Goal: Task Accomplishment & Management: Use online tool/utility

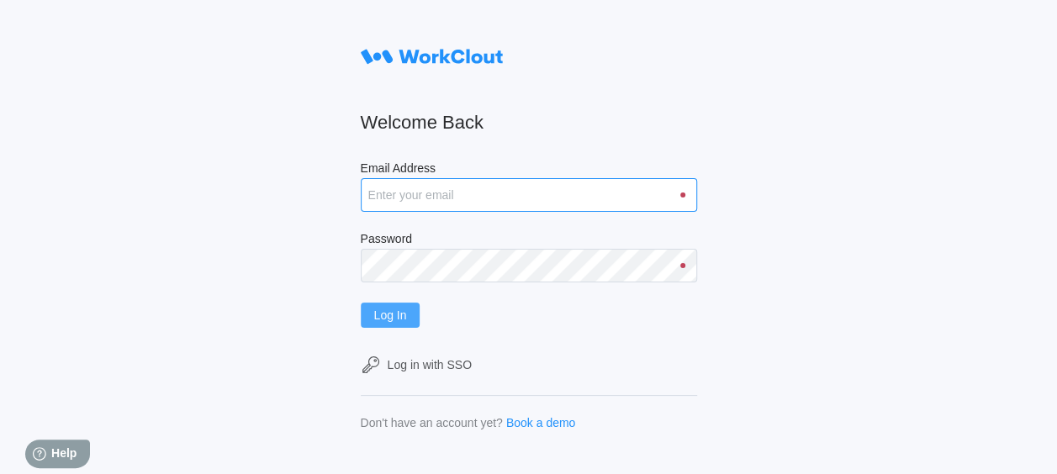
type input "201shipping@psiengines.com"
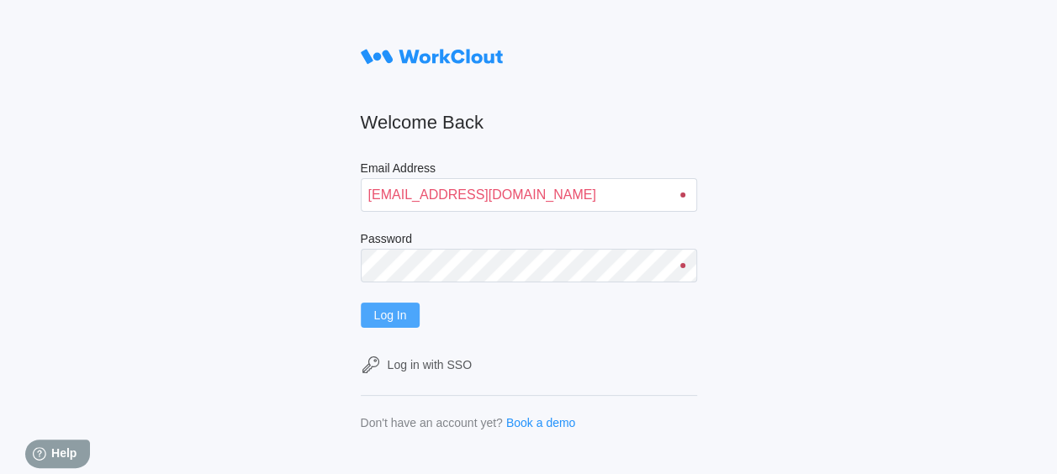
click at [402, 305] on button "Log In" at bounding box center [391, 315] width 60 height 25
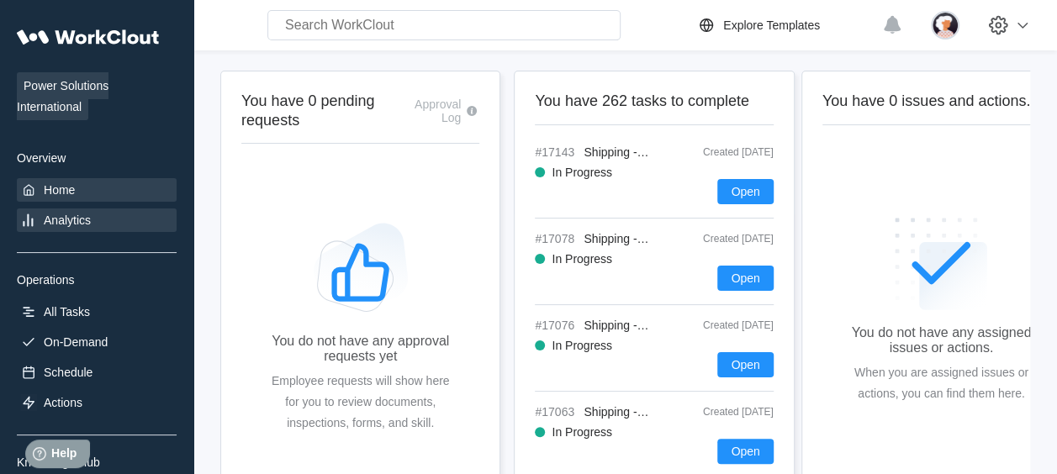
click at [72, 209] on div "Analytics" at bounding box center [97, 221] width 160 height 24
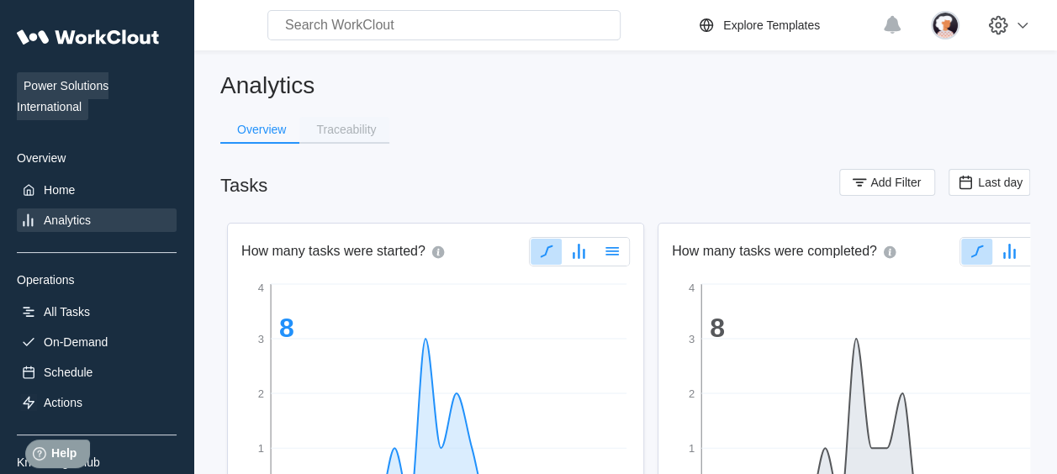
click at [337, 117] on button "Traceability" at bounding box center [344, 129] width 90 height 25
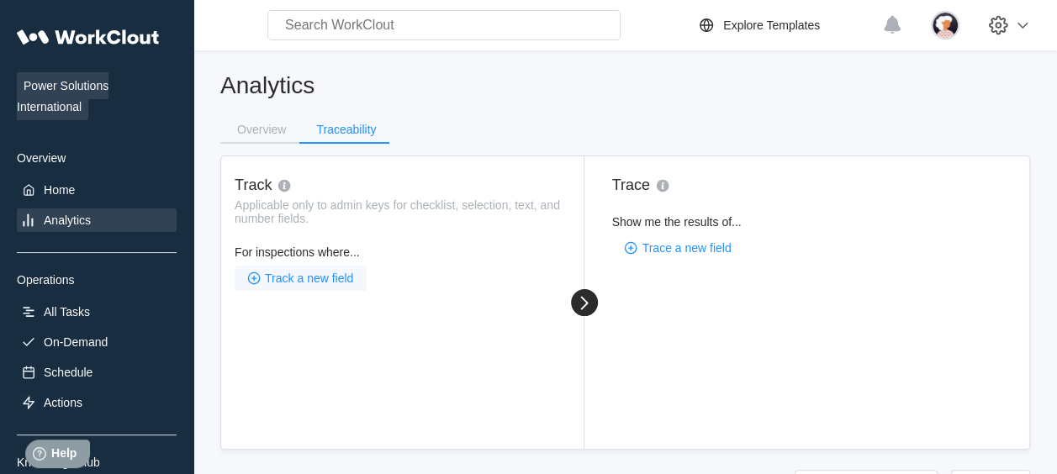
click at [323, 281] on span "Track a new field" at bounding box center [309, 278] width 88 height 12
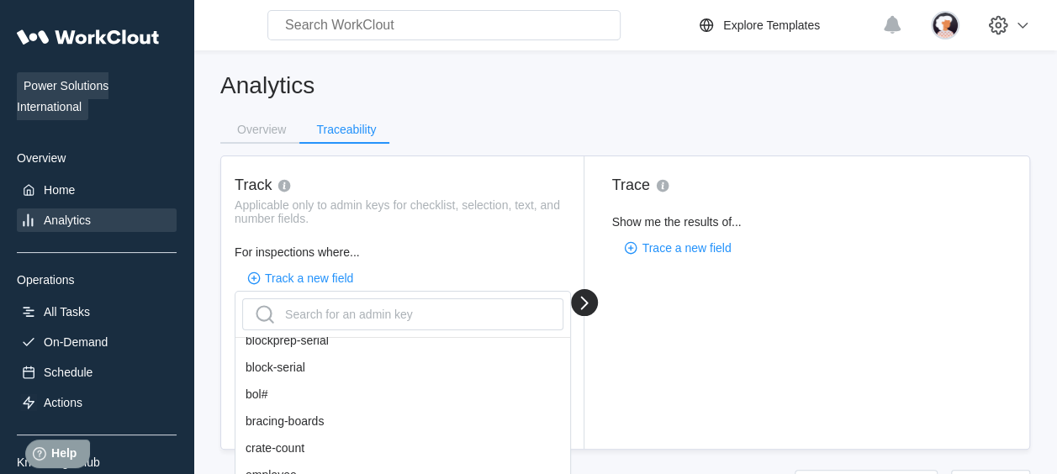
scroll to position [341, 0]
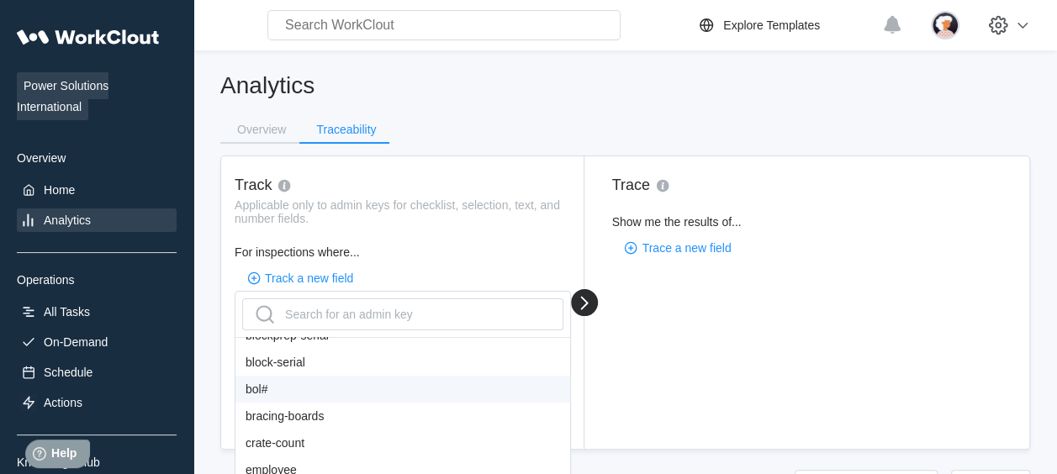
click at [265, 394] on div "bol#" at bounding box center [402, 389] width 335 height 27
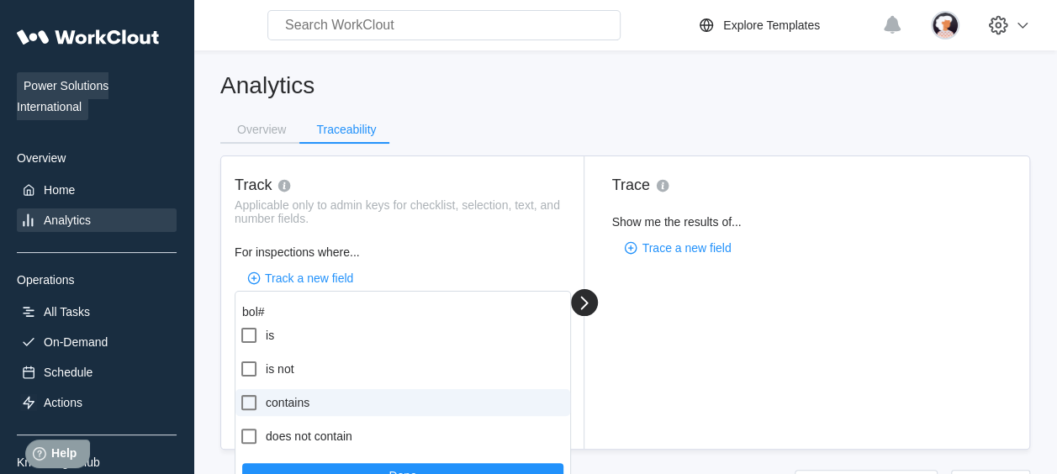
click at [289, 410] on label "contains" at bounding box center [402, 402] width 335 height 27
click at [240, 394] on input "contains" at bounding box center [239, 393] width 1 height 1
checkbox input "true"
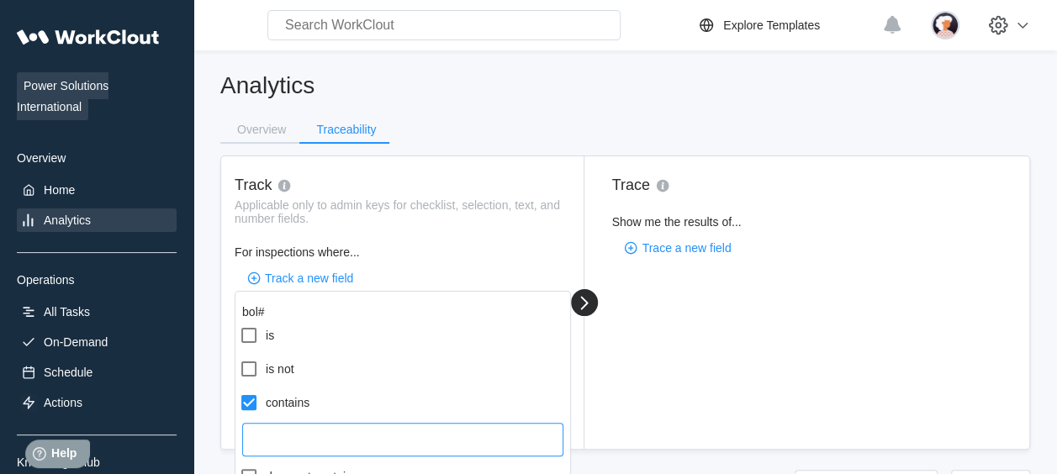
click at [297, 432] on input "text" at bounding box center [402, 440] width 321 height 34
type input "44127"
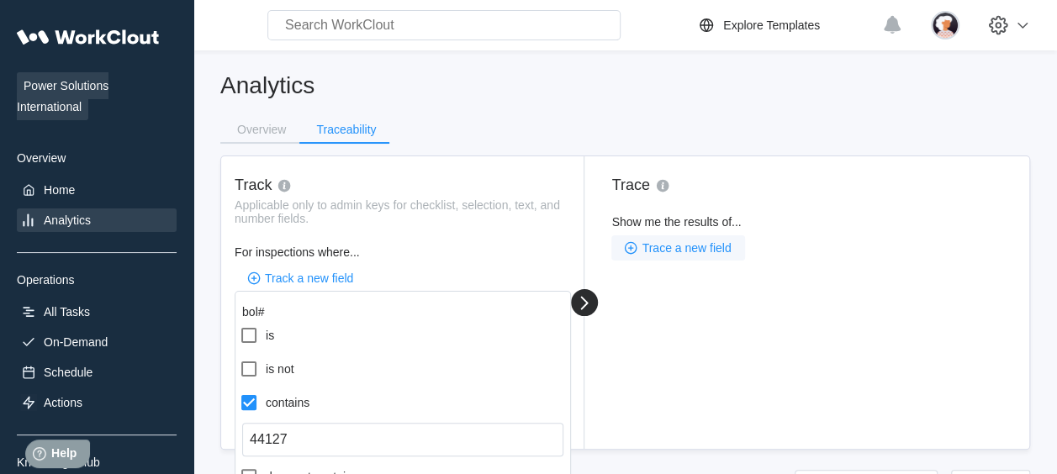
click at [683, 246] on span "Trace a new field" at bounding box center [686, 248] width 89 height 12
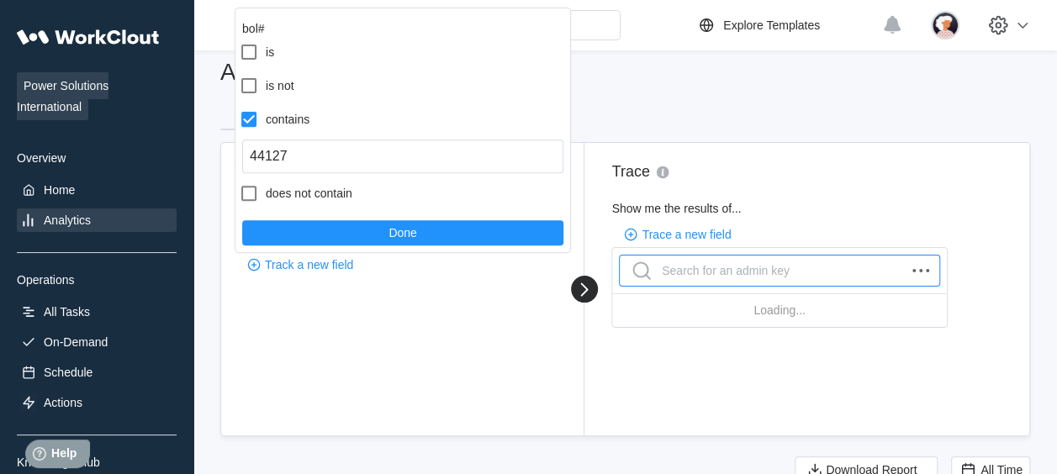
scroll to position [14, 0]
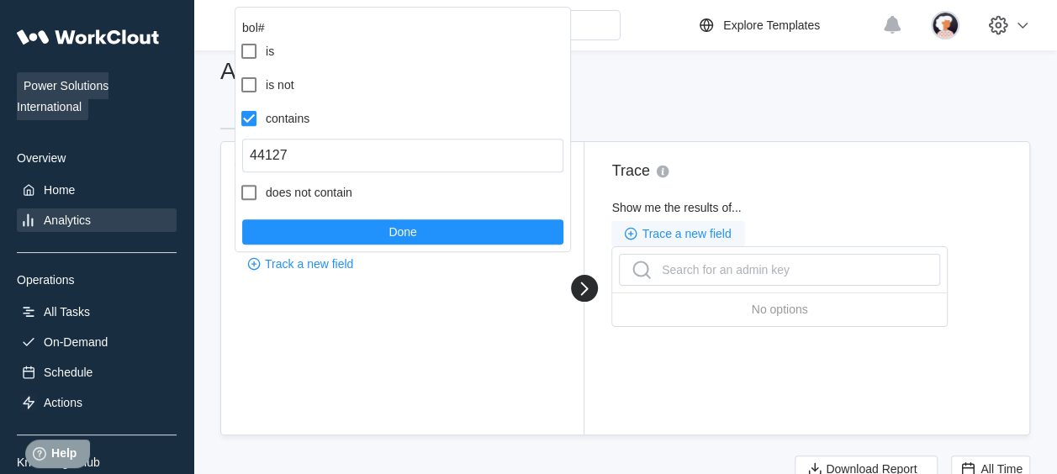
click at [658, 225] on button "Trace a new field" at bounding box center [677, 233] width 133 height 25
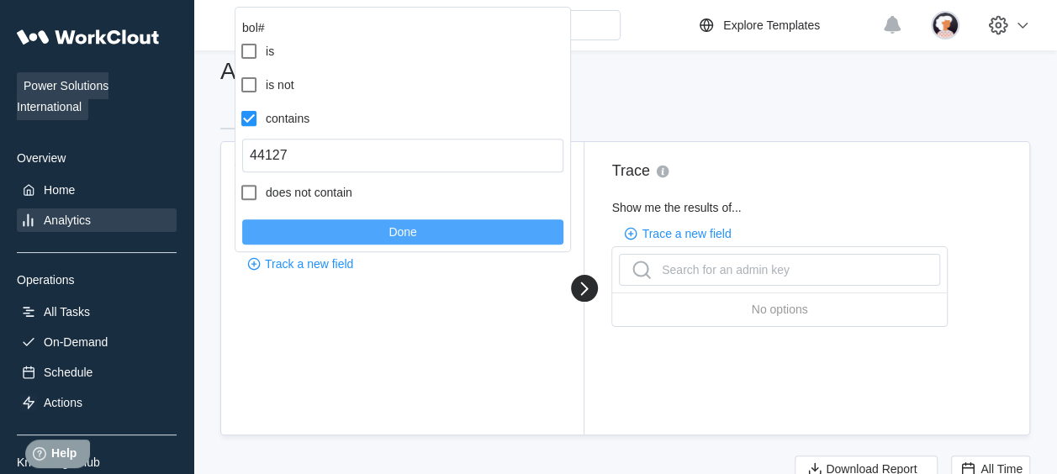
click at [378, 230] on button "Done" at bounding box center [402, 232] width 321 height 25
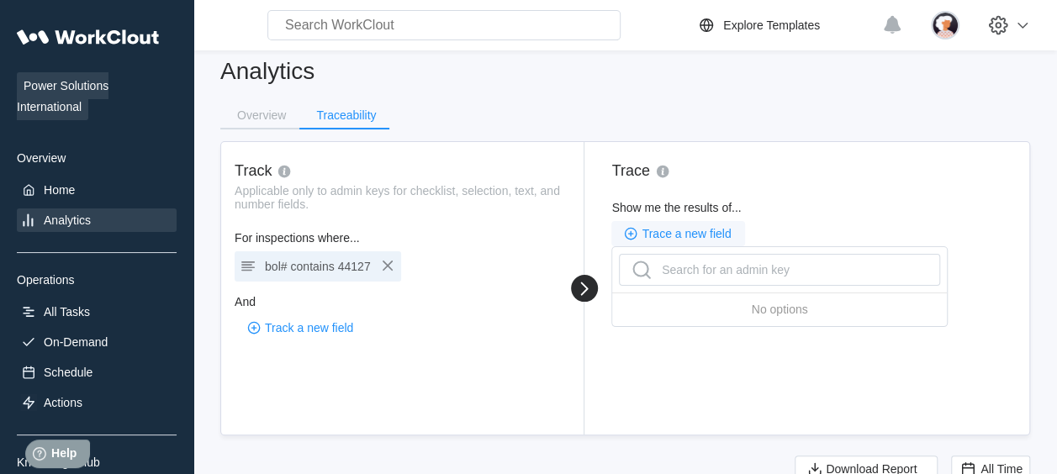
click at [680, 241] on button "Trace a new field" at bounding box center [677, 233] width 133 height 25
click at [723, 434] on div "Trace Show me the results of... Trace a new field" at bounding box center [807, 288] width 445 height 293
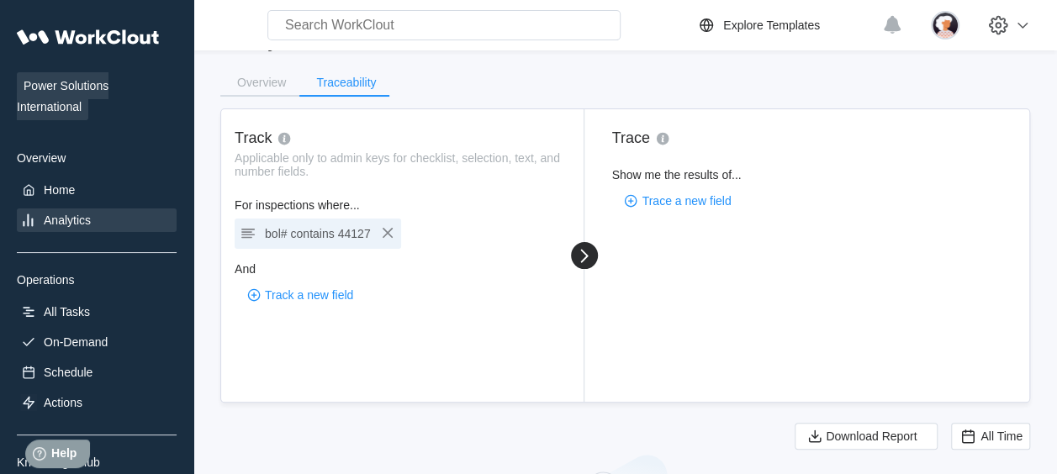
scroll to position [46, 0]
click at [645, 201] on span "Trace a new field" at bounding box center [686, 202] width 89 height 12
click at [585, 200] on div "Trace Show me the results of... Trace a new field" at bounding box center [807, 256] width 445 height 293
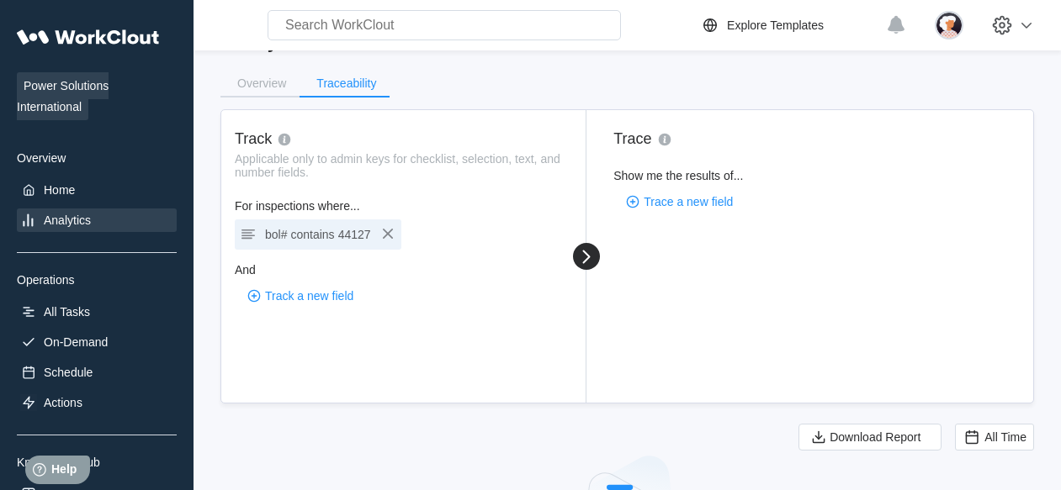
click at [586, 367] on div "Track Applicable only to admin keys for checklist, selection, text, and number …" at bounding box center [403, 256] width 365 height 293
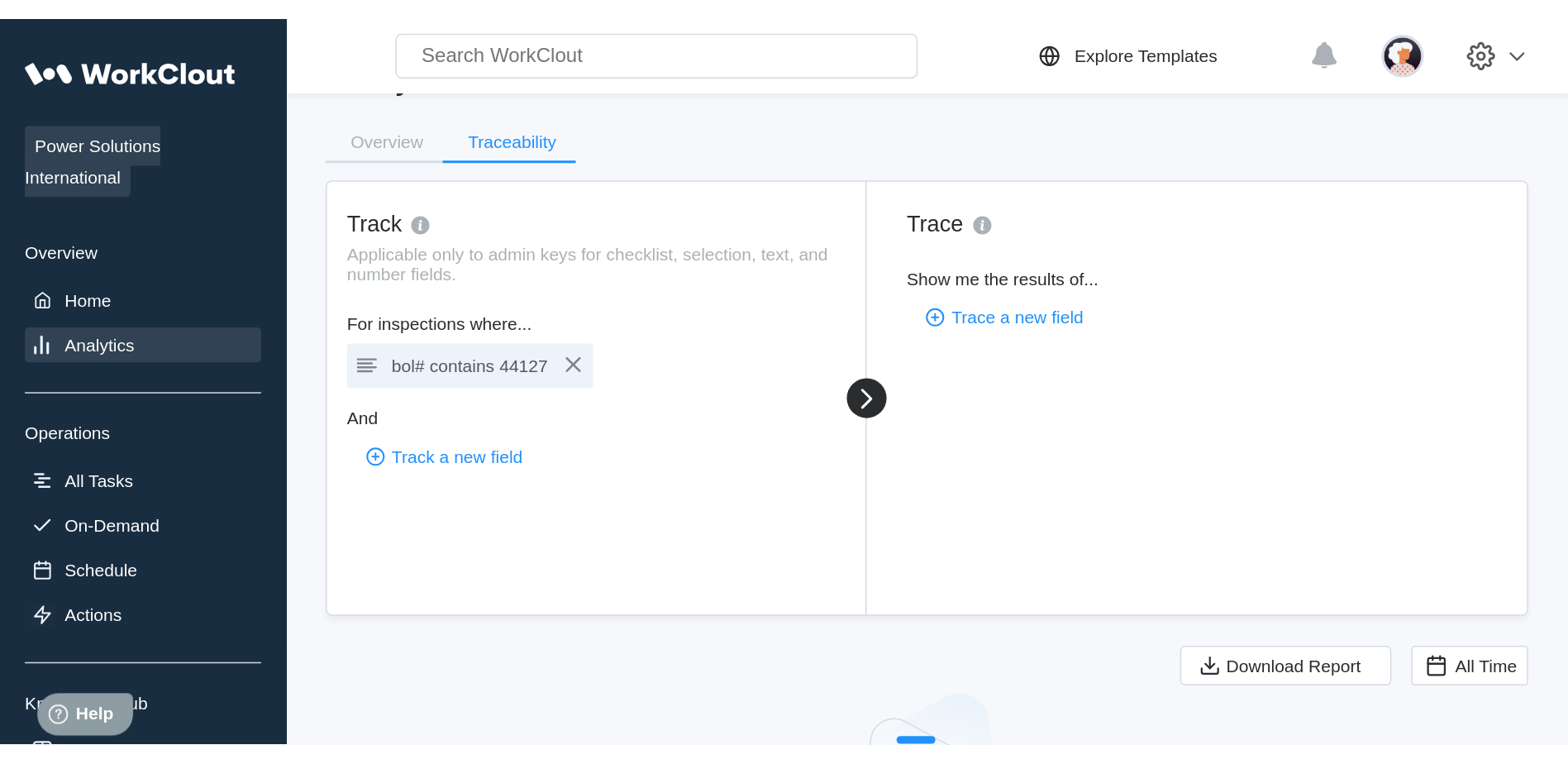
scroll to position [0, 0]
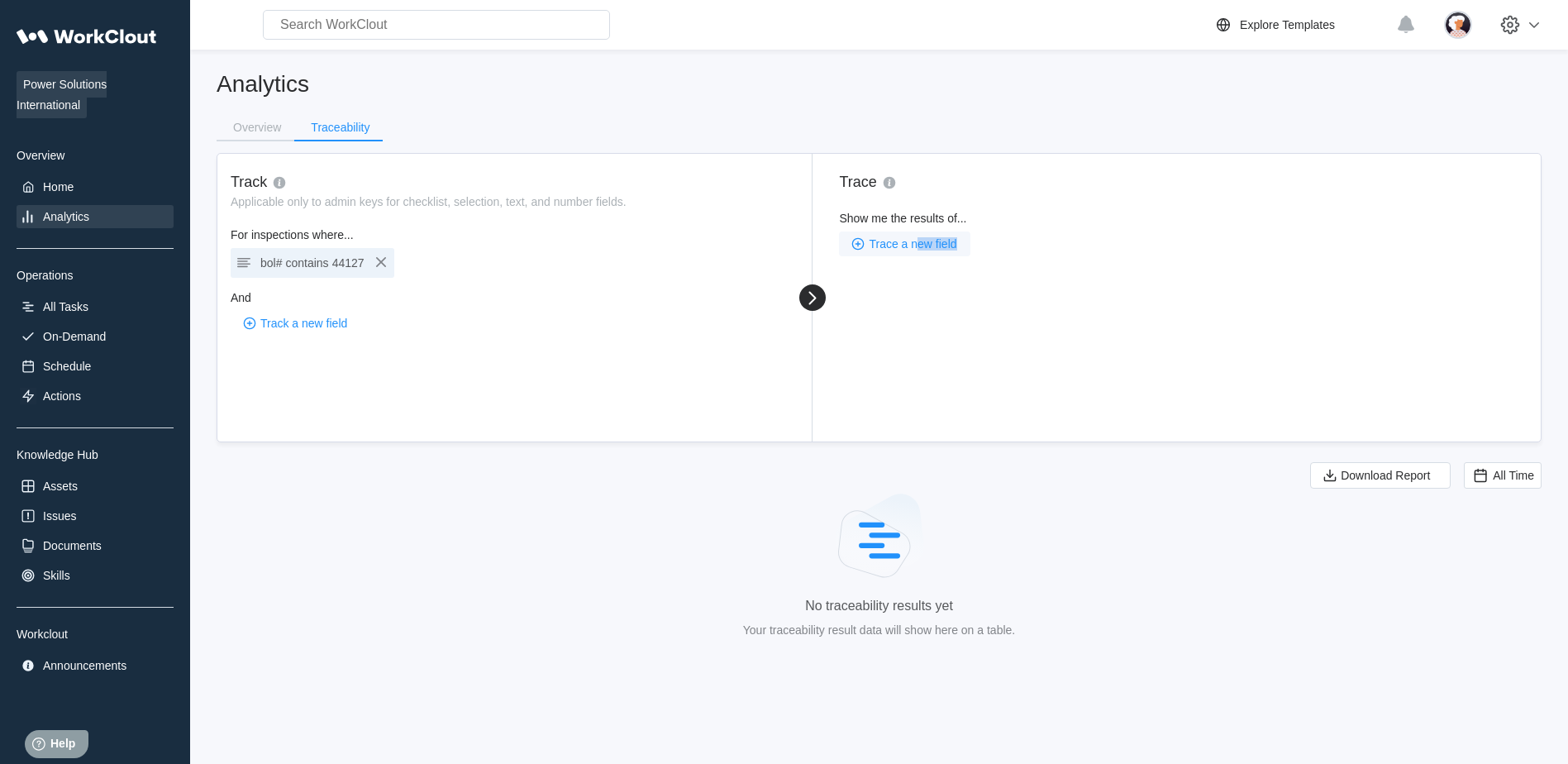
drag, startPoint x: 898, startPoint y: 258, endPoint x: 919, endPoint y: 243, distance: 25.8
click at [919, 243] on div "Trace Show me the results of... Trace a new field" at bounding box center [1177, 297] width 728 height 288
click at [919, 243] on span "Trace a new field" at bounding box center [912, 244] width 87 height 12
click at [905, 282] on div "Search for an admin key" at bounding box center [934, 279] width 158 height 27
type input "b"
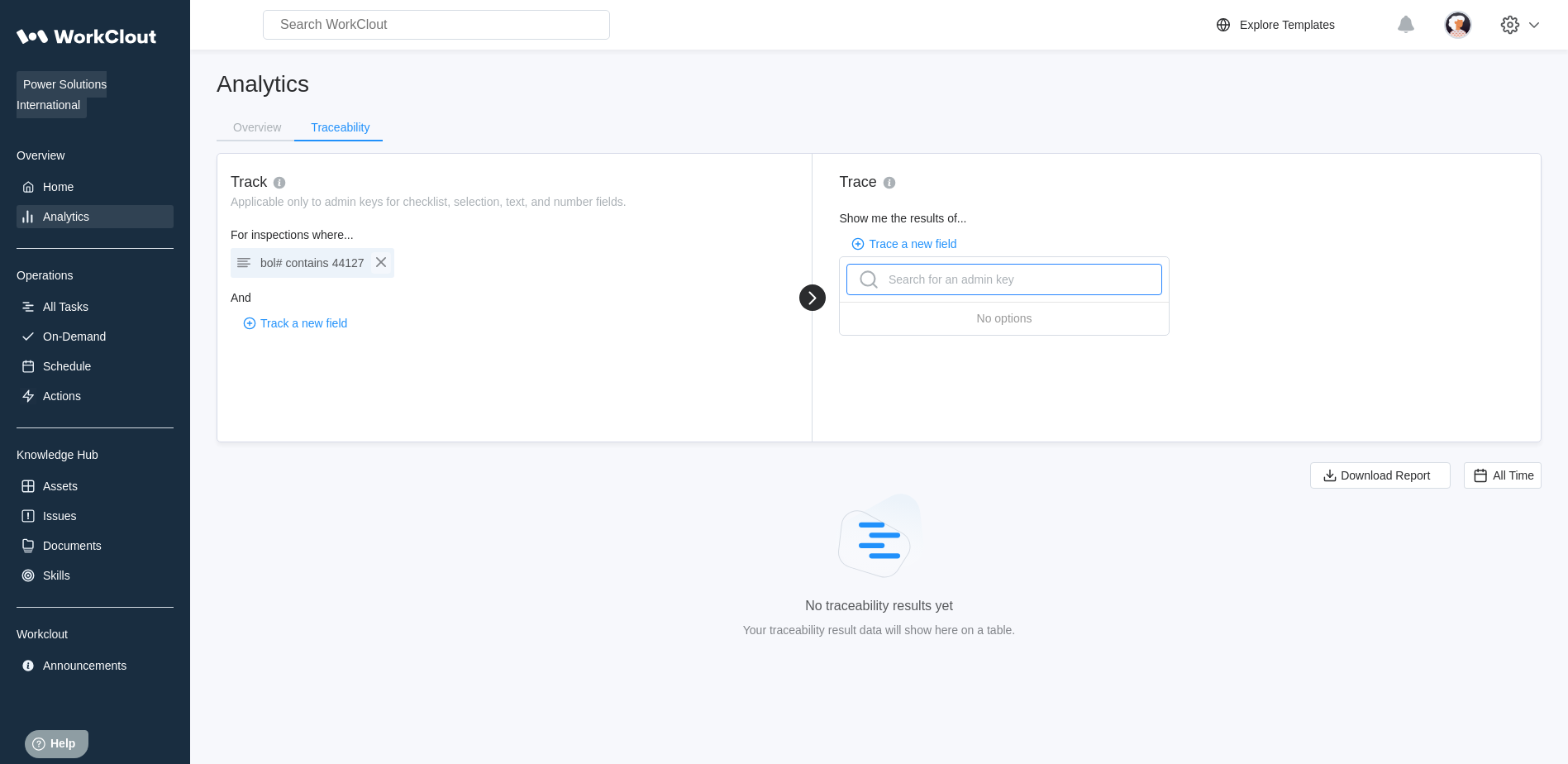
click at [390, 264] on icon "button" at bounding box center [381, 263] width 20 height 20
click at [344, 263] on span "Track a new field" at bounding box center [304, 261] width 87 height 12
click at [341, 290] on div "Search for an admin key" at bounding box center [325, 296] width 158 height 27
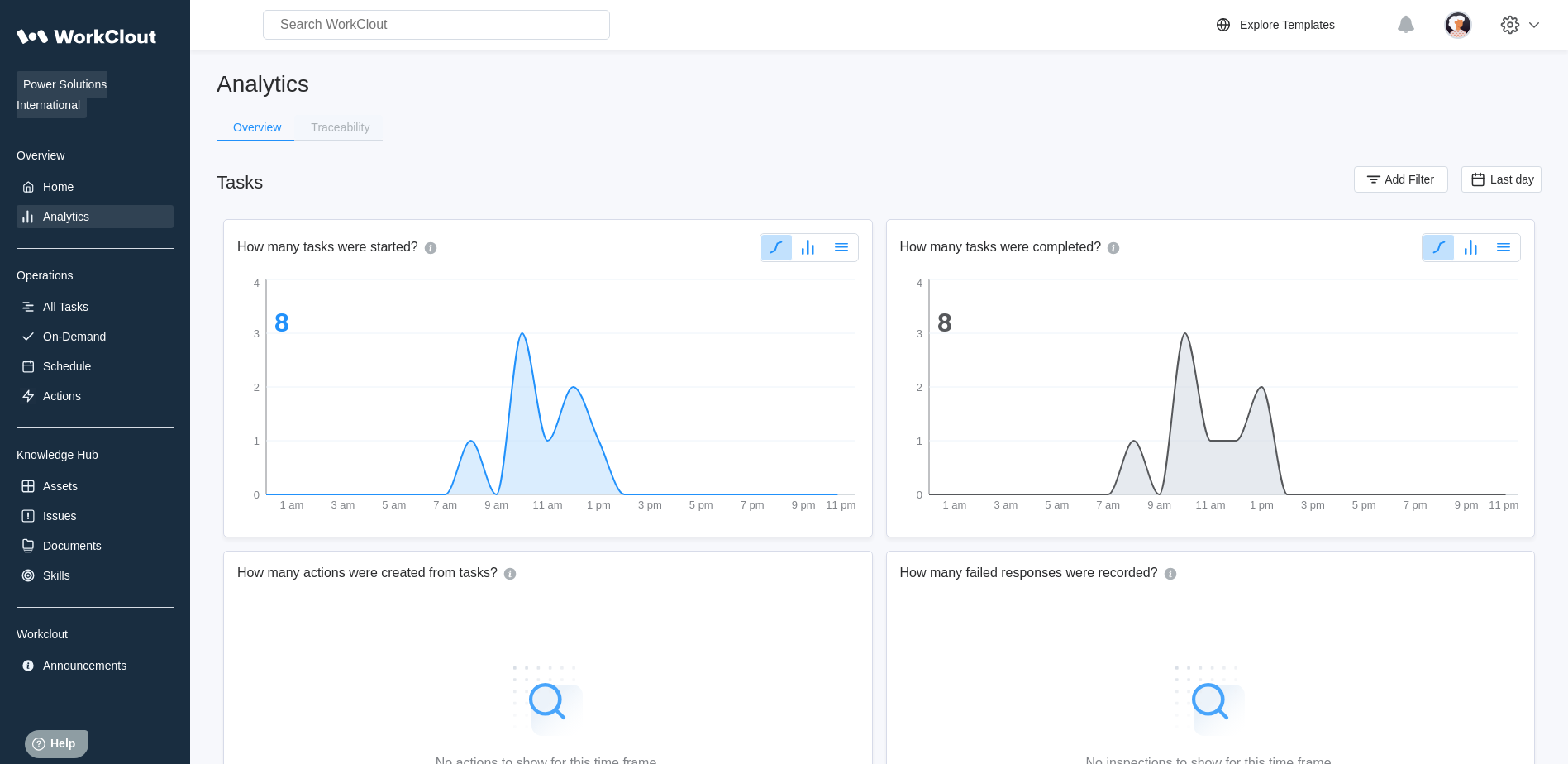
click at [354, 139] on button "Traceability" at bounding box center [338, 127] width 88 height 25
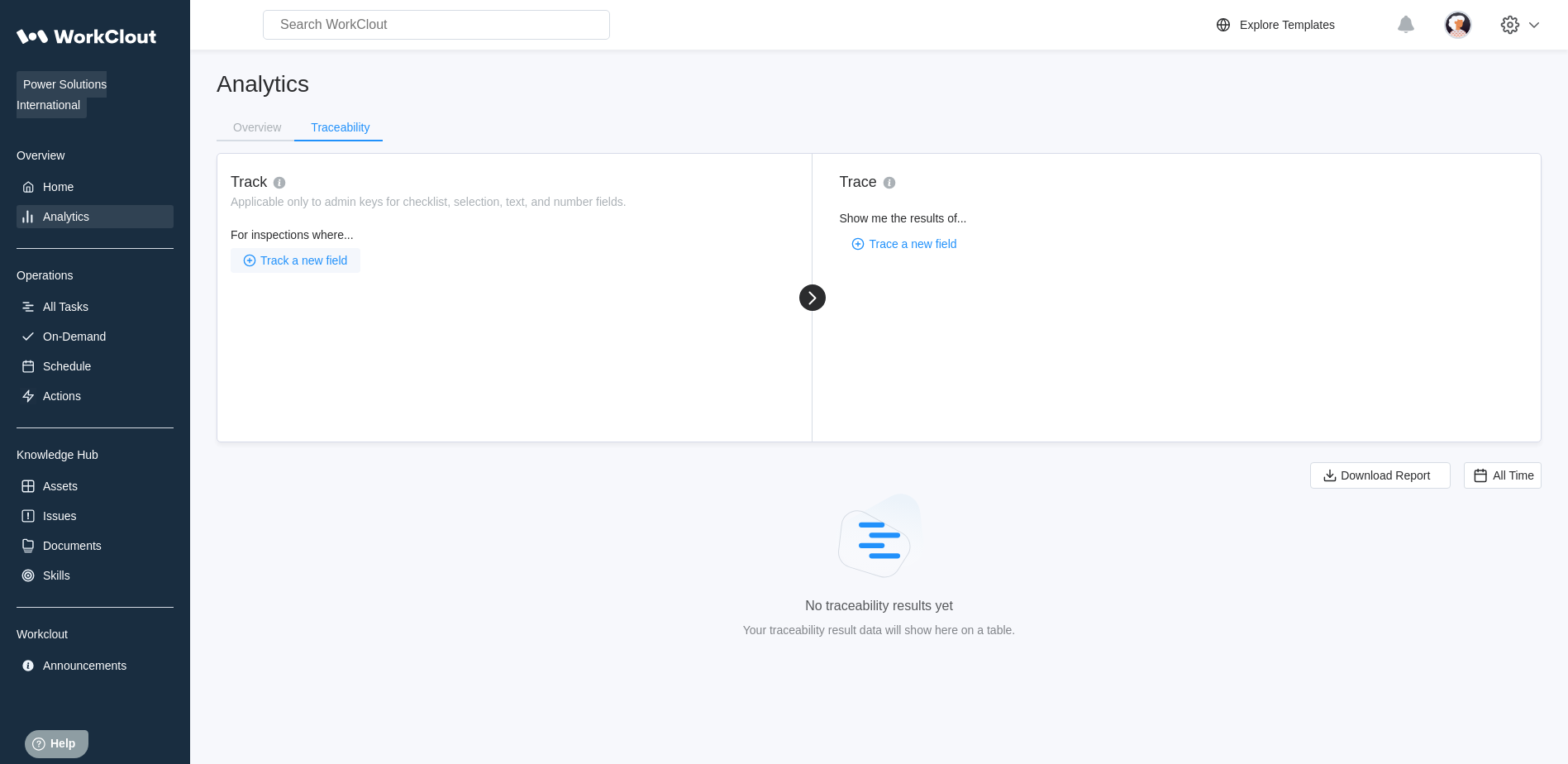
click at [314, 262] on span "Track a new field" at bounding box center [304, 261] width 87 height 12
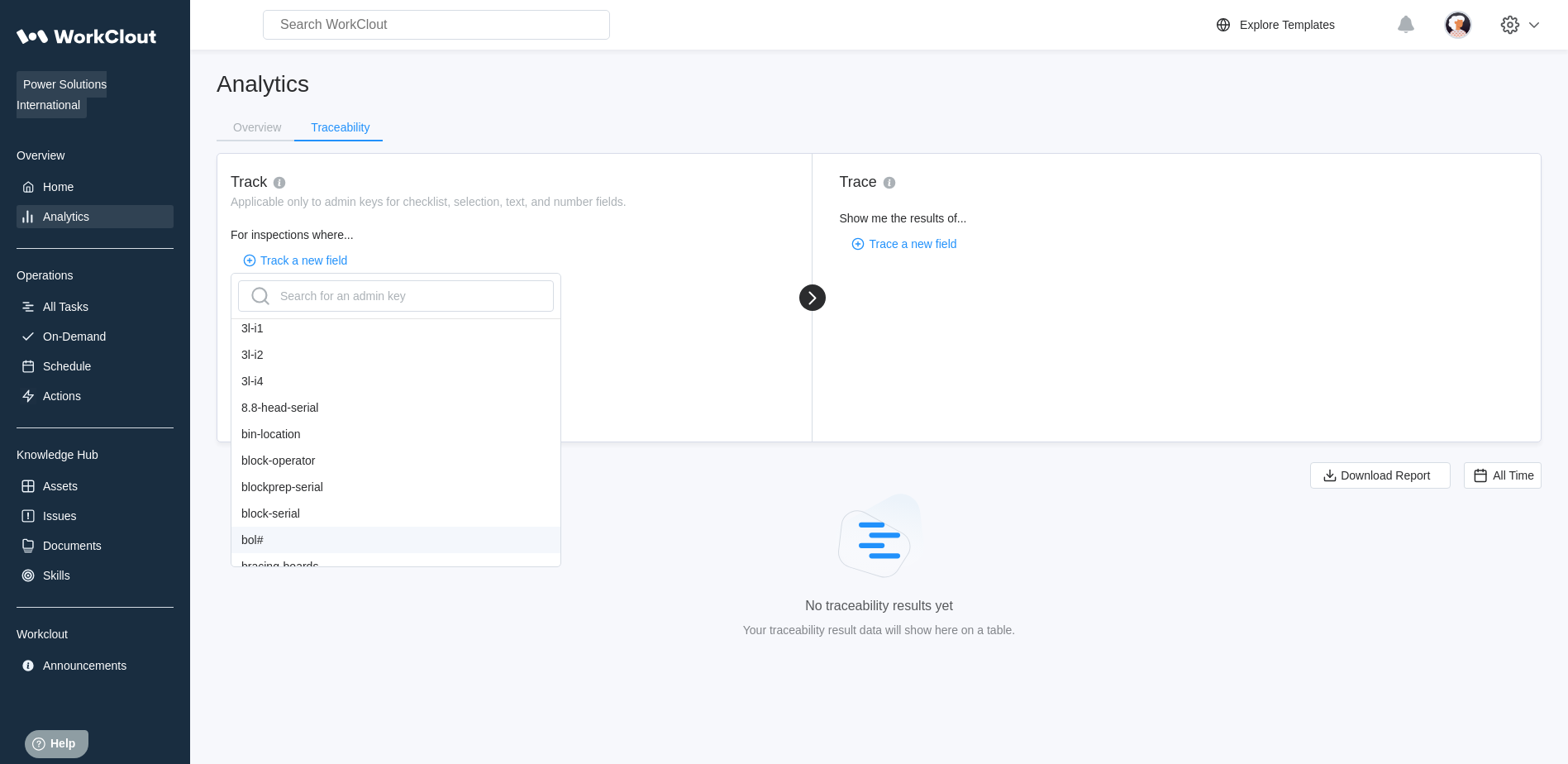
click at [257, 533] on div "bol#" at bounding box center [395, 540] width 329 height 27
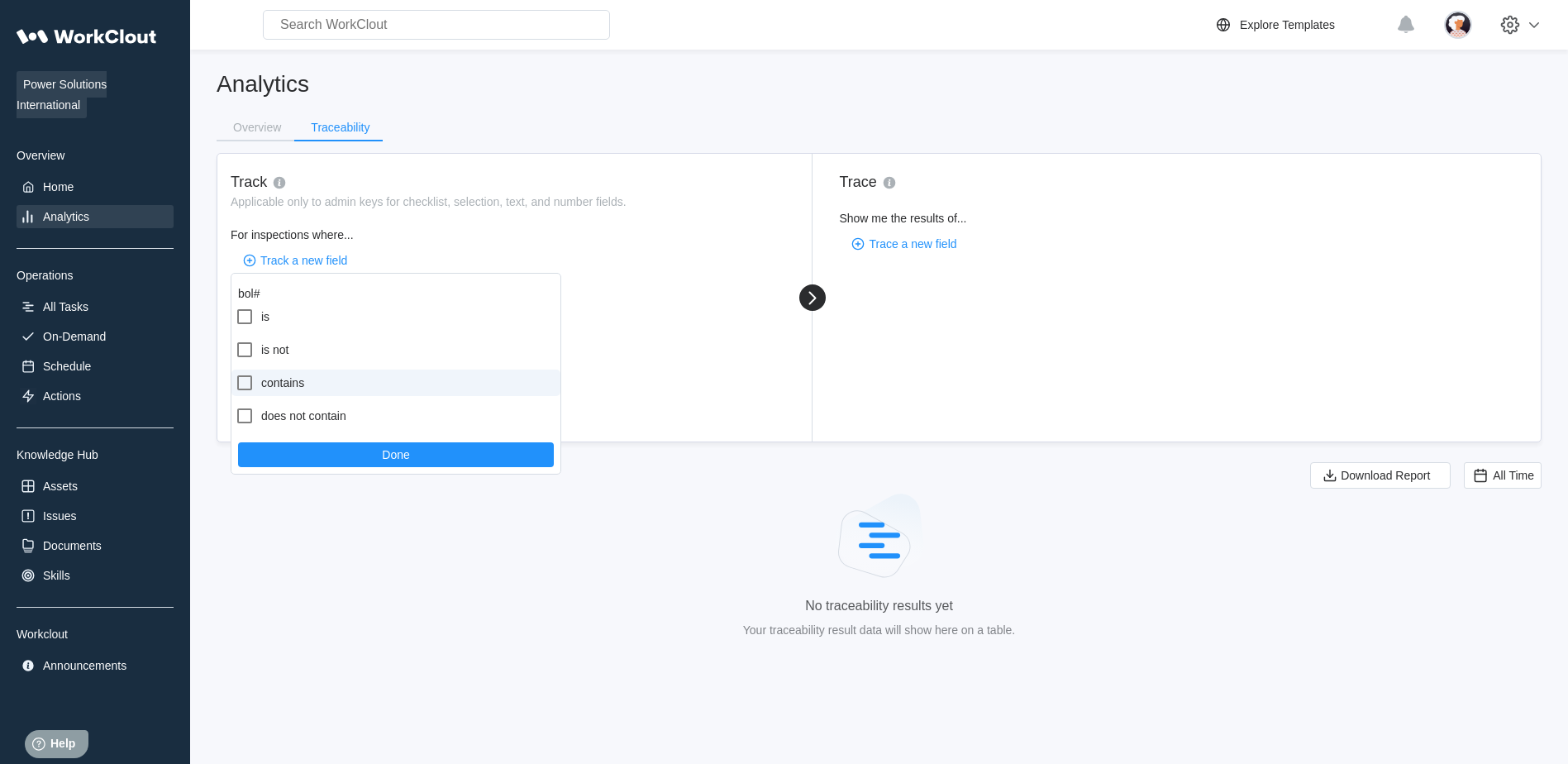
click at [279, 381] on label "contains" at bounding box center [395, 382] width 329 height 27
click at [236, 374] on input "contains" at bounding box center [235, 373] width 1 height 1
checkbox input "true"
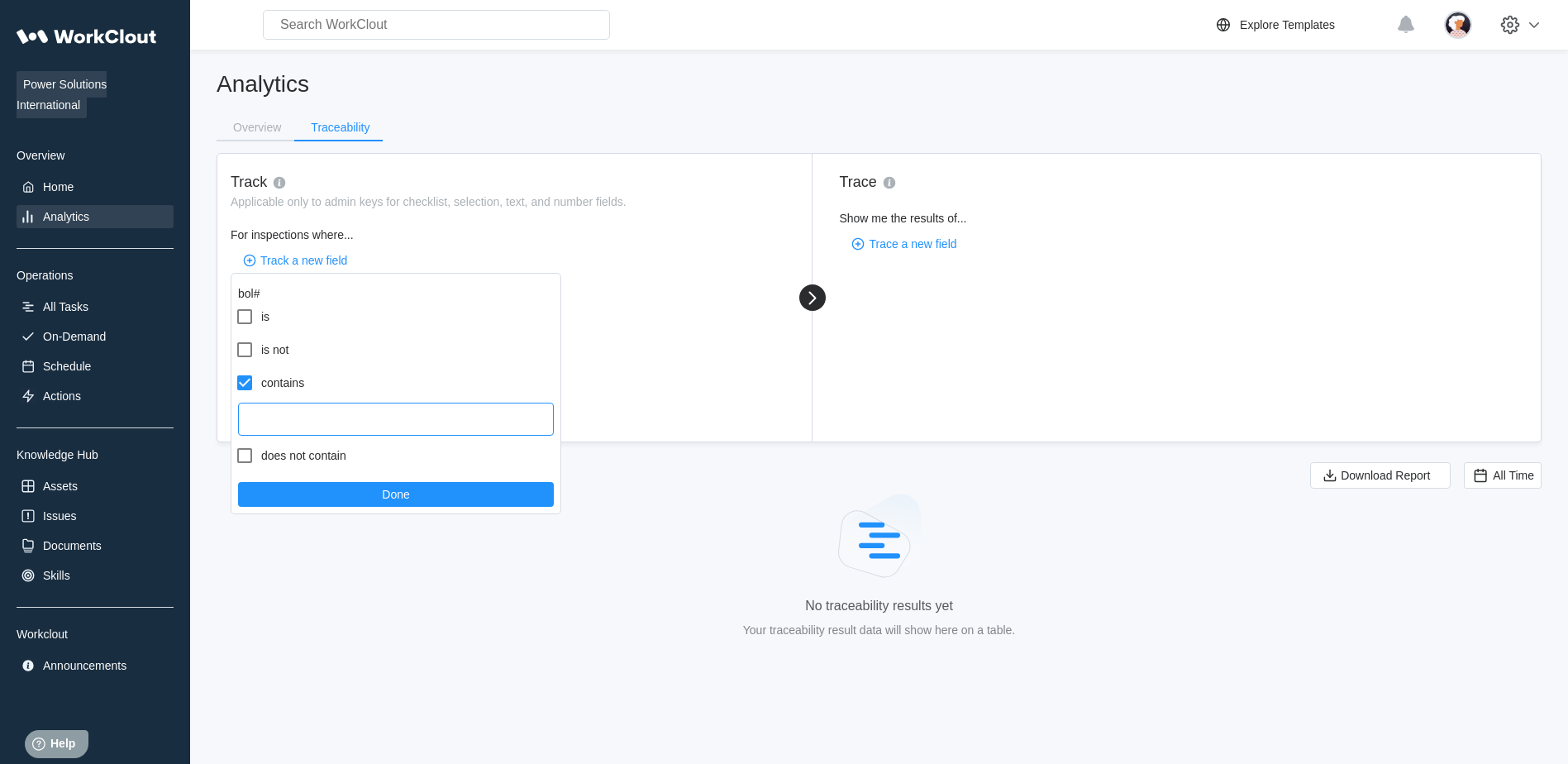
click at [370, 412] on input "text" at bounding box center [395, 420] width 316 height 33
drag, startPoint x: 298, startPoint y: 400, endPoint x: 300, endPoint y: 411, distance: 11.2
click at [298, 400] on div "contains" at bounding box center [395, 402] width 329 height 66
click at [301, 412] on input "text" at bounding box center [395, 420] width 316 height 33
type input "44127"
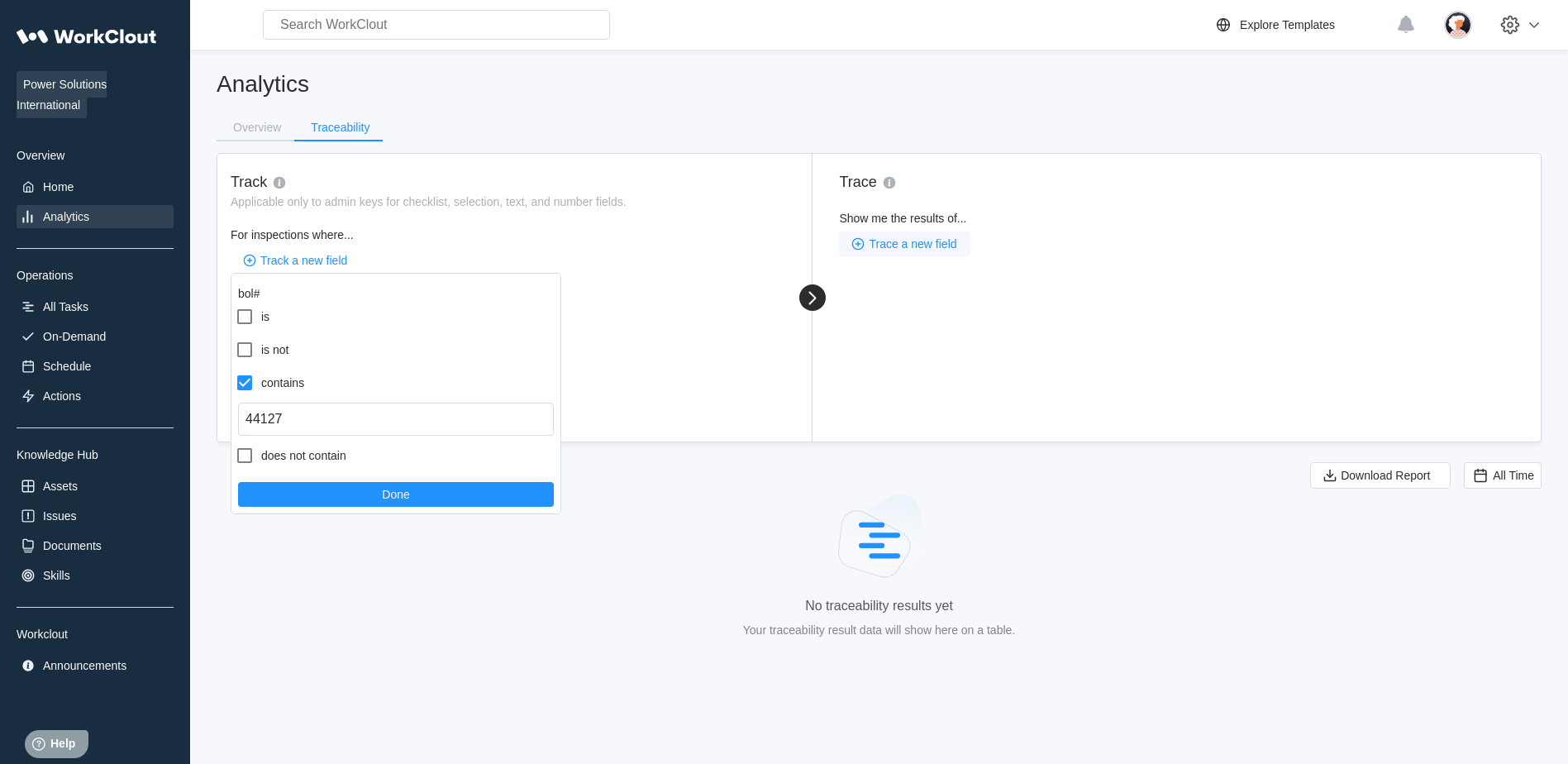
click at [887, 240] on span "Trace a new field" at bounding box center [912, 244] width 87 height 12
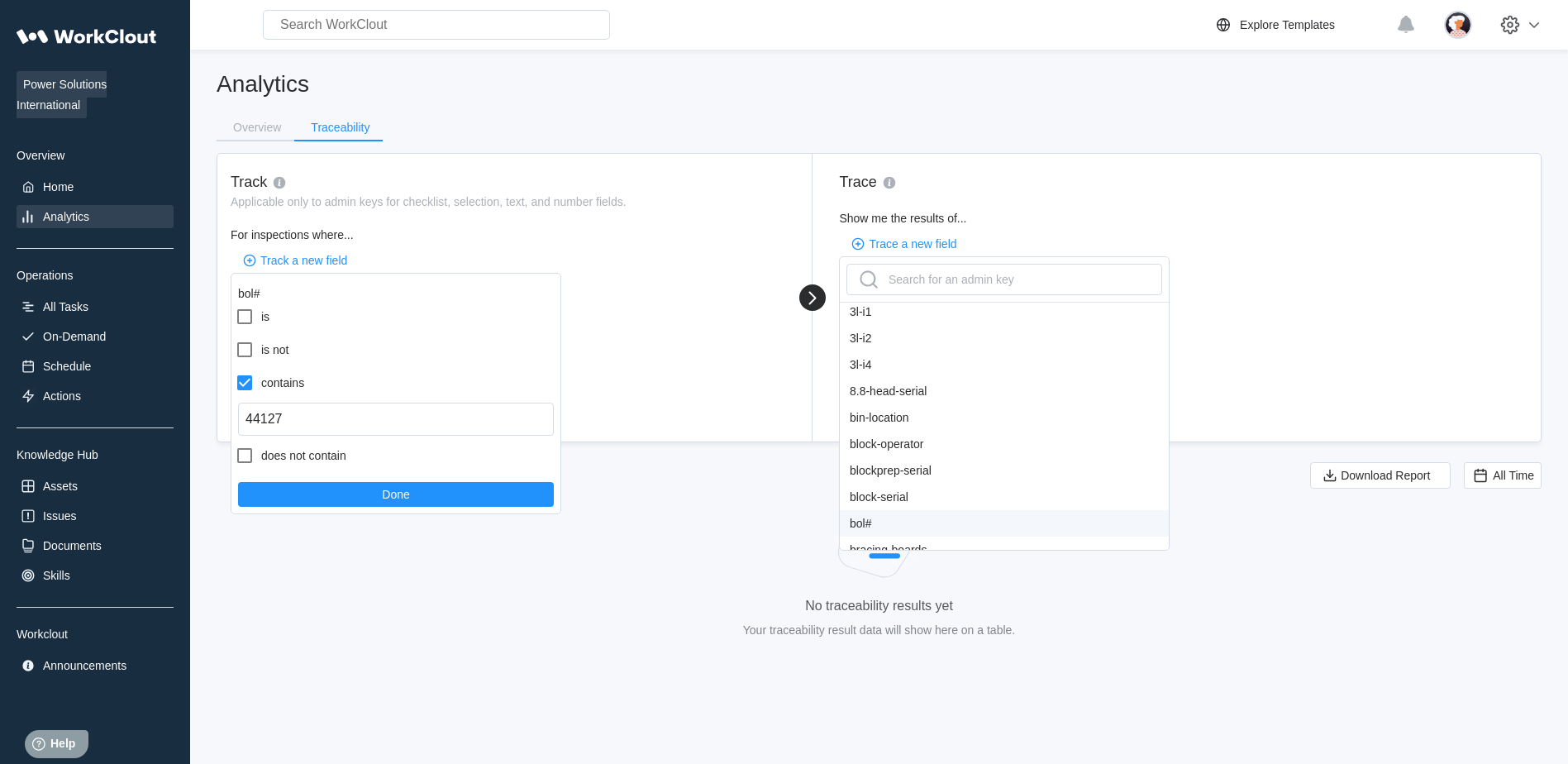
click at [876, 519] on div "bol#" at bounding box center [1005, 523] width 329 height 27
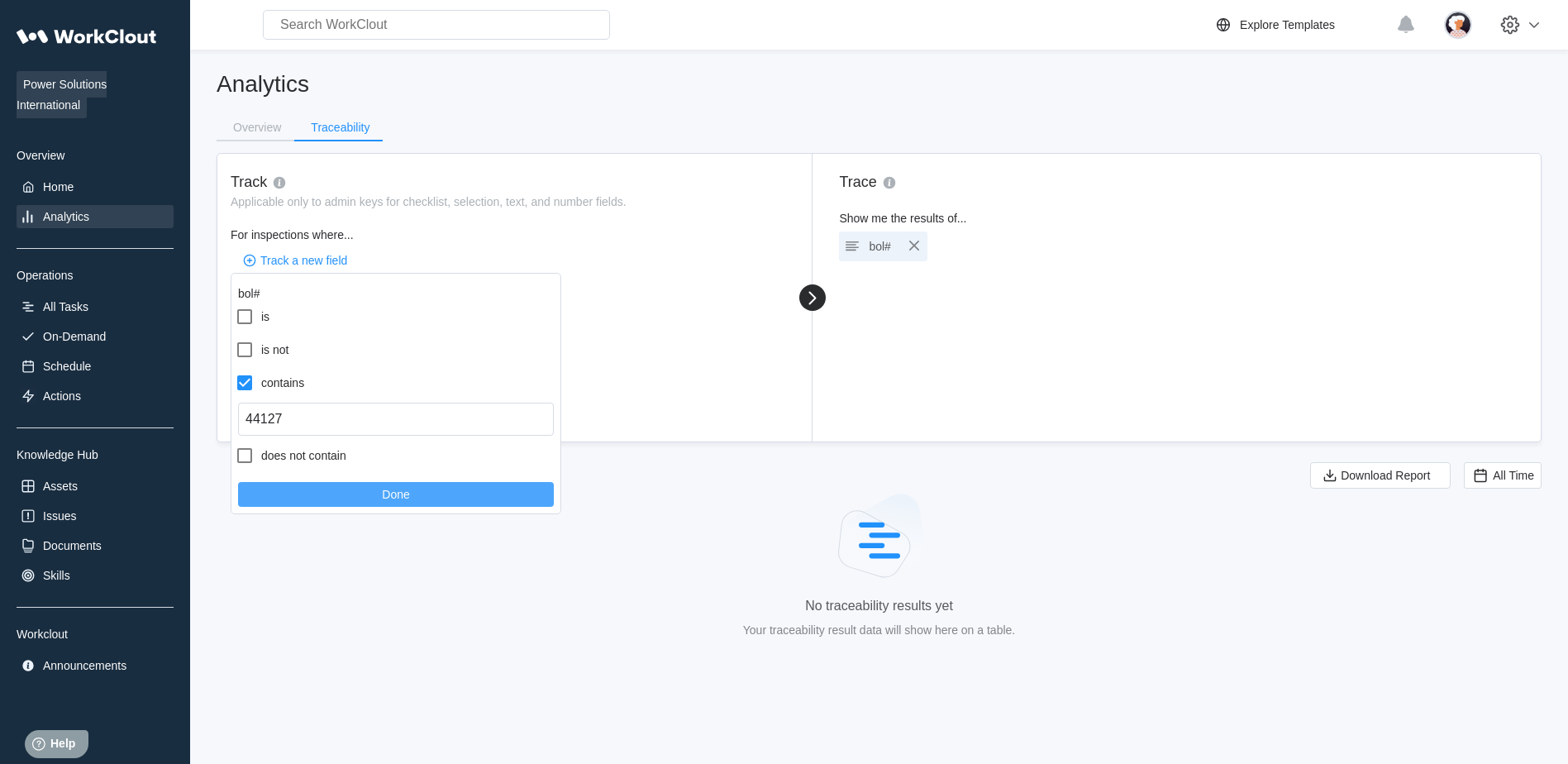
click at [378, 497] on button "Done" at bounding box center [395, 494] width 316 height 25
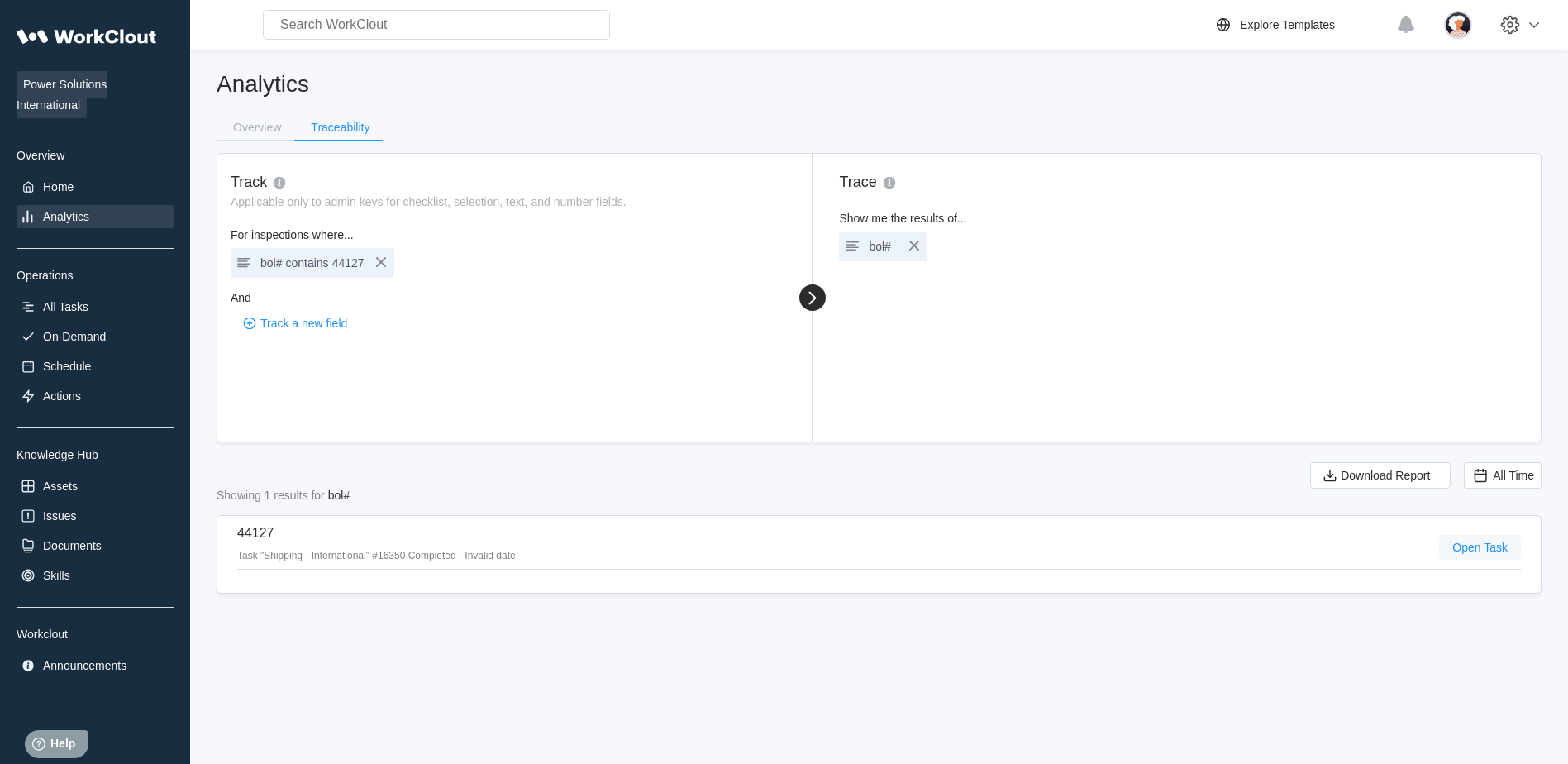
click at [1464, 549] on span "Open Task" at bounding box center [1481, 548] width 55 height 12
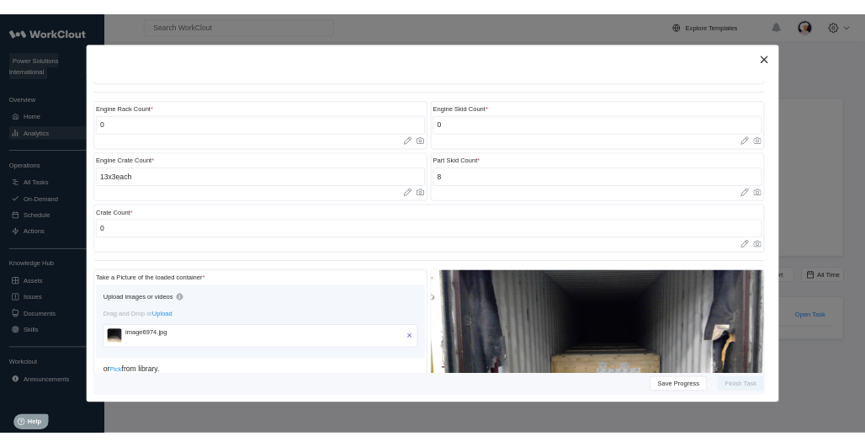
scroll to position [1009, 0]
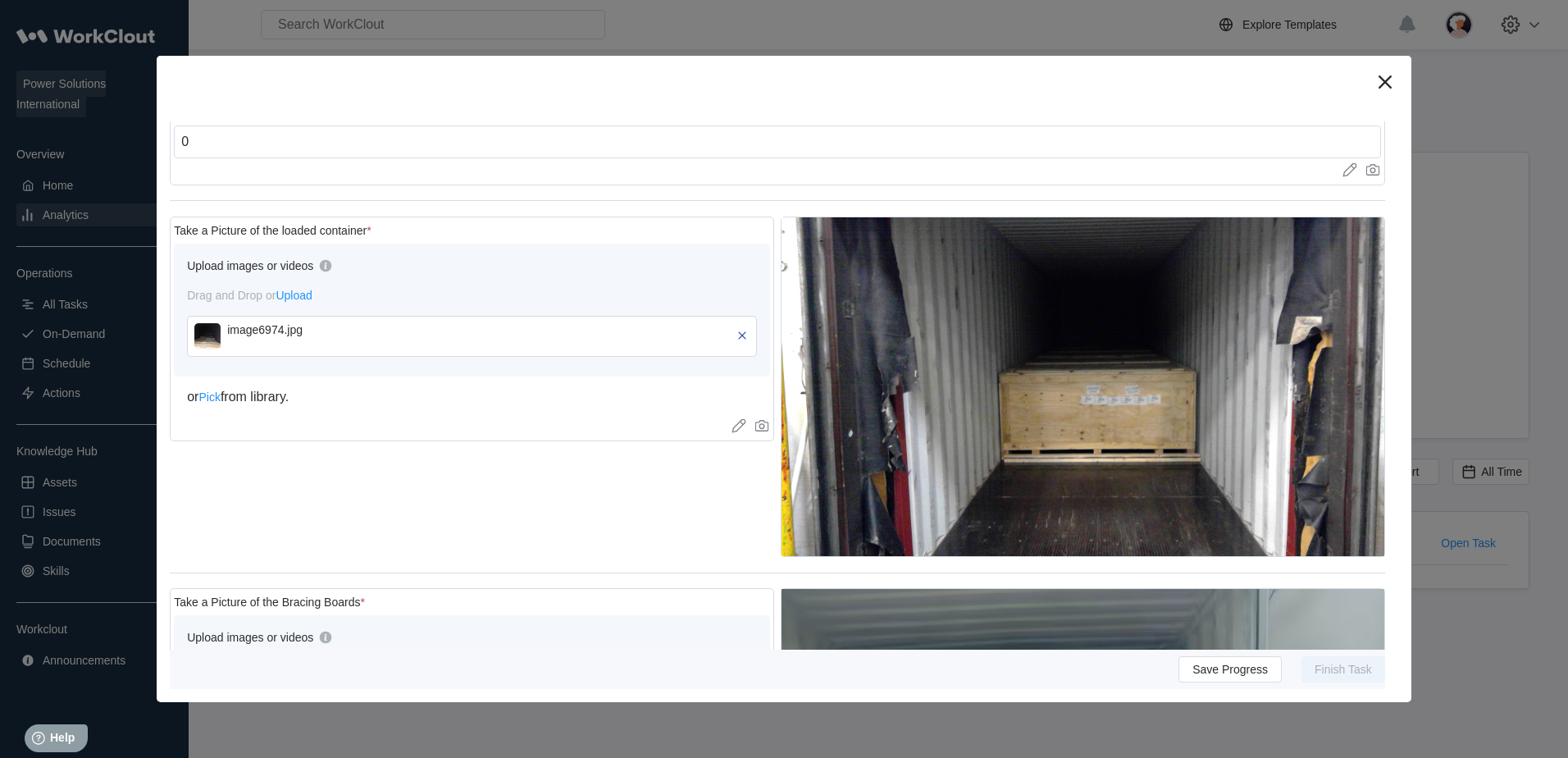
click at [216, 332] on img at bounding box center [207, 336] width 26 height 26
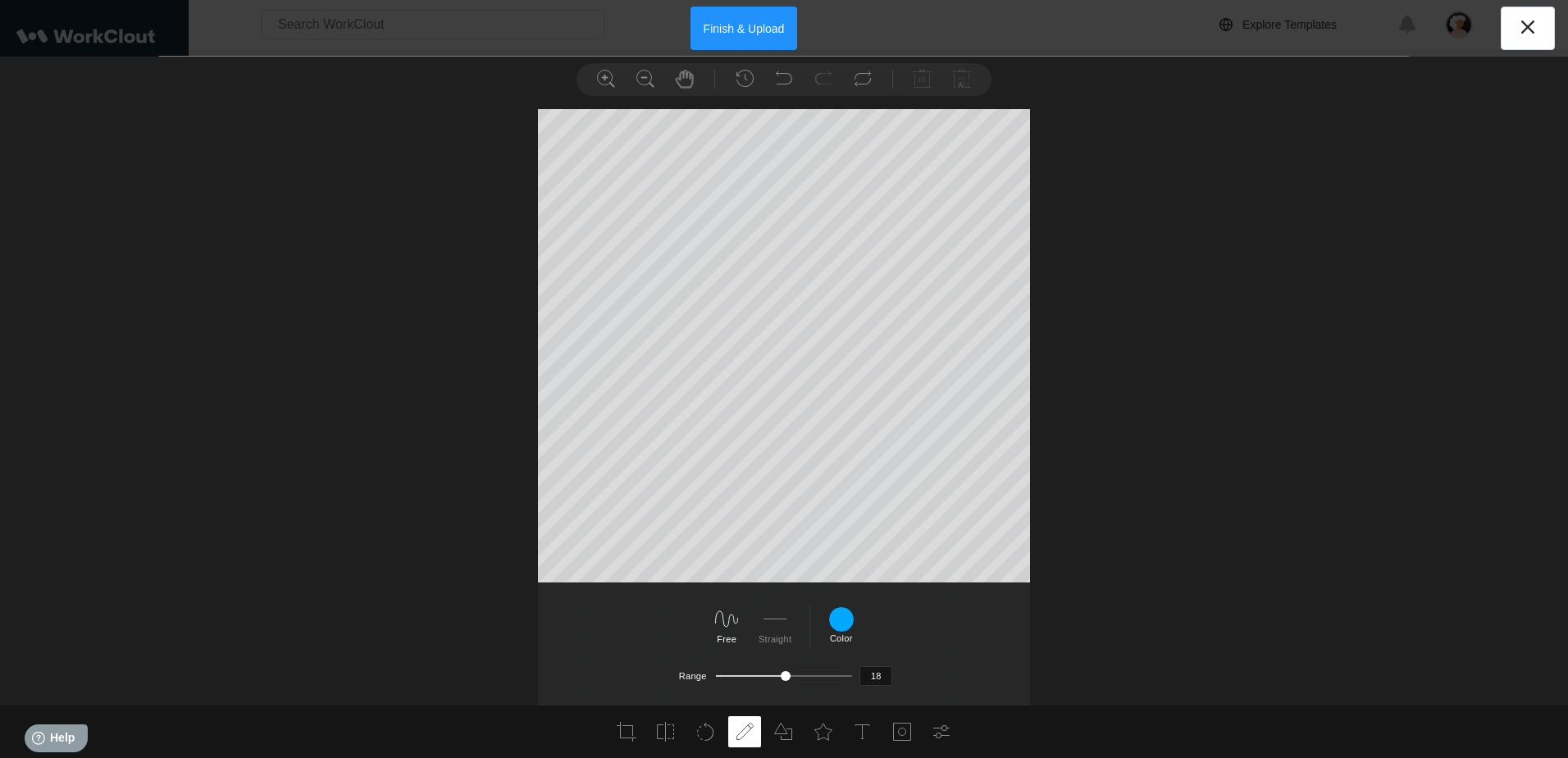
drag, startPoint x: 757, startPoint y: 679, endPoint x: 789, endPoint y: 679, distance: 32.0
click at [789, 679] on div at bounding box center [786, 676] width 10 height 10
drag, startPoint x: 789, startPoint y: 679, endPoint x: 807, endPoint y: 675, distance: 18.4
click at [807, 675] on div at bounding box center [807, 676] width 10 height 10
click at [813, 673] on div at bounding box center [812, 676] width 10 height 10
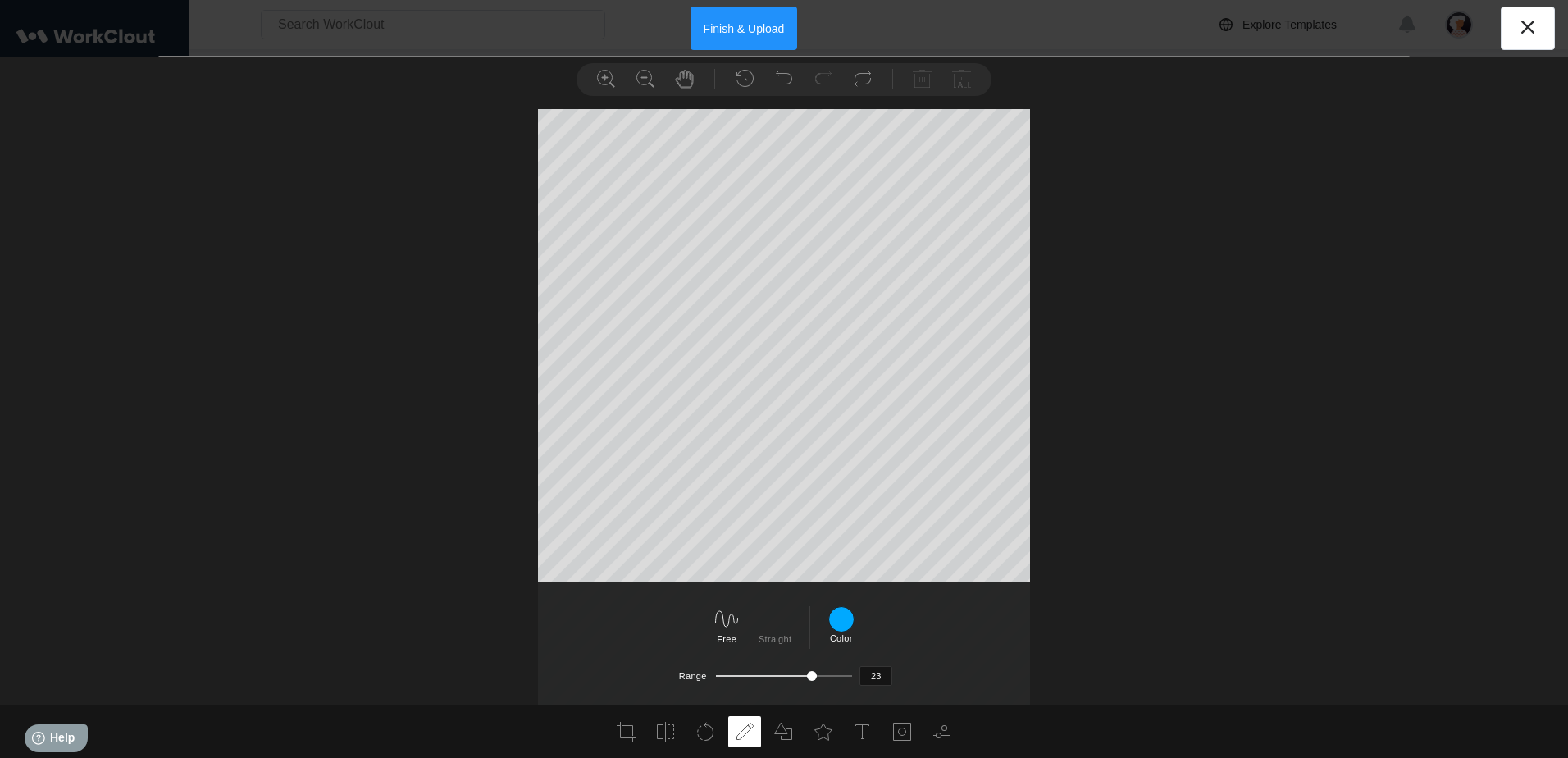
scroll to position [63, 0]
drag, startPoint x: 810, startPoint y: 677, endPoint x: 784, endPoint y: 677, distance: 26.0
click at [803, 677] on div at bounding box center [807, 676] width 10 height 10
type input "30"
drag, startPoint x: 784, startPoint y: 677, endPoint x: 831, endPoint y: 673, distance: 47.2
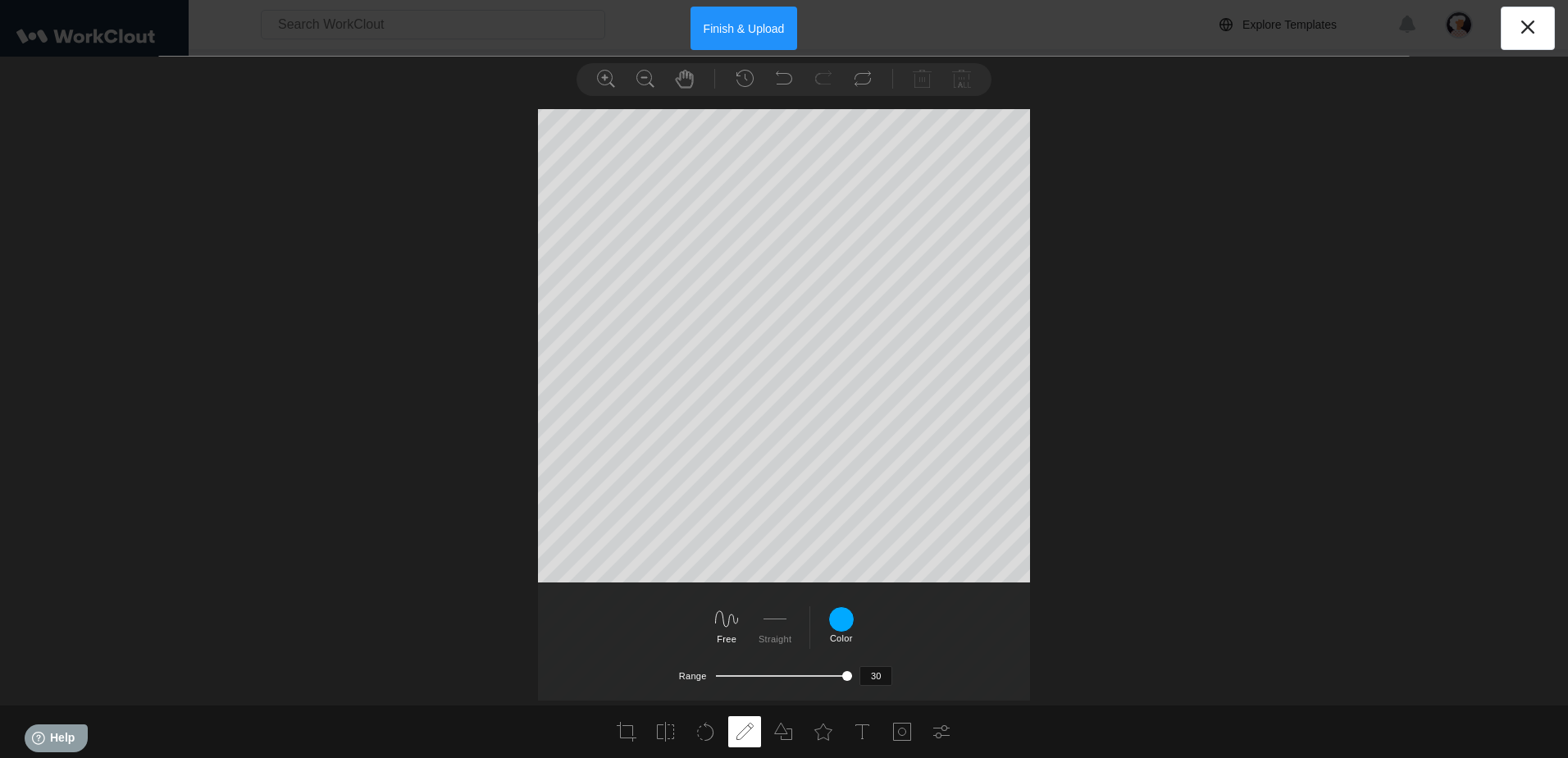
click at [849, 673] on div at bounding box center [847, 676] width 10 height 10
drag, startPoint x: 818, startPoint y: 673, endPoint x: 756, endPoint y: 594, distance: 100.4
click at [789, 671] on div at bounding box center [784, 676] width 137 height 14
click at [1525, 23] on icon at bounding box center [1527, 26] width 13 height 13
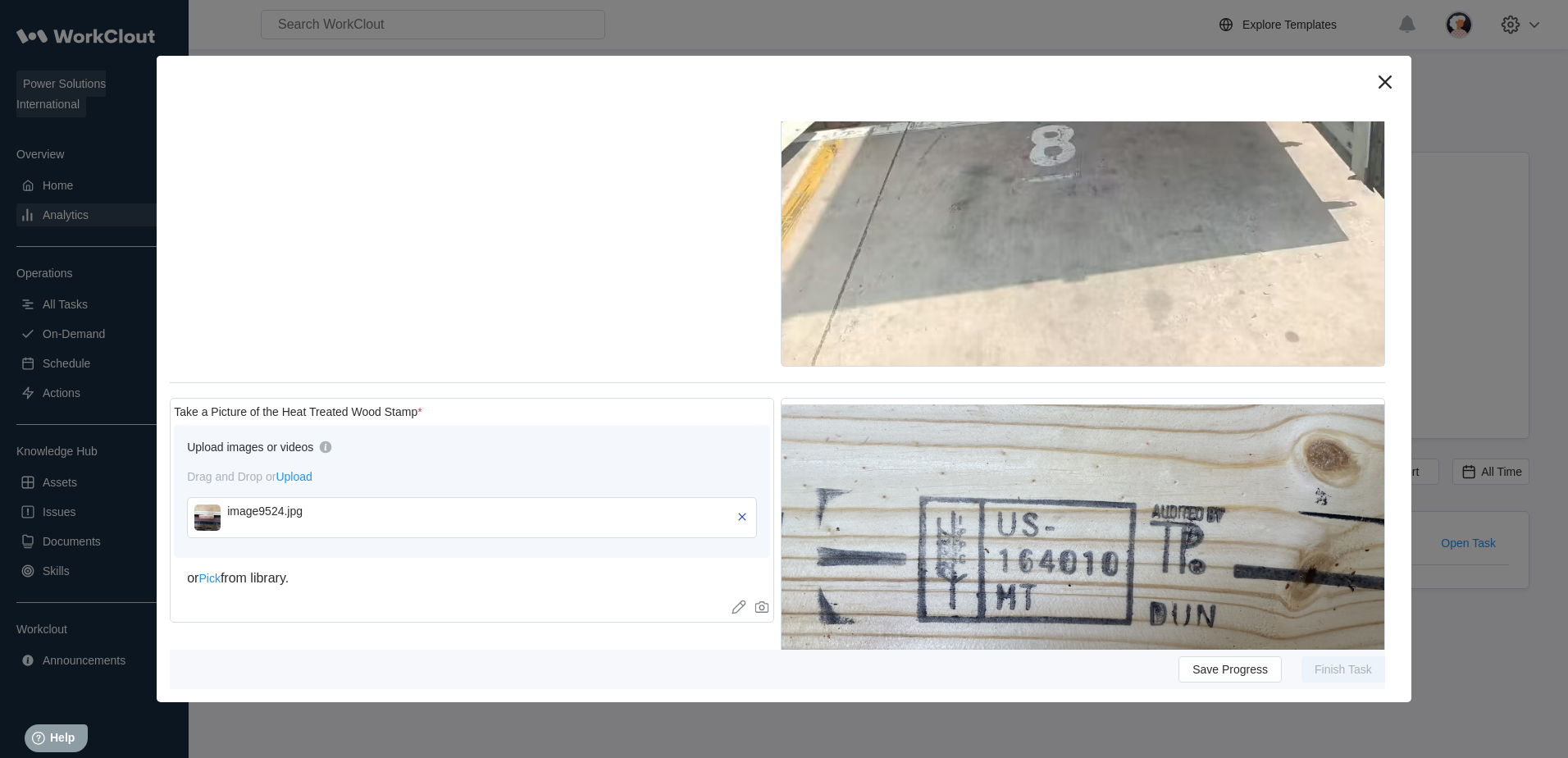
scroll to position [2052, 0]
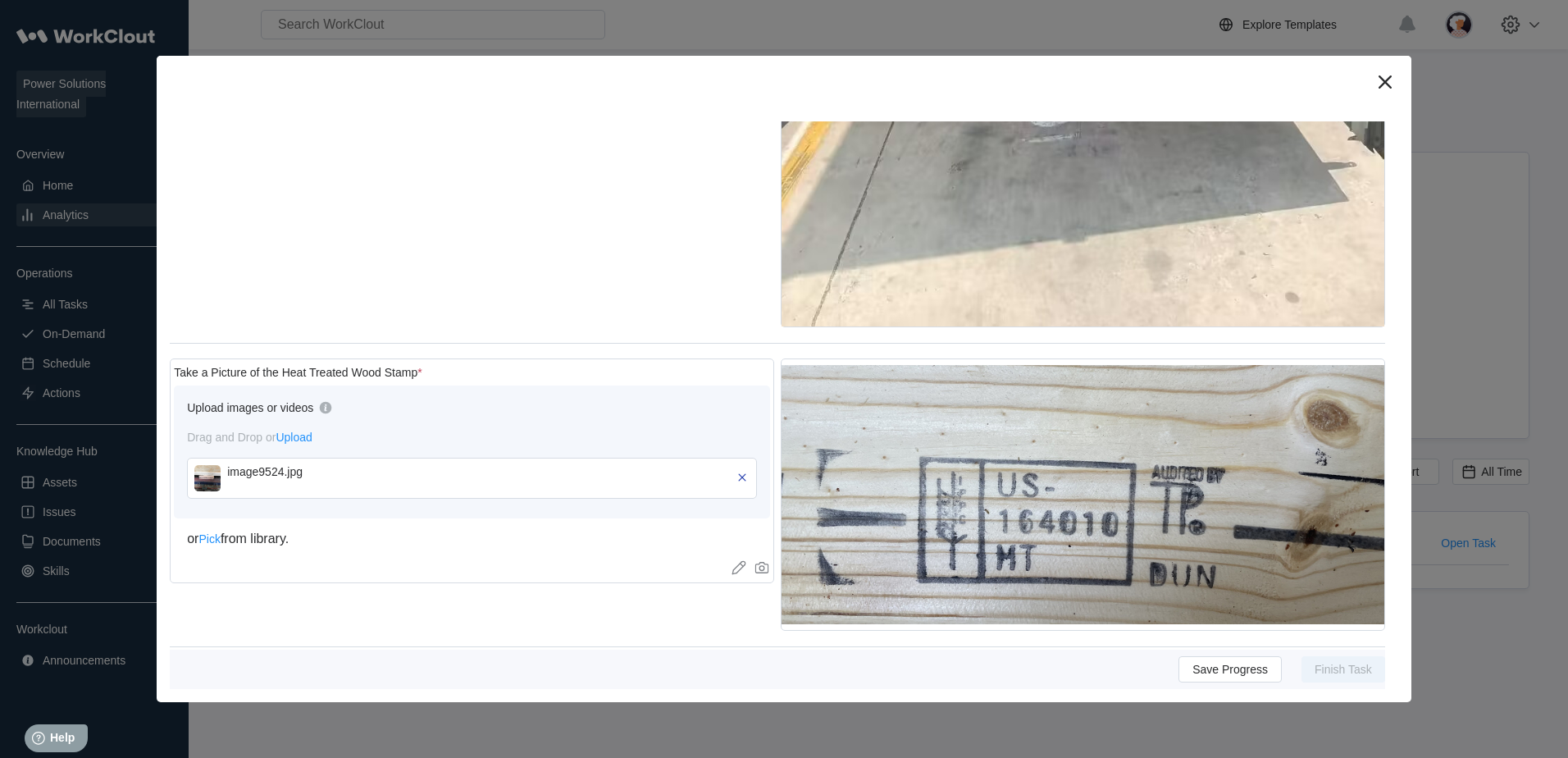
click at [213, 465] on img at bounding box center [207, 478] width 26 height 26
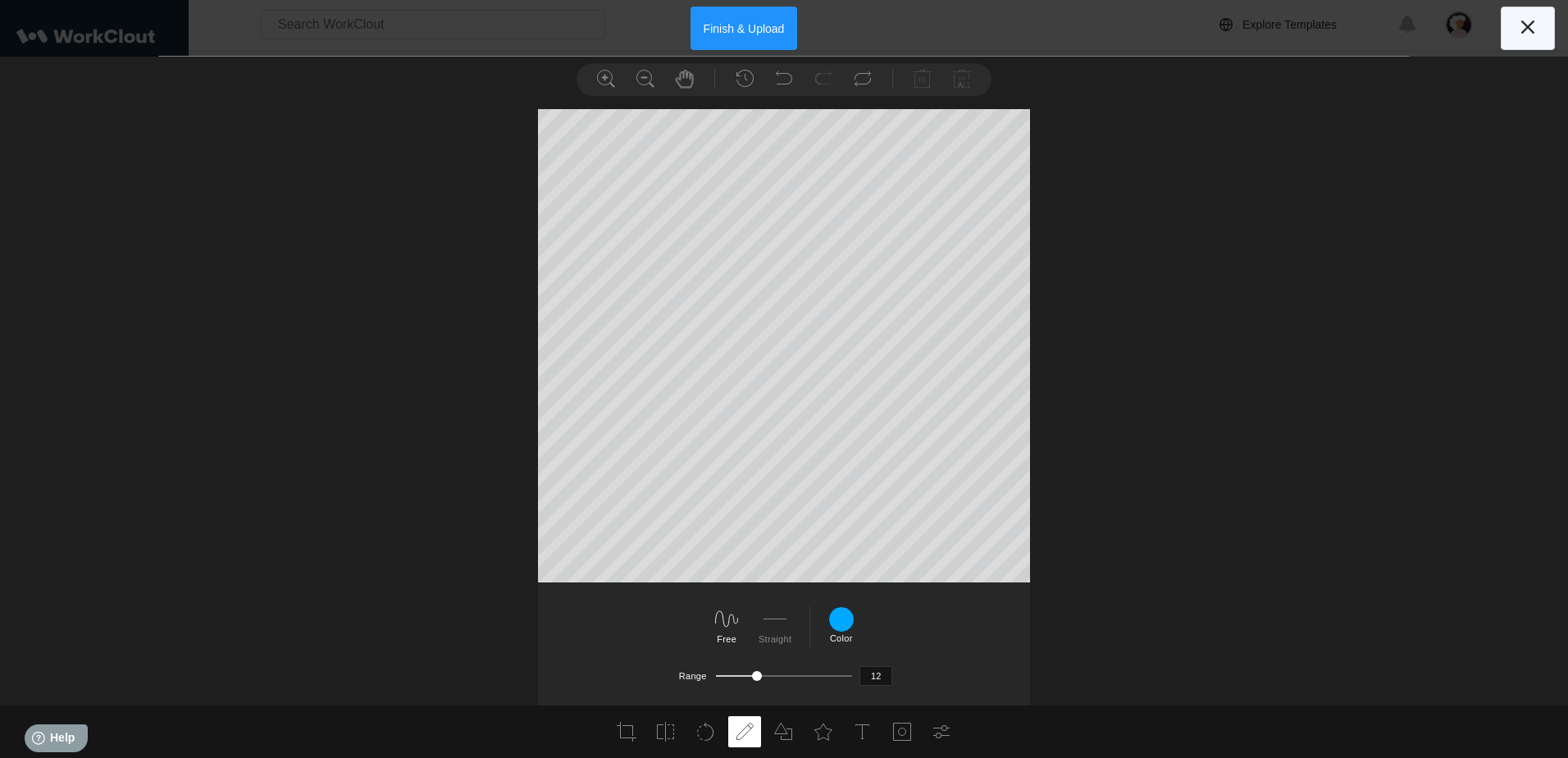
click at [1517, 19] on icon at bounding box center [1527, 26] width 26 height 26
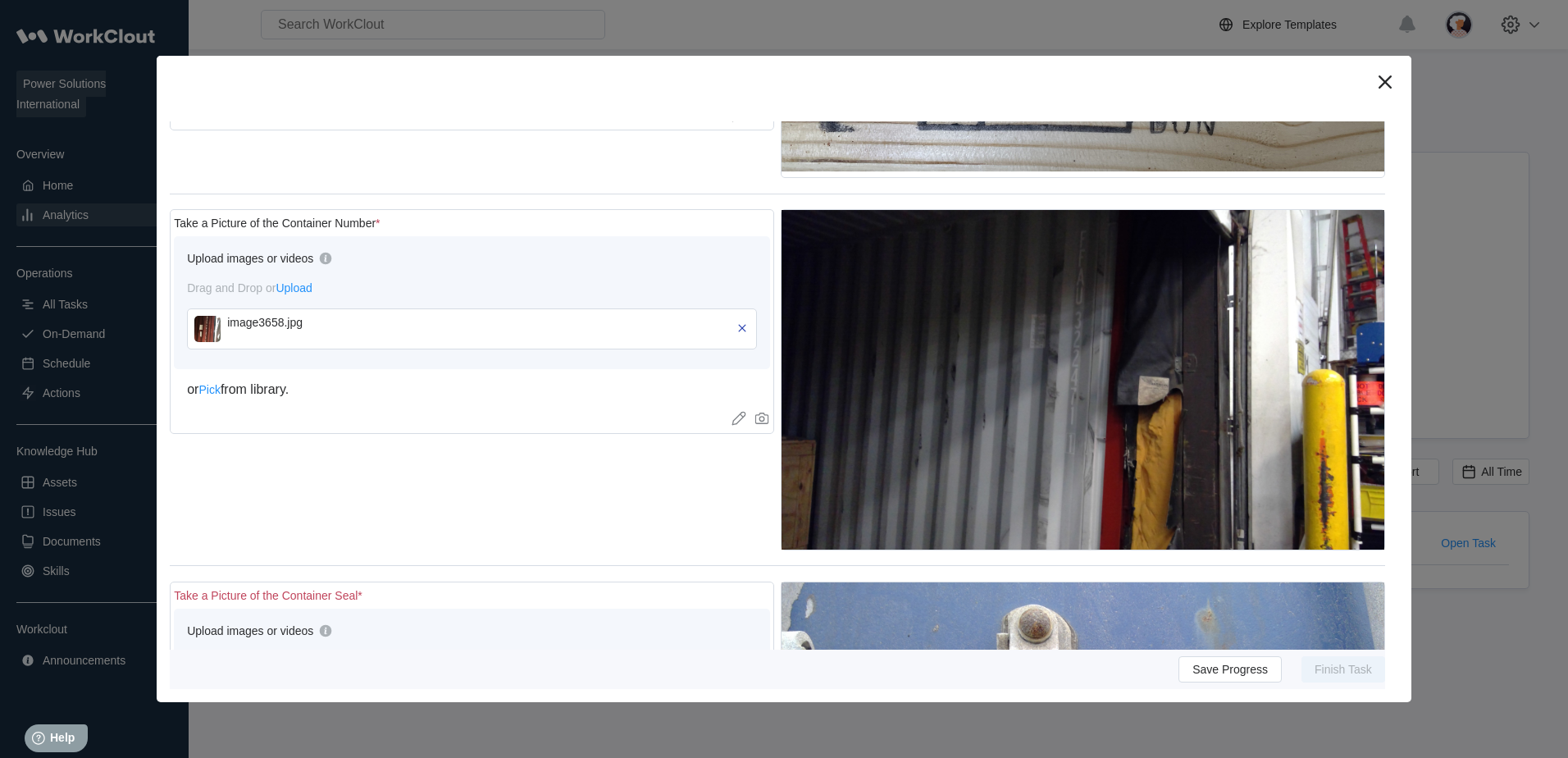
scroll to position [2543, 0]
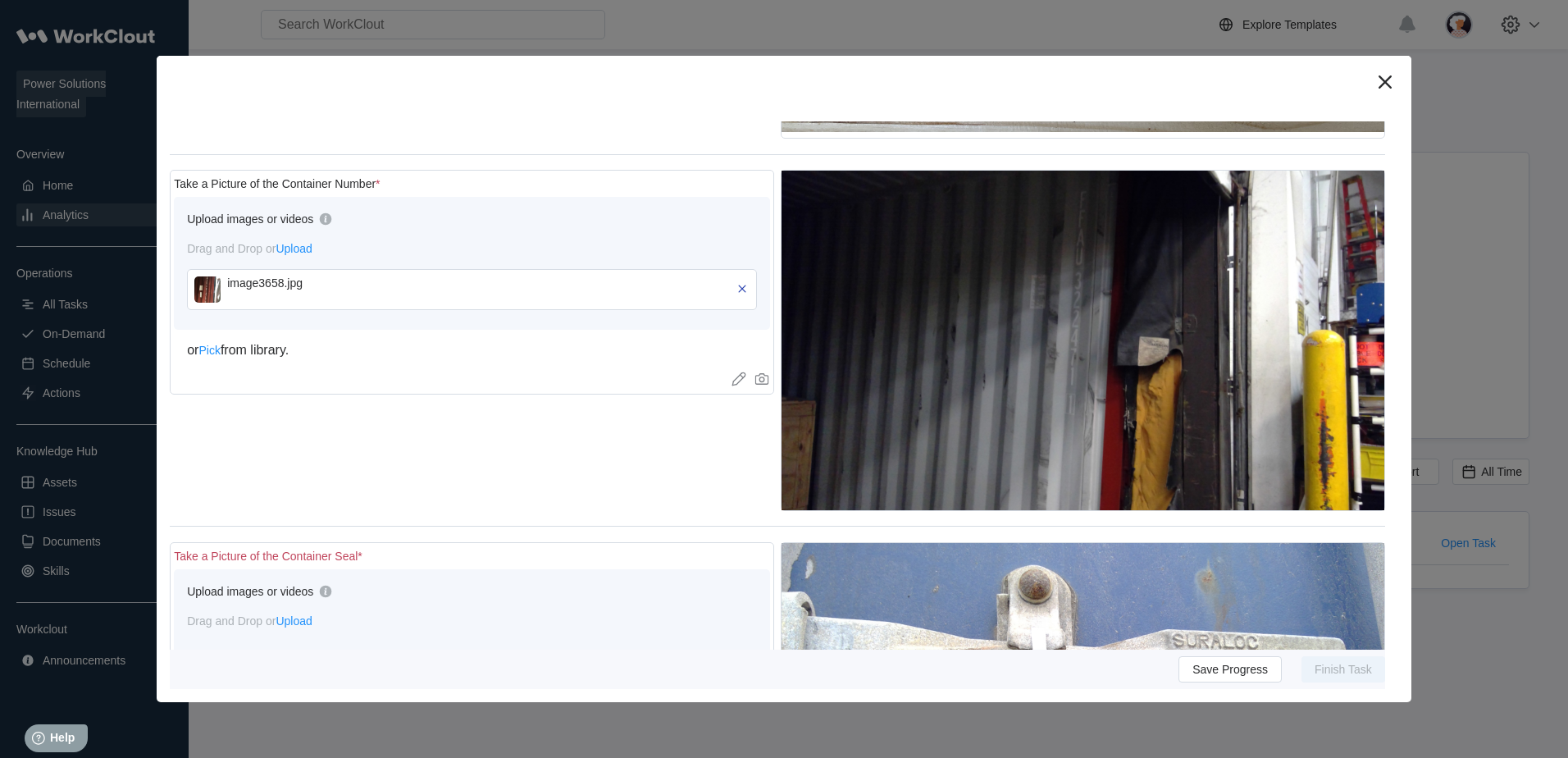
click at [207, 277] on img at bounding box center [207, 289] width 26 height 26
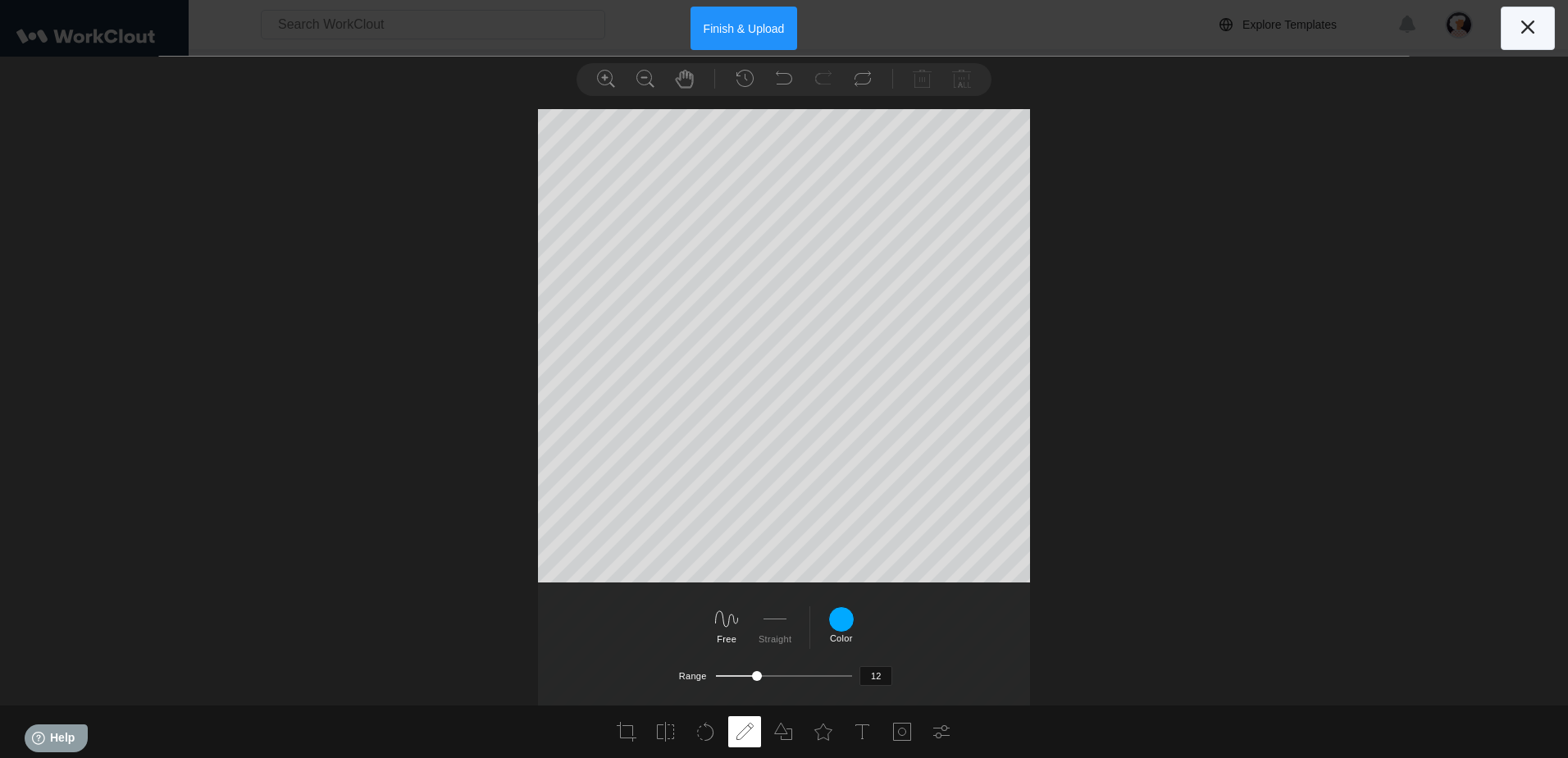
click at [1520, 21] on icon at bounding box center [1527, 26] width 26 height 26
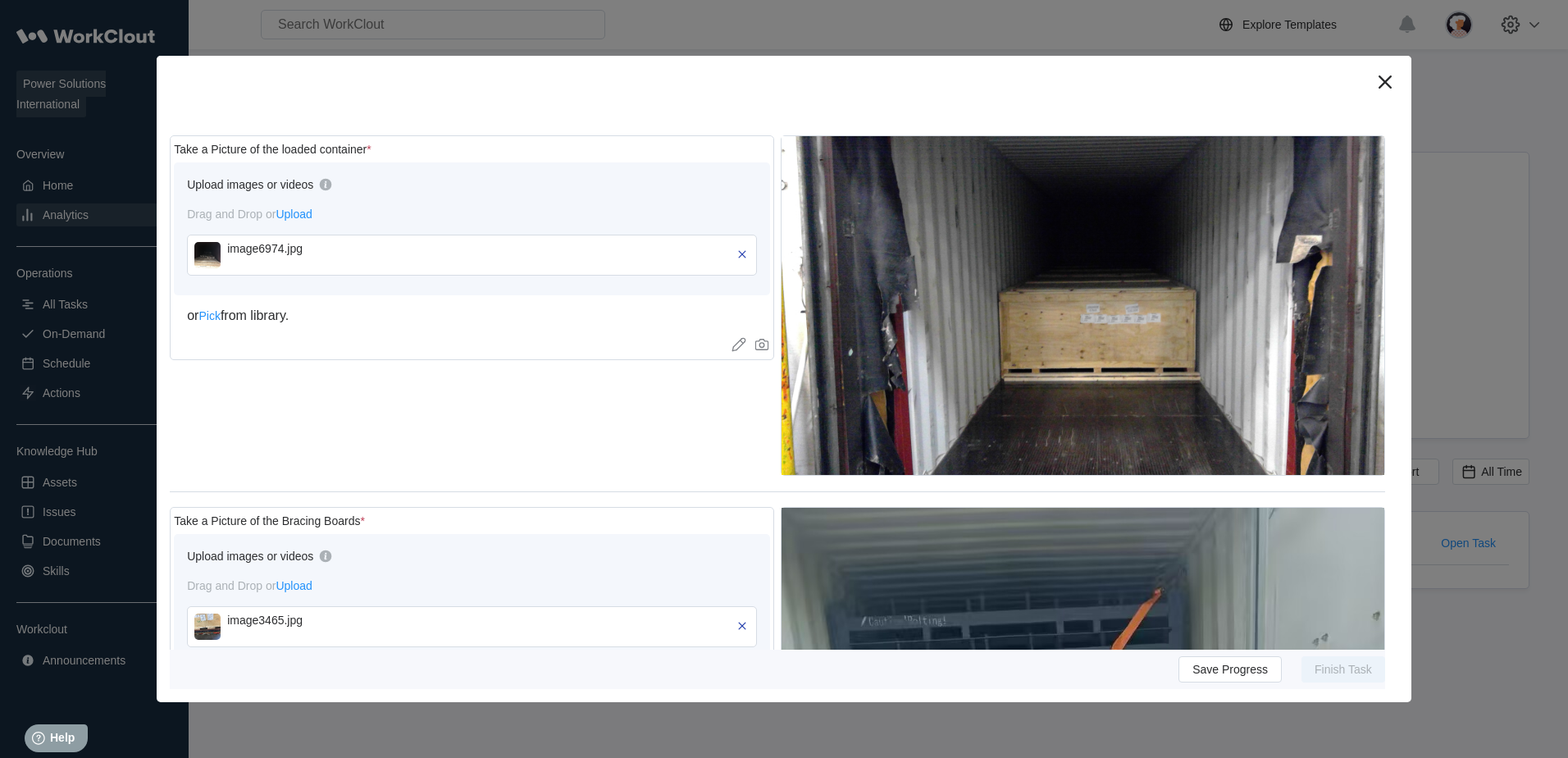
scroll to position [1066, 0]
click at [210, 247] on img at bounding box center [207, 254] width 26 height 26
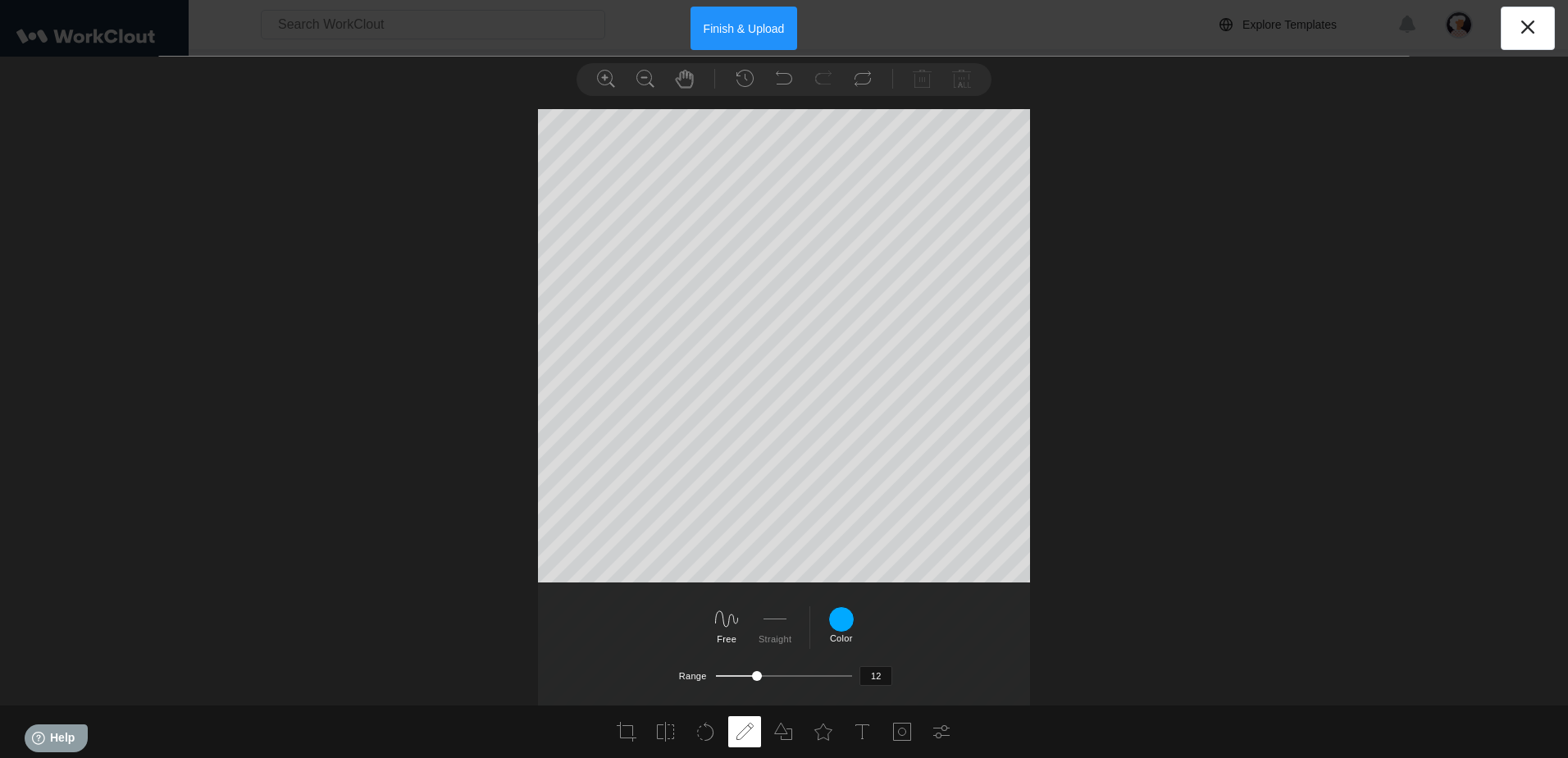
scroll to position [63, 0]
type input "5"
drag, startPoint x: 754, startPoint y: 673, endPoint x: 697, endPoint y: 683, distance: 57.9
click at [697, 683] on li "Range 5" at bounding box center [785, 667] width 1565 height 37
click at [931, 730] on li at bounding box center [942, 732] width 33 height 31
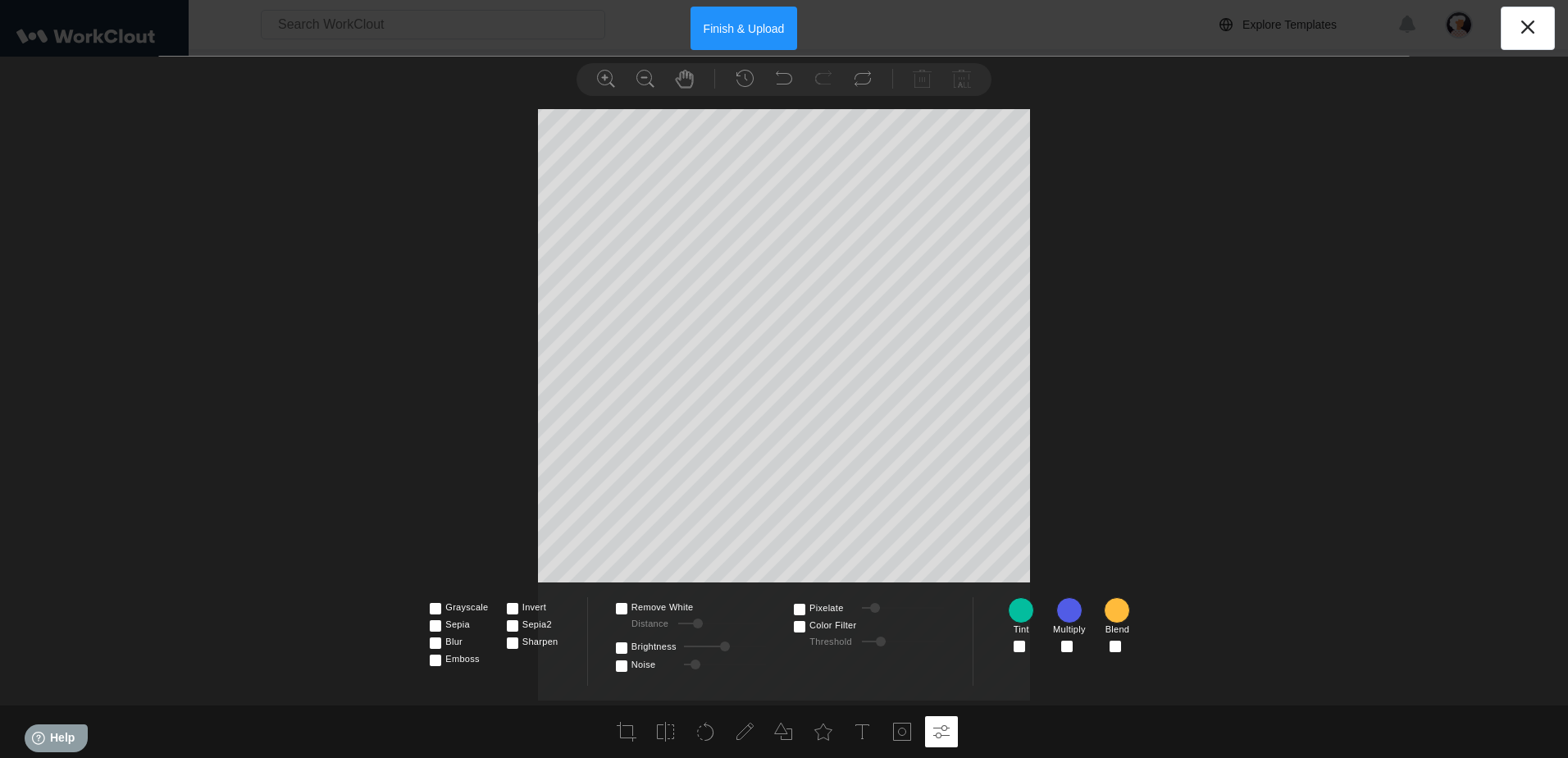
click at [1030, 647] on span at bounding box center [1030, 642] width 0 height 12
click at [1018, 647] on input "checkbox" at bounding box center [1020, 642] width 12 height 12
checkbox input "true"
click at [1077, 647] on span at bounding box center [1077, 642] width 0 height 12
click at [1062, 647] on input "checkbox" at bounding box center [1068, 642] width 12 height 12
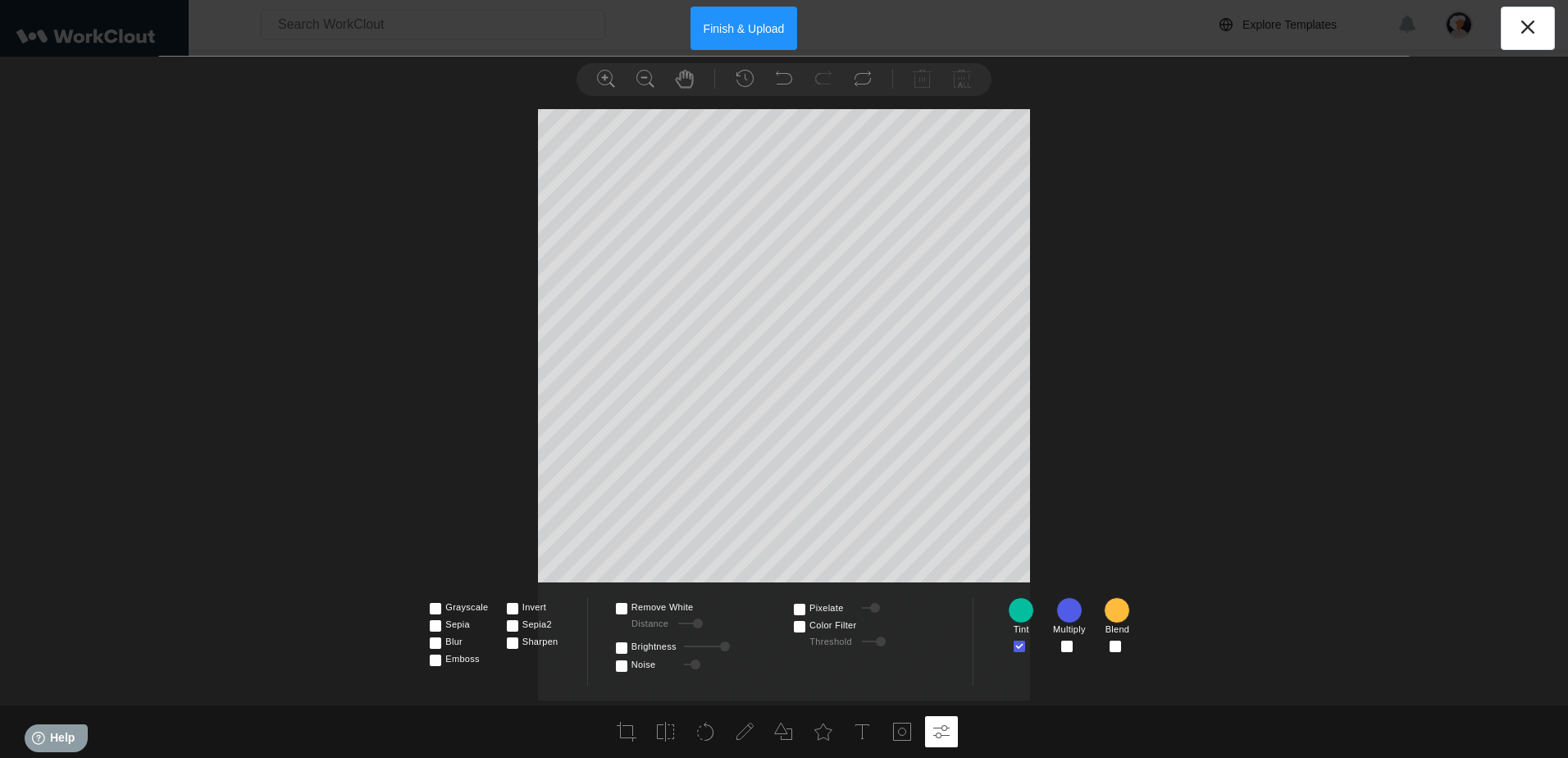
checkbox input "true"
click at [1125, 645] on span at bounding box center [1125, 642] width 0 height 12
click at [1112, 645] on input "checkbox" at bounding box center [1116, 642] width 12 height 12
checkbox input "true"
click at [1030, 648] on span at bounding box center [1030, 642] width 0 height 12
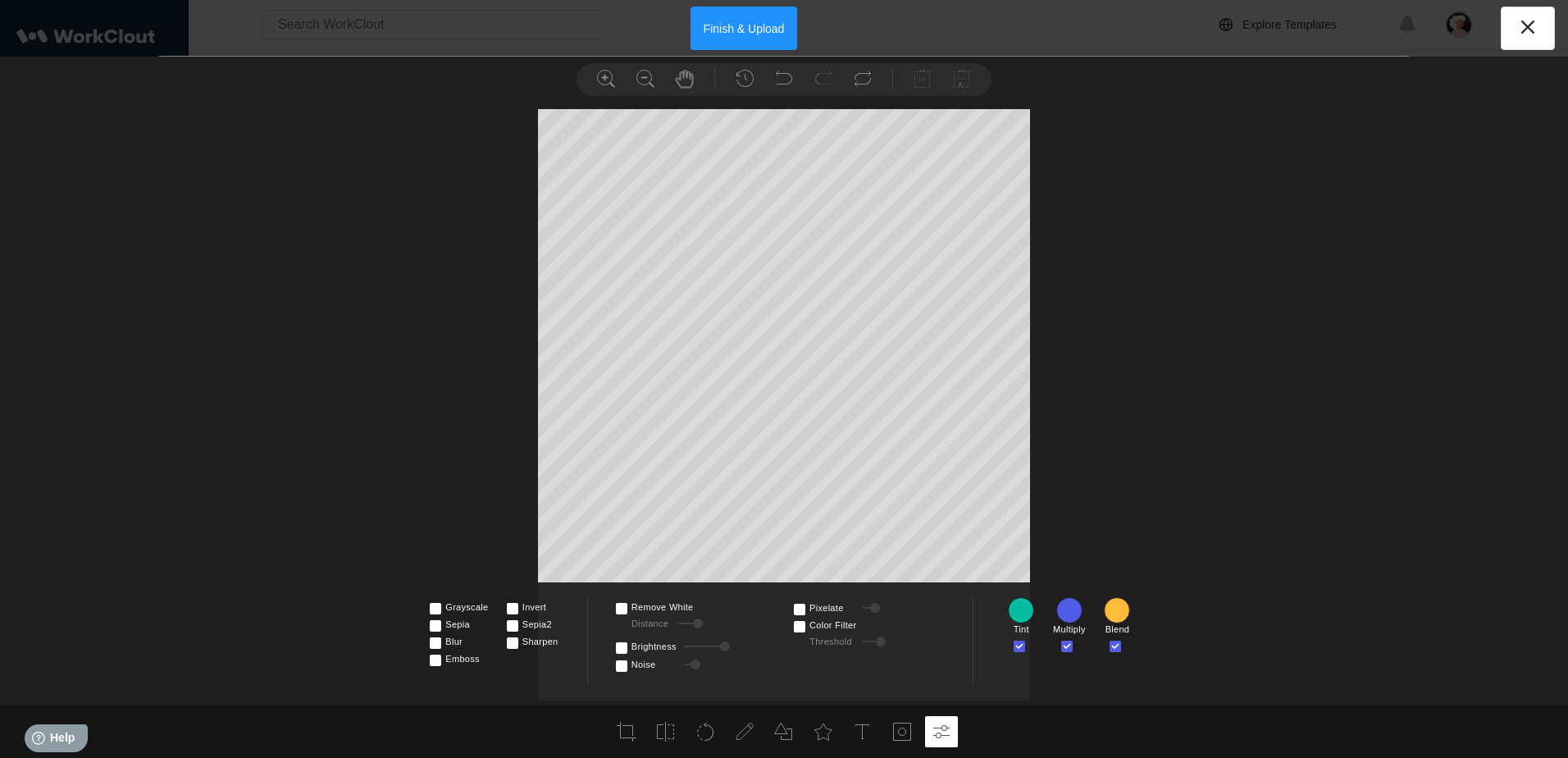
click at [1020, 648] on input "checkbox" at bounding box center [1020, 642] width 12 height 12
checkbox input "false"
click at [1077, 646] on span at bounding box center [1077, 642] width 0 height 12
click at [1068, 646] on input "checkbox" at bounding box center [1068, 642] width 12 height 12
checkbox input "false"
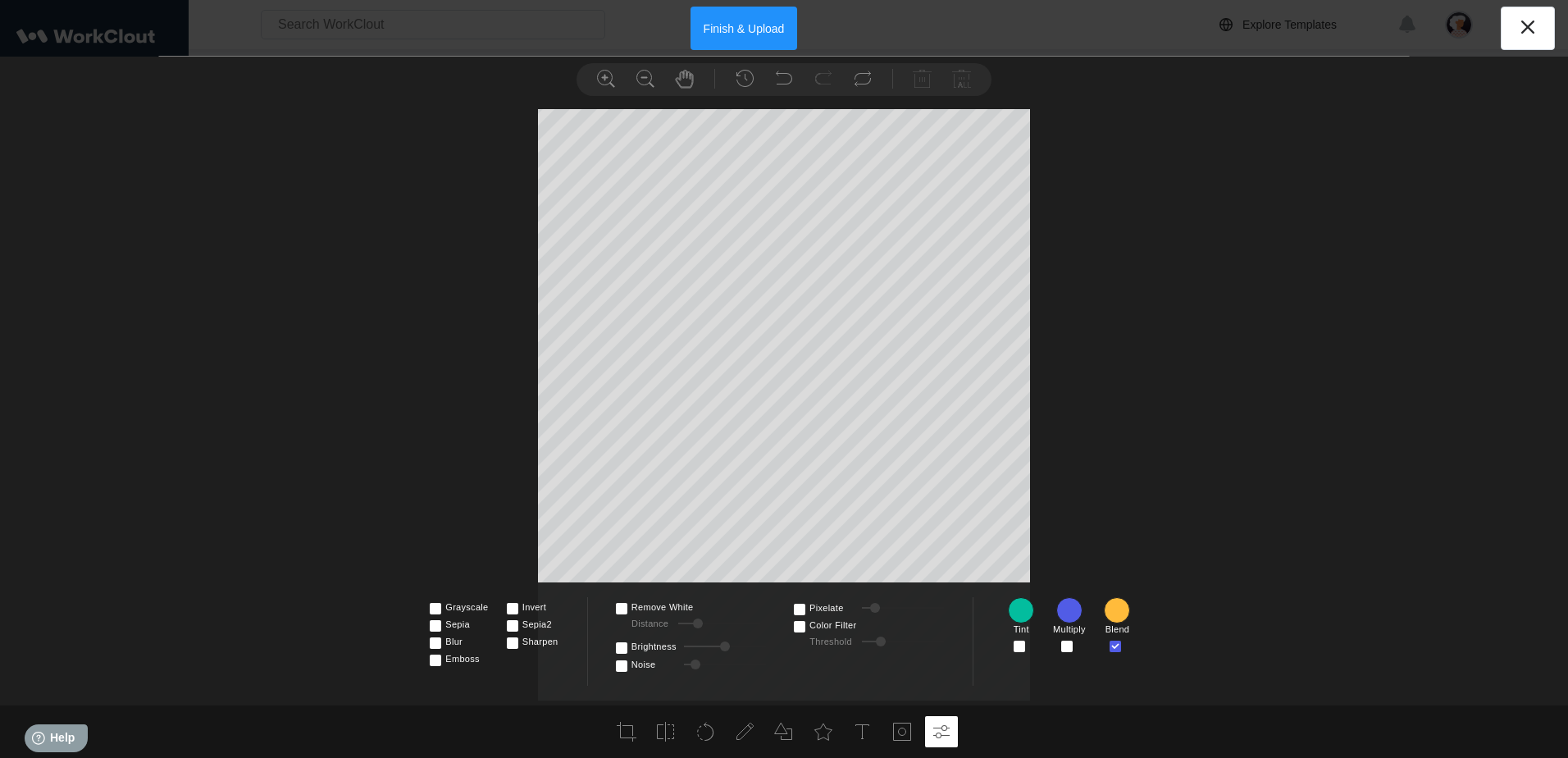
click at [1107, 644] on div at bounding box center [1117, 643] width 41 height 15
click at [1125, 644] on span at bounding box center [1125, 642] width 0 height 12
click at [1117, 644] on input "checkbox" at bounding box center [1116, 642] width 12 height 12
click at [1125, 644] on span at bounding box center [1125, 642] width 0 height 12
click at [1117, 644] on input "checkbox" at bounding box center [1116, 642] width 12 height 12
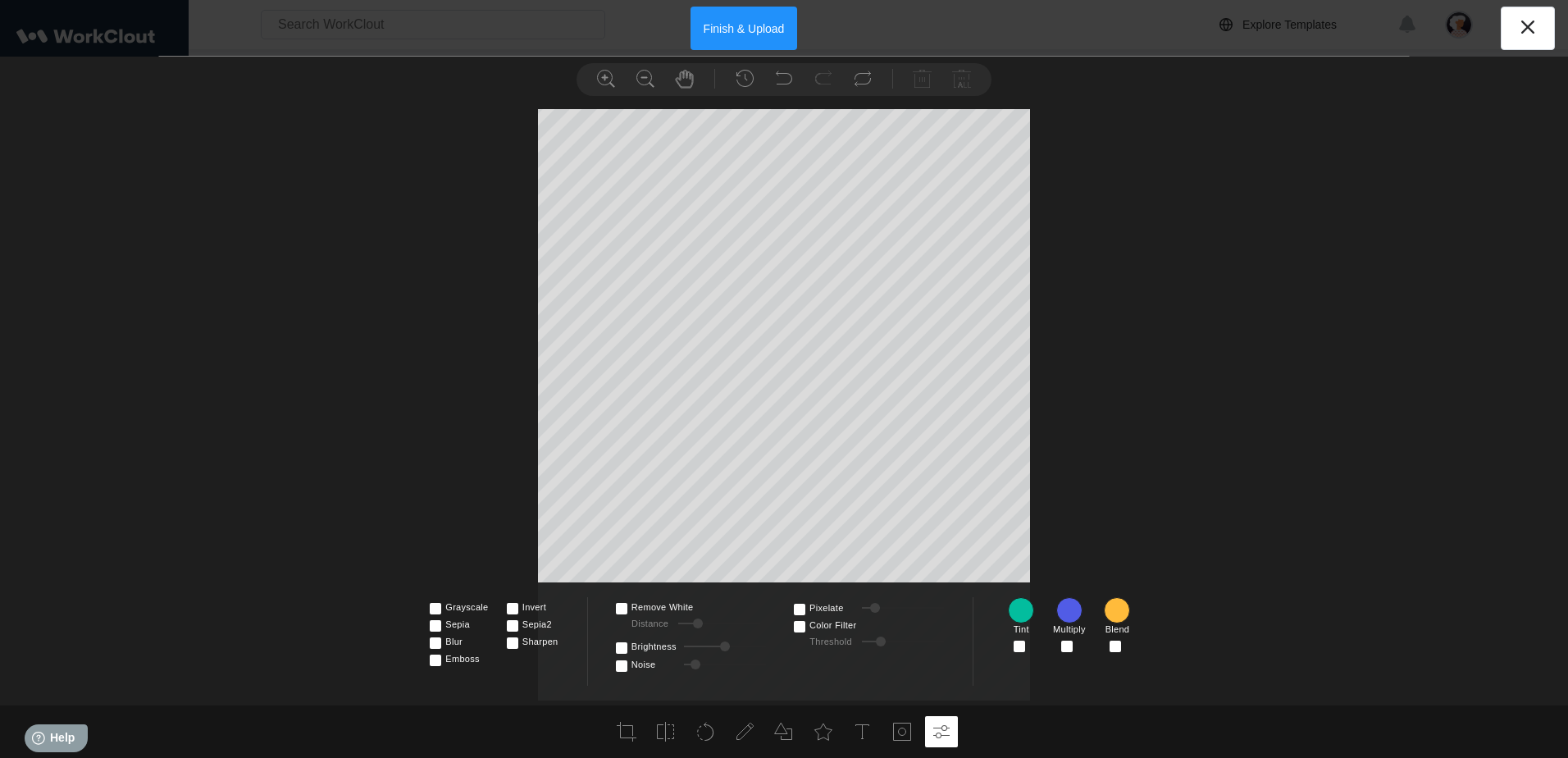
checkbox input "true"
click at [1030, 648] on span at bounding box center [1030, 642] width 0 height 12
click at [1022, 648] on input "checkbox" at bounding box center [1020, 642] width 12 height 12
checkbox input "true"
click at [1077, 648] on span at bounding box center [1077, 642] width 0 height 12
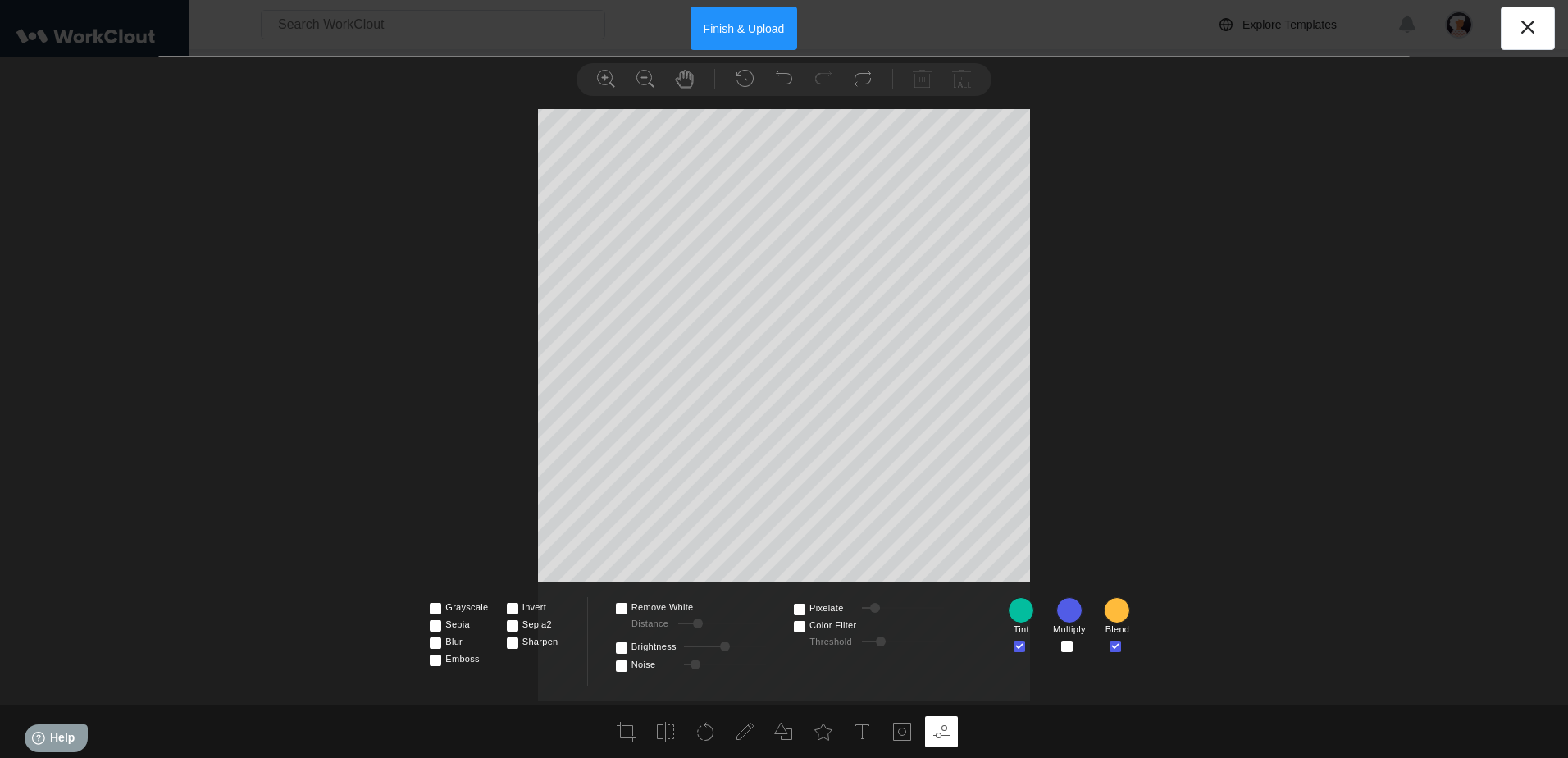
click at [1063, 648] on input "checkbox" at bounding box center [1068, 642] width 12 height 12
checkbox input "true"
click at [1125, 648] on span at bounding box center [1125, 642] width 0 height 12
click at [1117, 648] on input "checkbox" at bounding box center [1116, 642] width 12 height 12
checkbox input "false"
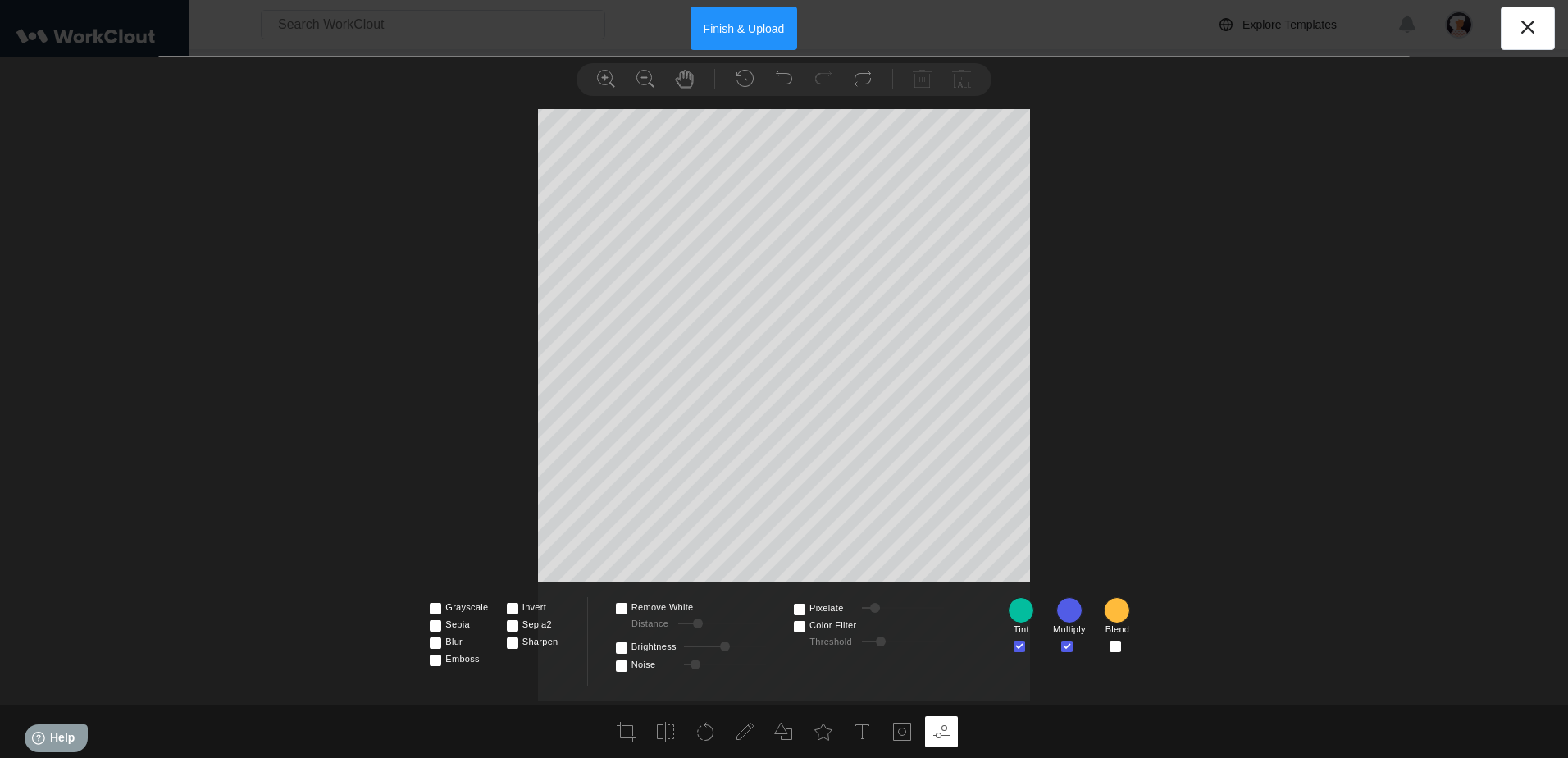
click at [1030, 646] on span at bounding box center [1030, 642] width 0 height 12
click at [1020, 646] on input "checkbox" at bounding box center [1020, 642] width 12 height 12
click at [1030, 645] on span at bounding box center [1030, 642] width 0 height 12
click at [1020, 645] on input "checkbox" at bounding box center [1020, 642] width 12 height 12
checkbox input "true"
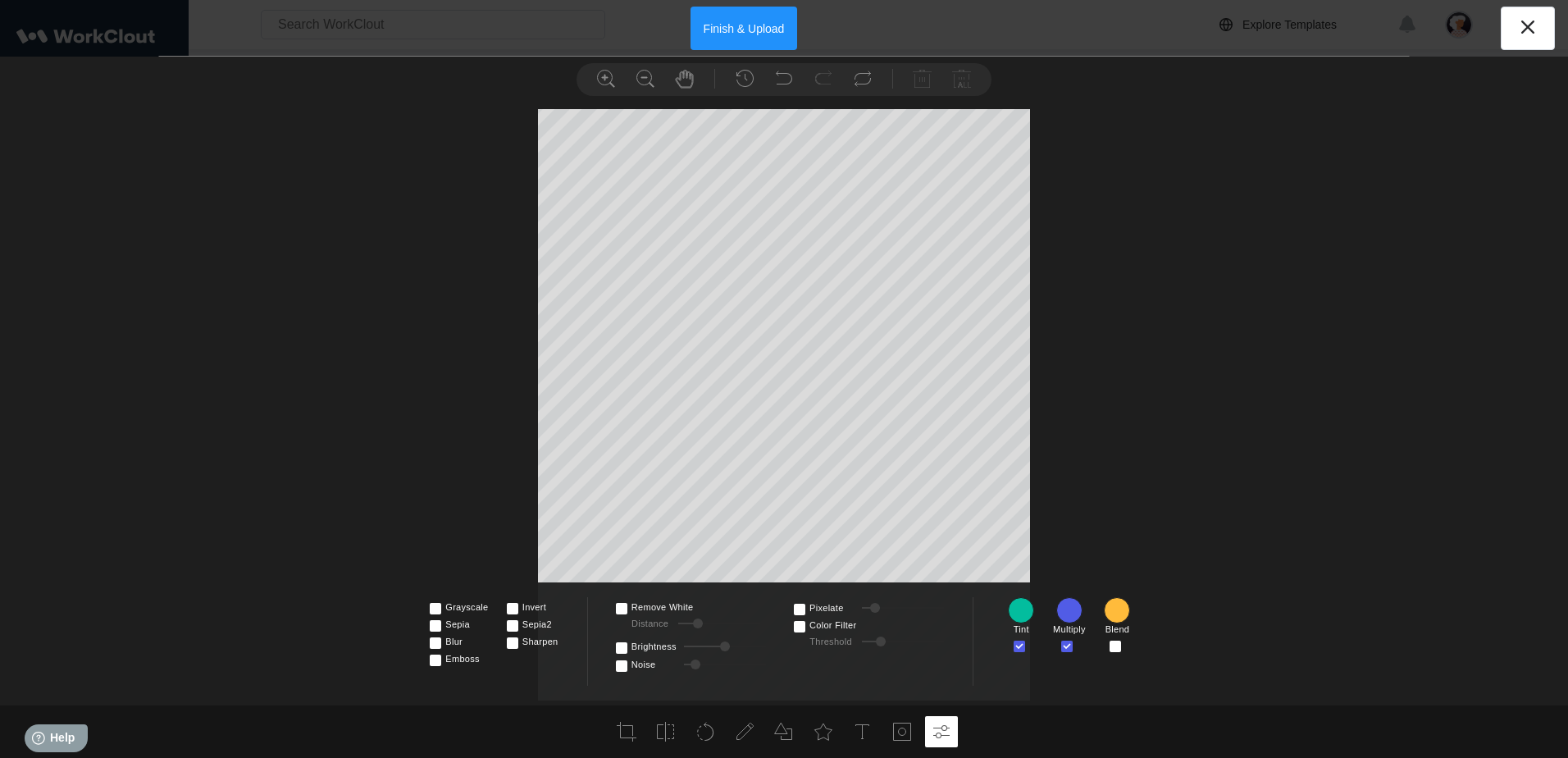
click at [1075, 645] on label at bounding box center [1070, 643] width 16 height 14
click at [1074, 645] on input "checkbox" at bounding box center [1068, 642] width 12 height 12
click at [1075, 645] on label at bounding box center [1070, 643] width 16 height 14
click at [1074, 645] on input "checkbox" at bounding box center [1068, 642] width 12 height 12
checkbox input "true"
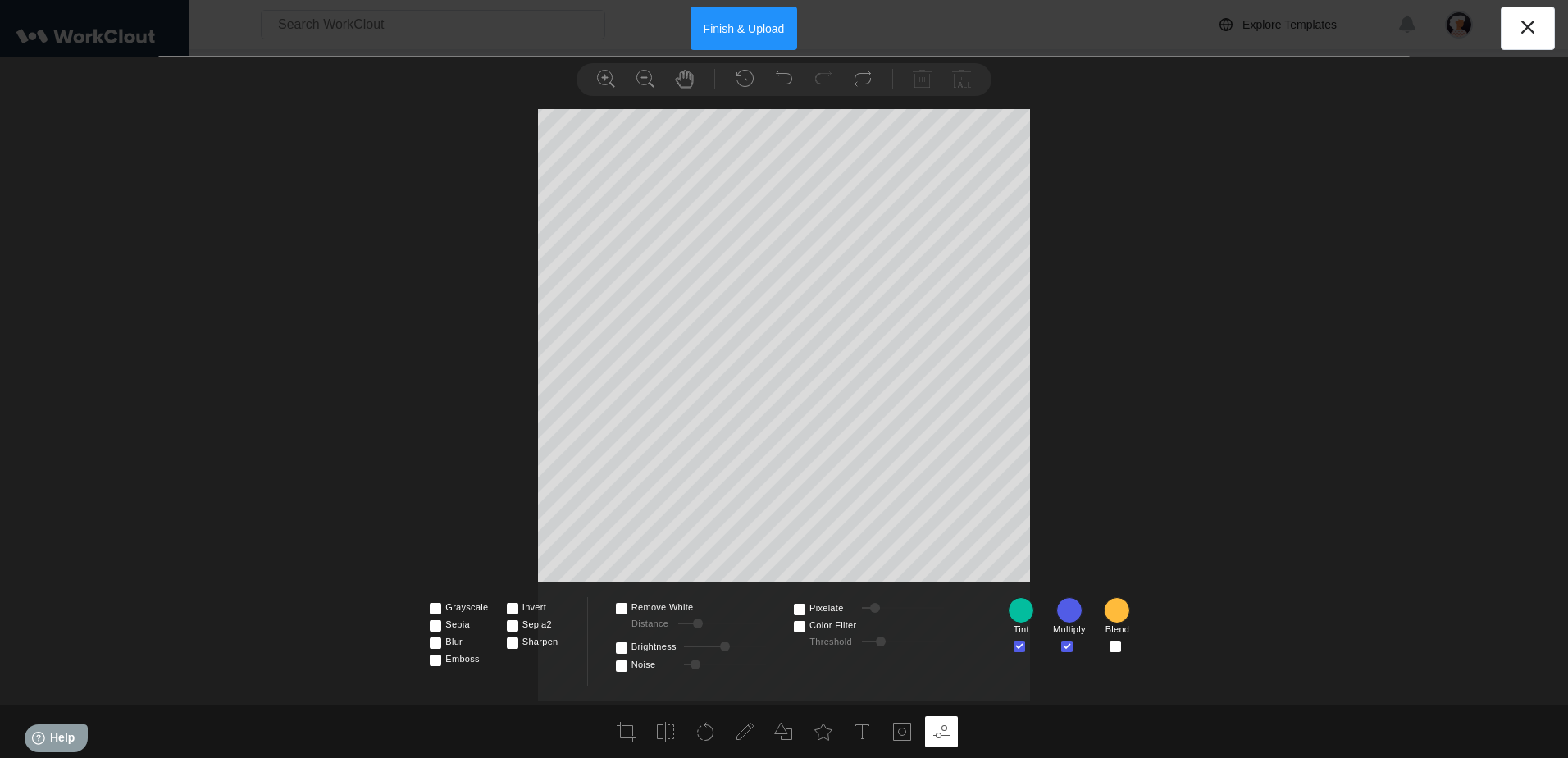
click at [1030, 648] on span at bounding box center [1030, 642] width 0 height 12
click at [1022, 648] on input "checkbox" at bounding box center [1020, 642] width 12 height 12
checkbox input "false"
click at [1076, 648] on label at bounding box center [1070, 643] width 16 height 14
click at [1074, 648] on input "checkbox" at bounding box center [1068, 642] width 12 height 12
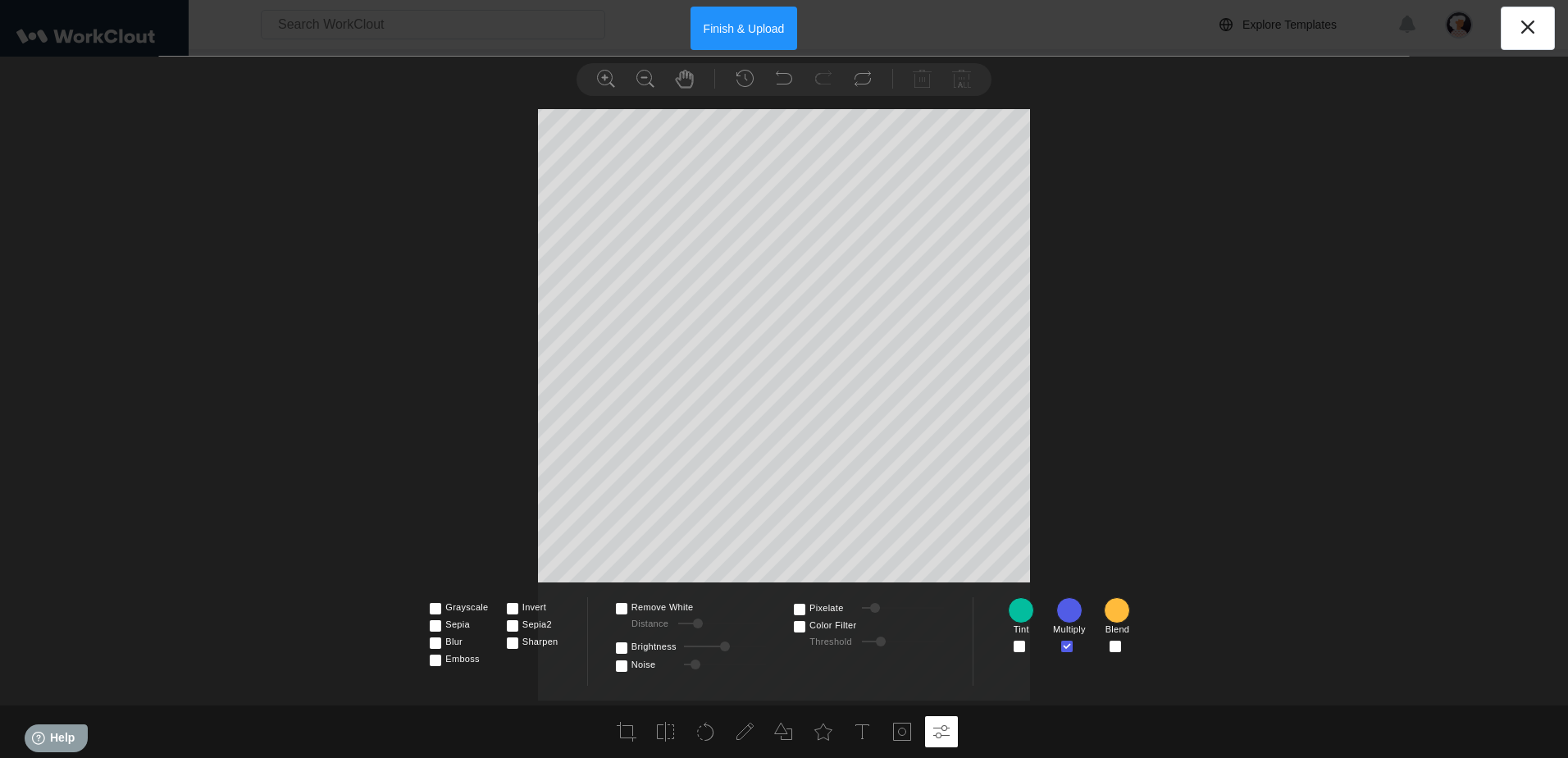
checkbox input "false"
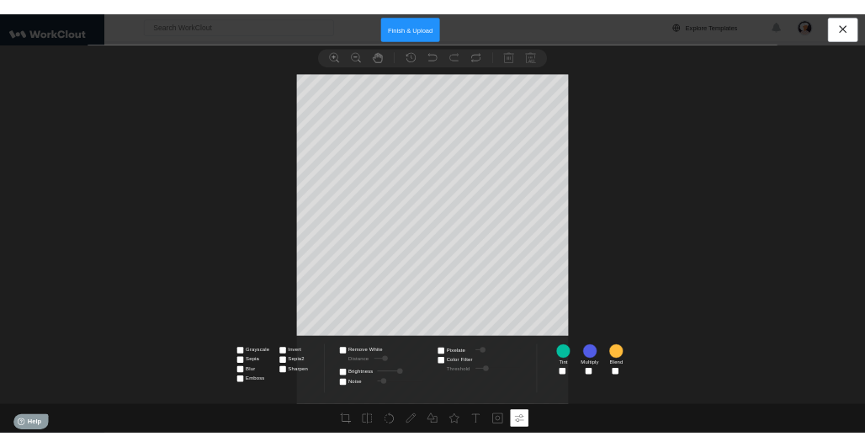
scroll to position [1074, 0]
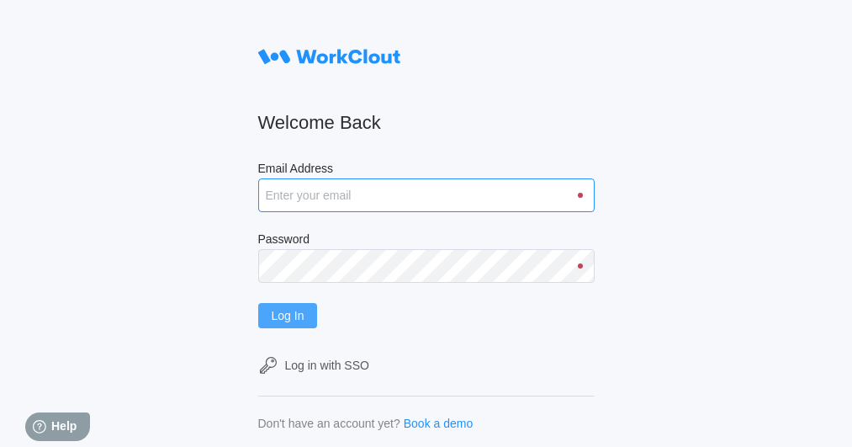
type input "201shipping@psiengines.com"
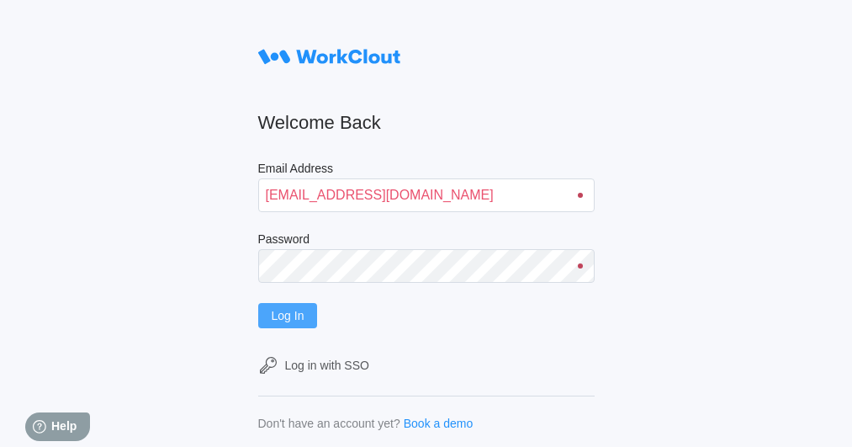
click at [289, 312] on span "Log In" at bounding box center [288, 316] width 33 height 12
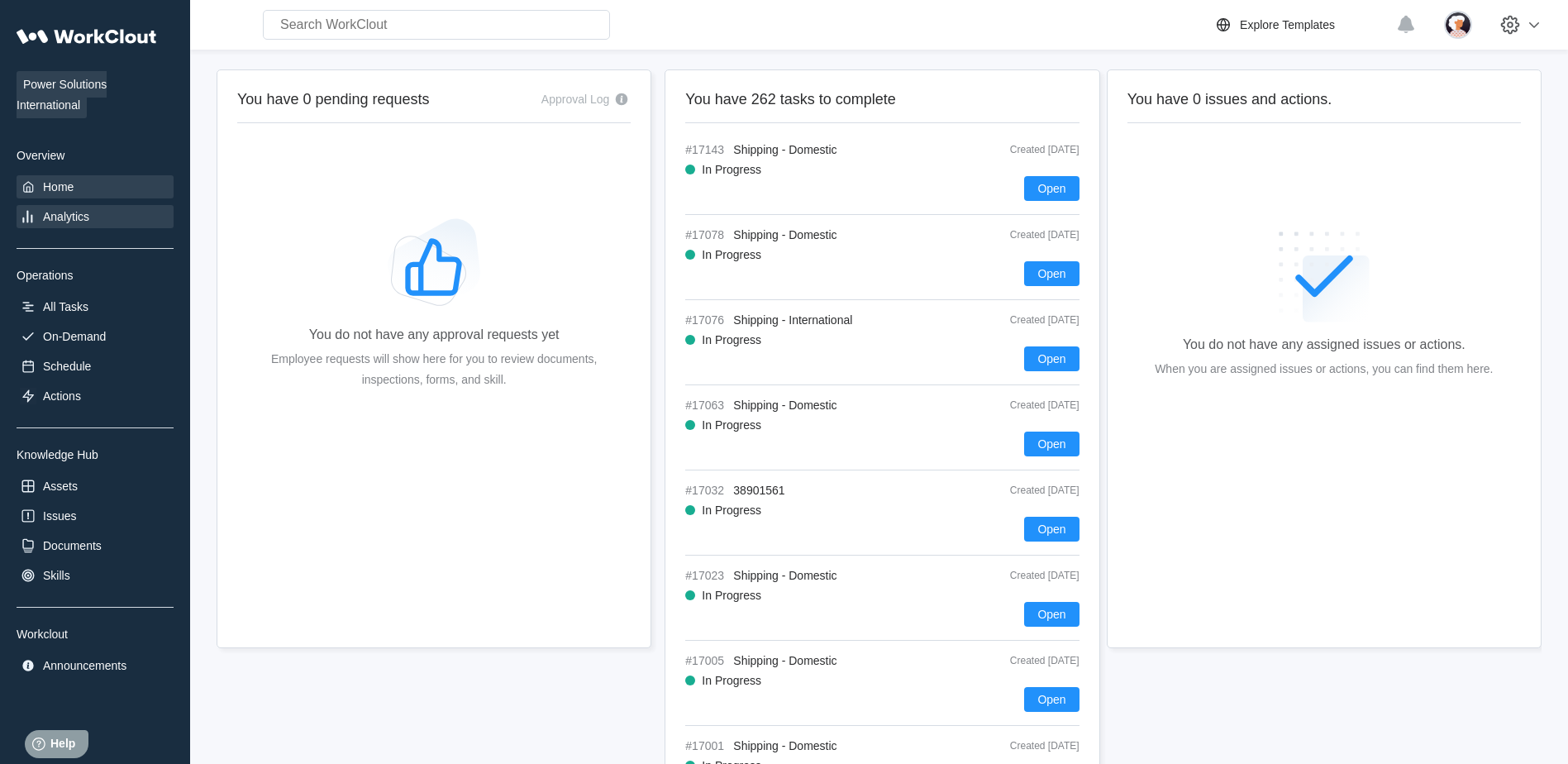
click at [81, 211] on div "Analytics" at bounding box center [66, 216] width 46 height 13
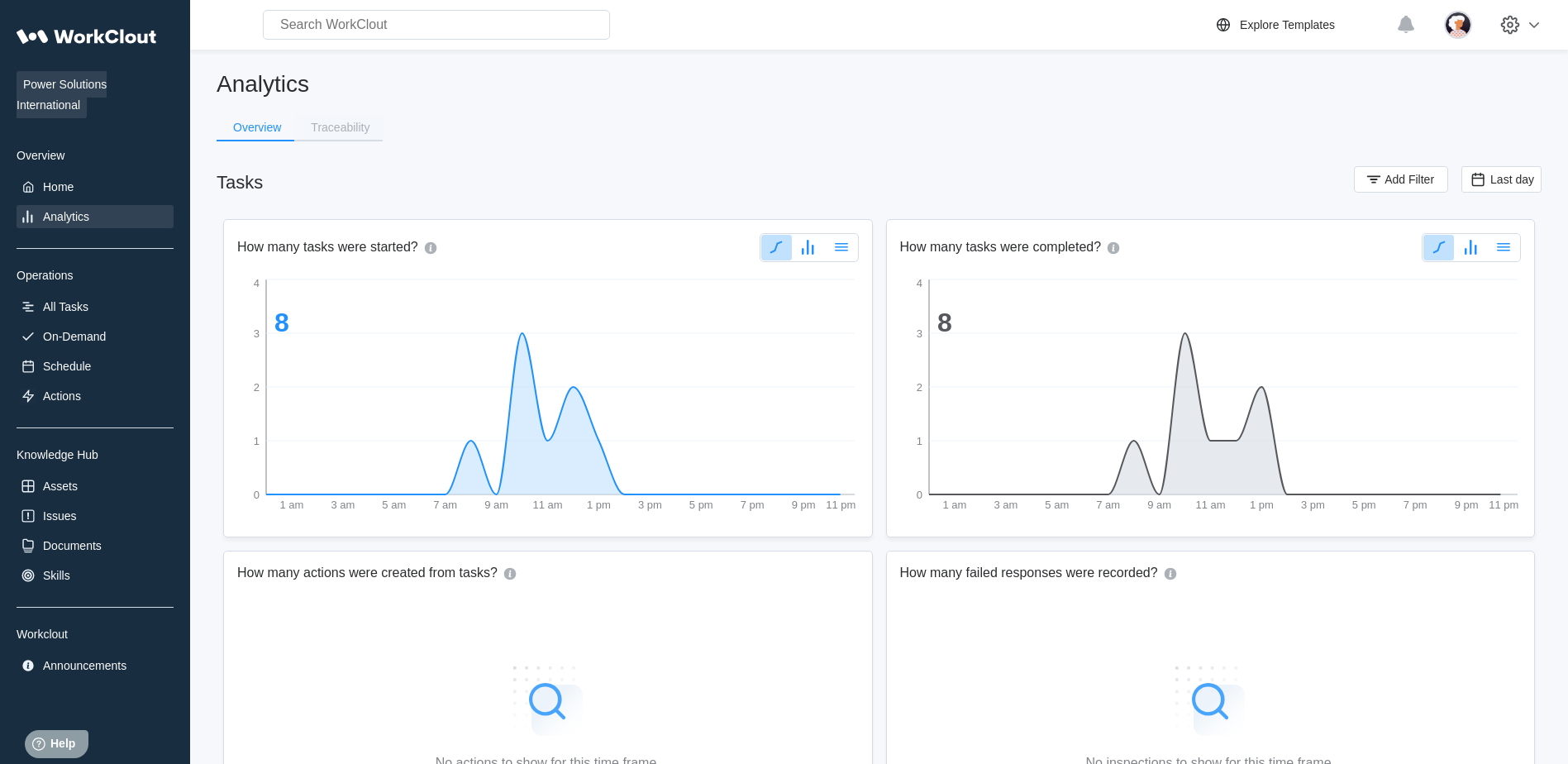
click at [368, 130] on div "Traceability" at bounding box center [340, 128] width 59 height 12
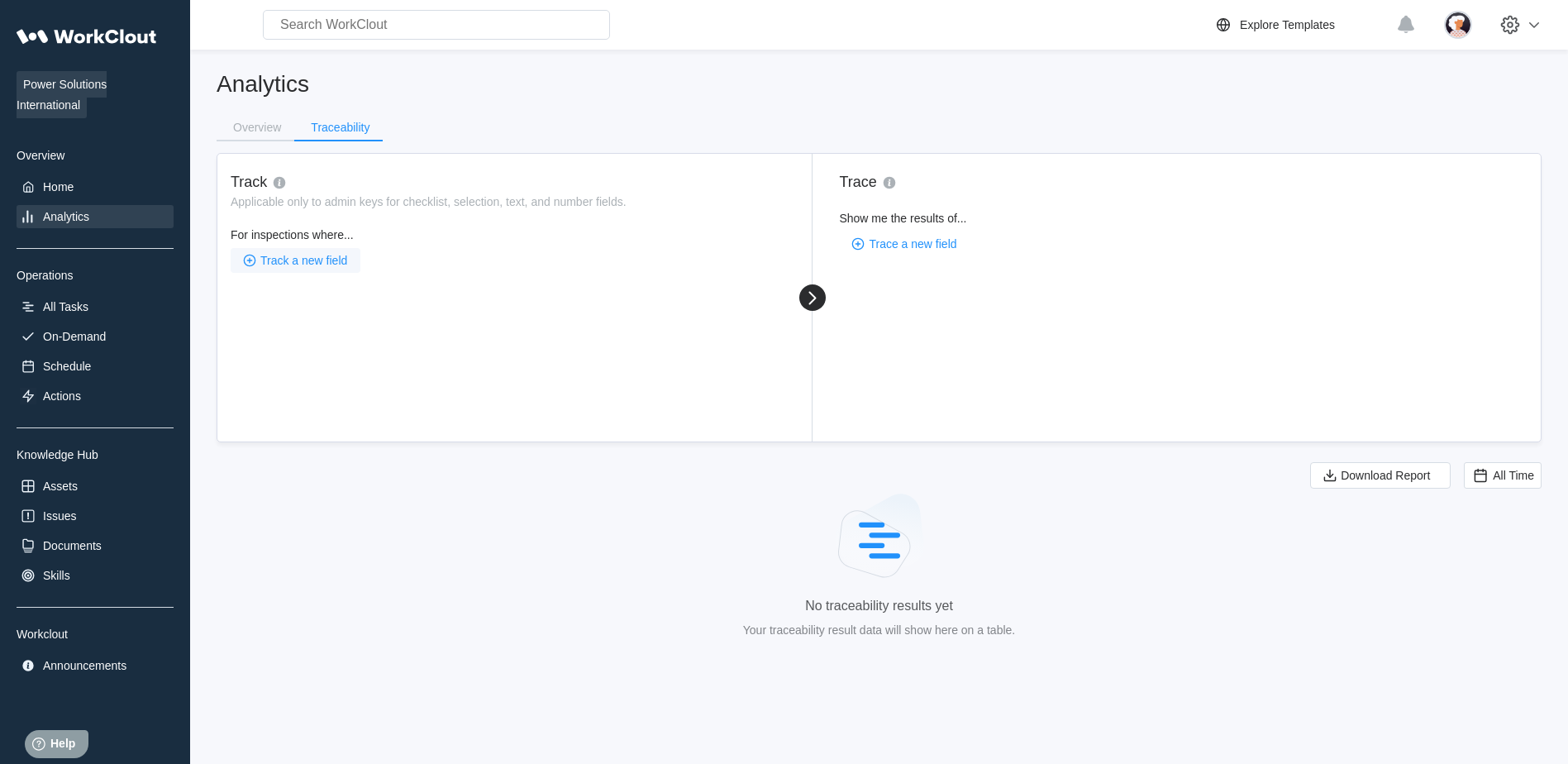
click at [312, 265] on span "Track a new field" at bounding box center [304, 261] width 87 height 12
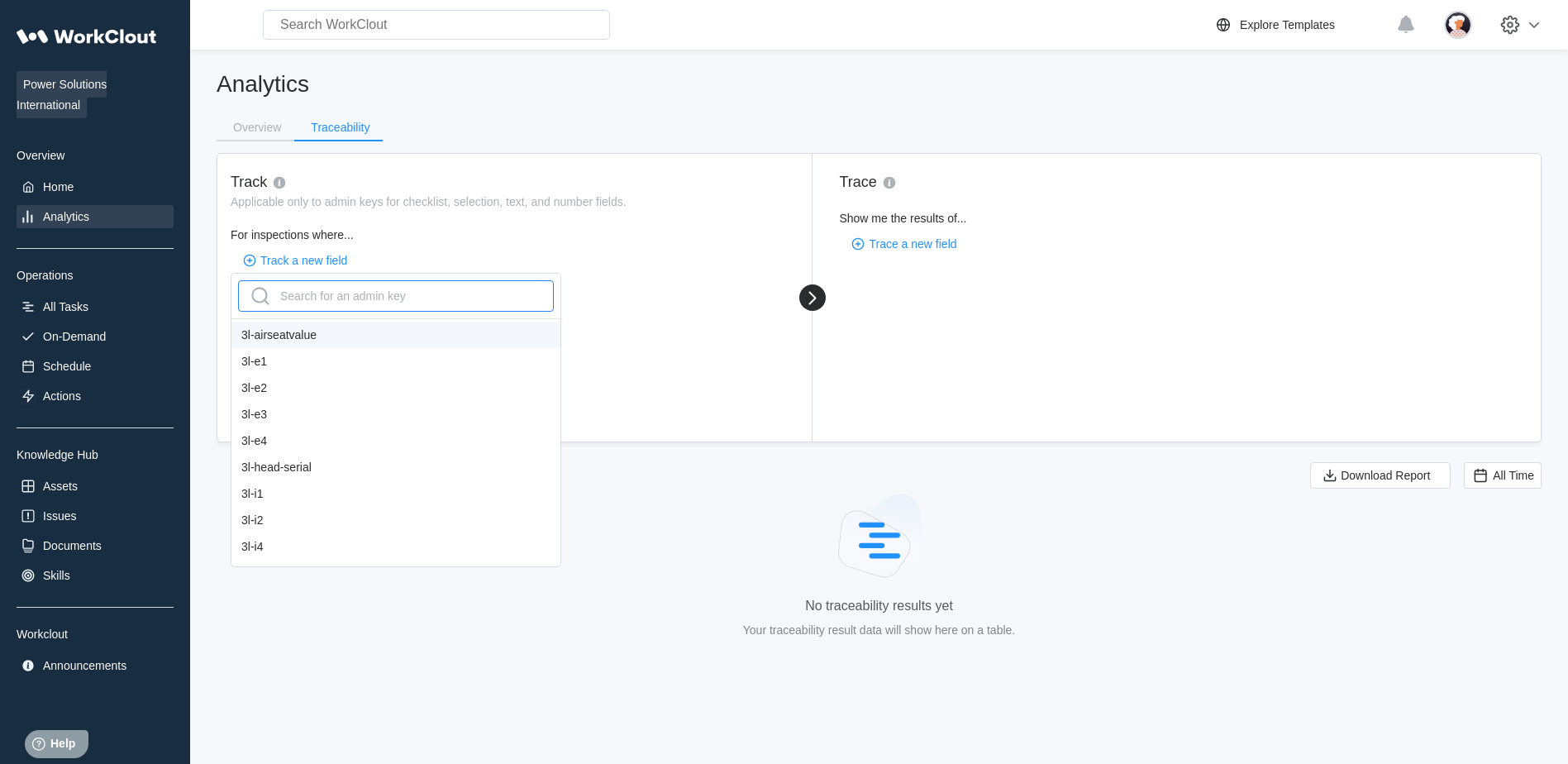
click at [378, 299] on div "Search for an admin key" at bounding box center [325, 296] width 158 height 27
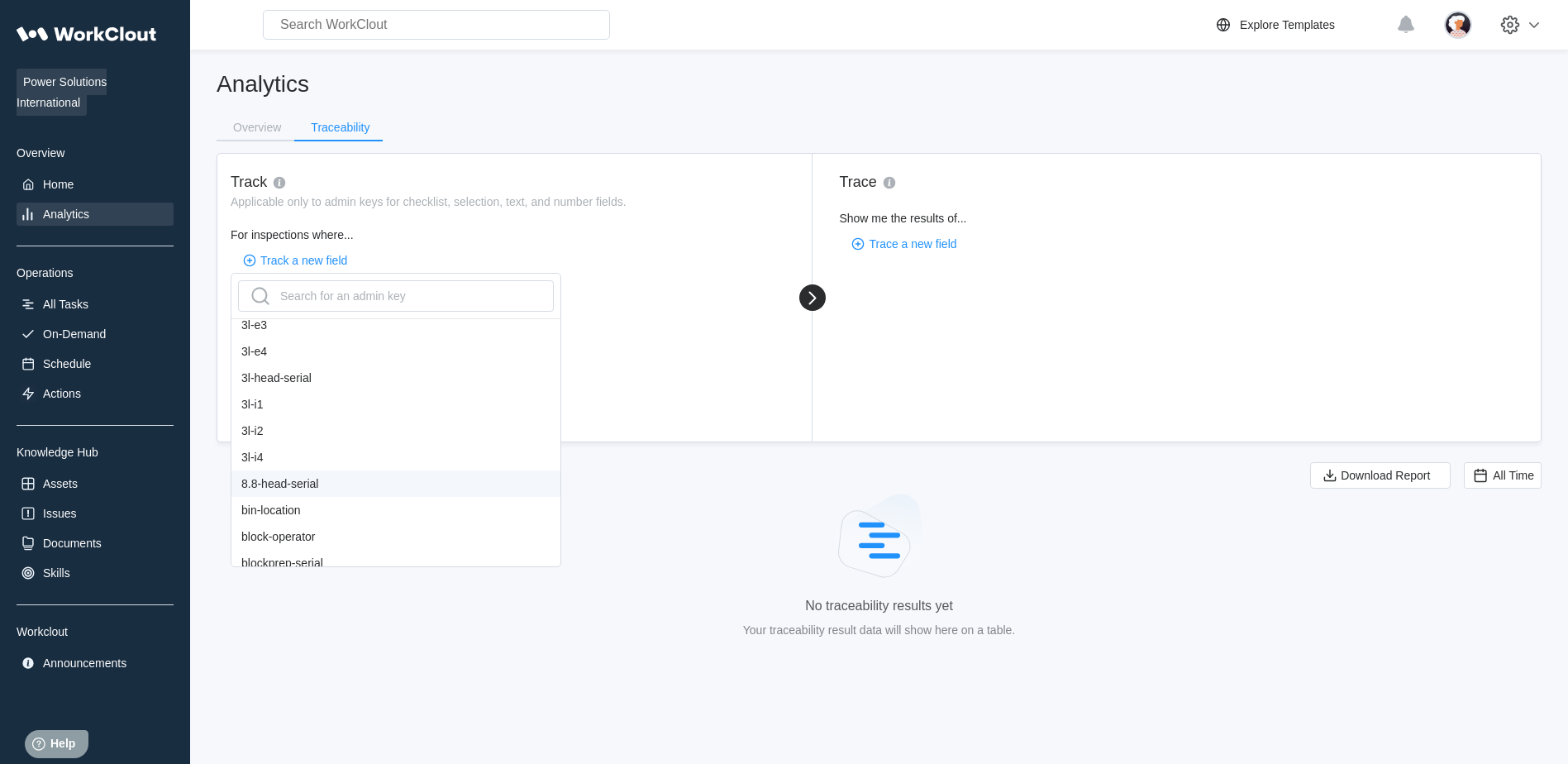
scroll to position [165, 0]
click at [278, 439] on div "bol#" at bounding box center [395, 540] width 329 height 27
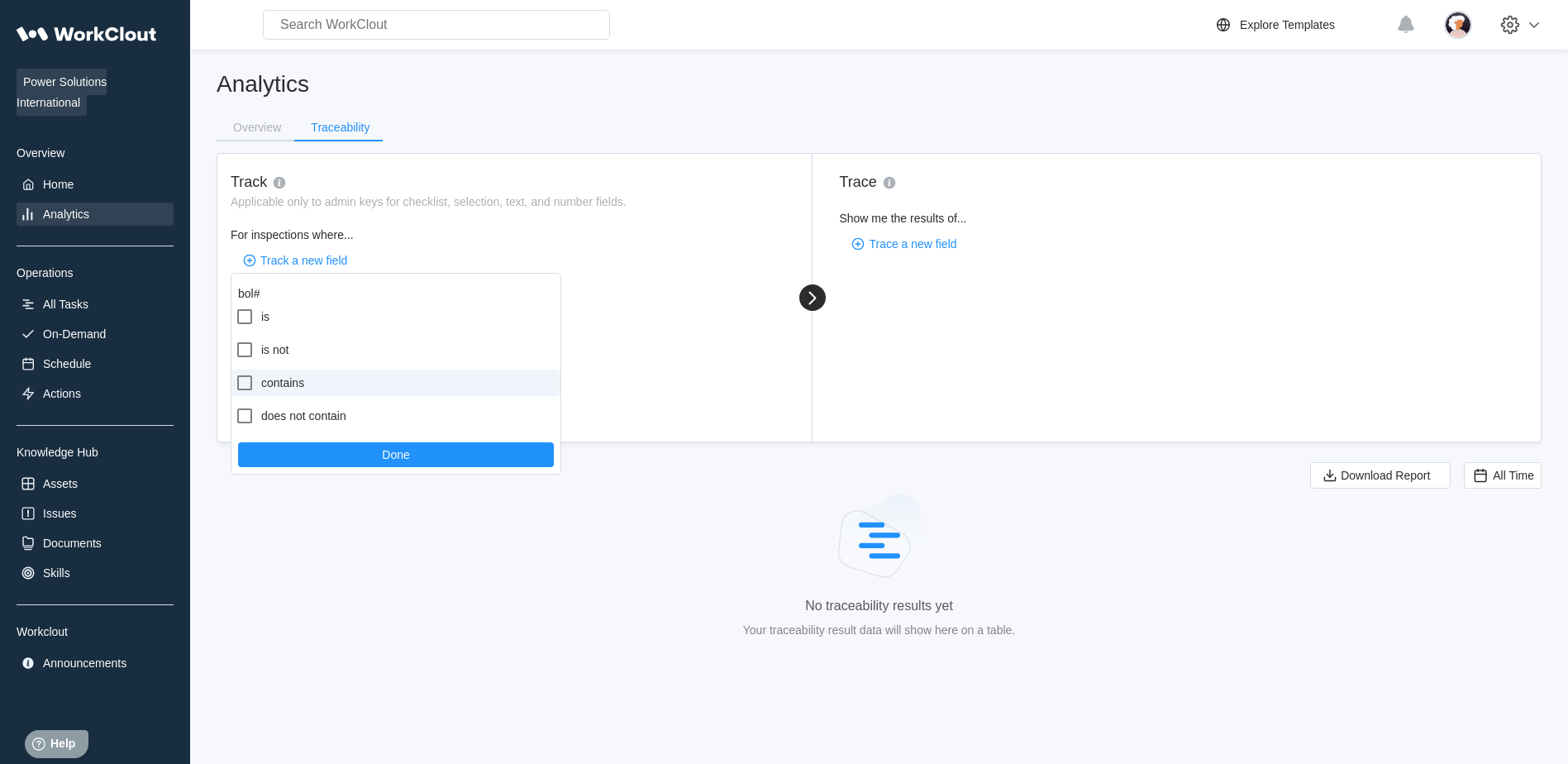
click at [295, 391] on label "contains" at bounding box center [395, 382] width 329 height 27
click at [236, 374] on input "contains" at bounding box center [235, 373] width 1 height 1
checkbox input "true"
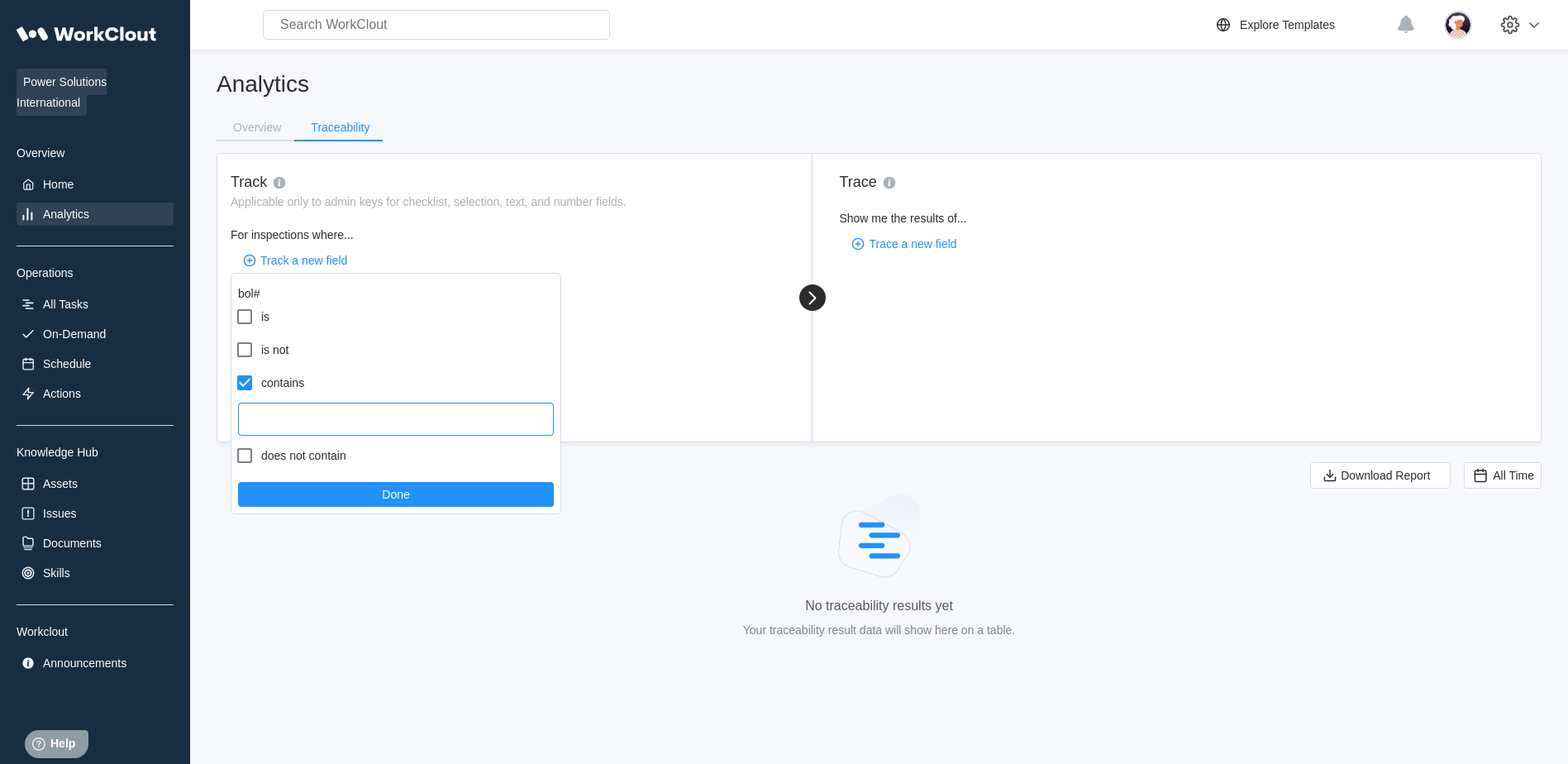
click at [346, 426] on input "text" at bounding box center [395, 420] width 316 height 33
type input "44127"
click at [419, 439] on button "Done" at bounding box center [395, 494] width 316 height 25
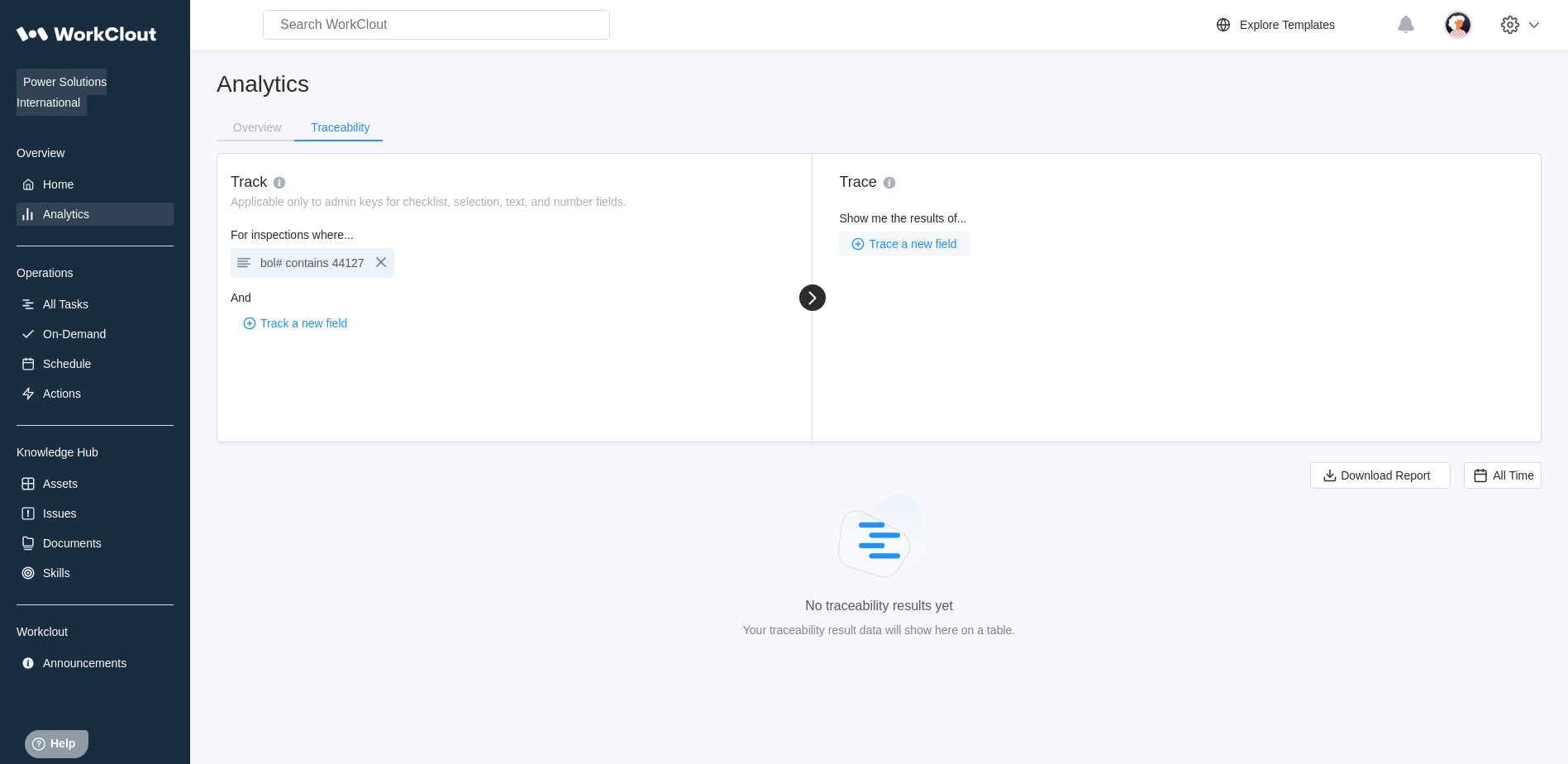
click at [837, 247] on span "Trace a new field" at bounding box center [912, 244] width 87 height 12
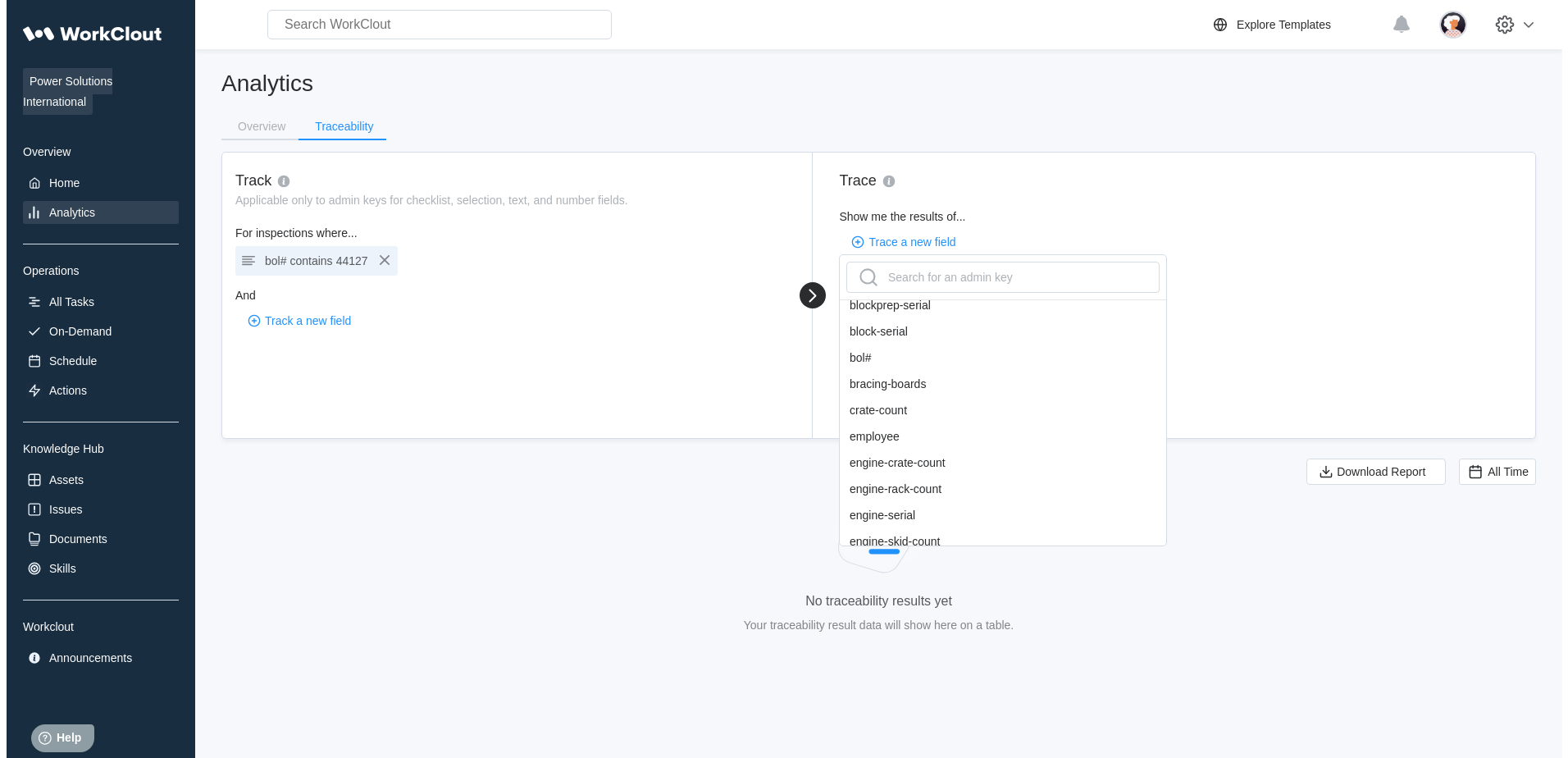
scroll to position [328, 0]
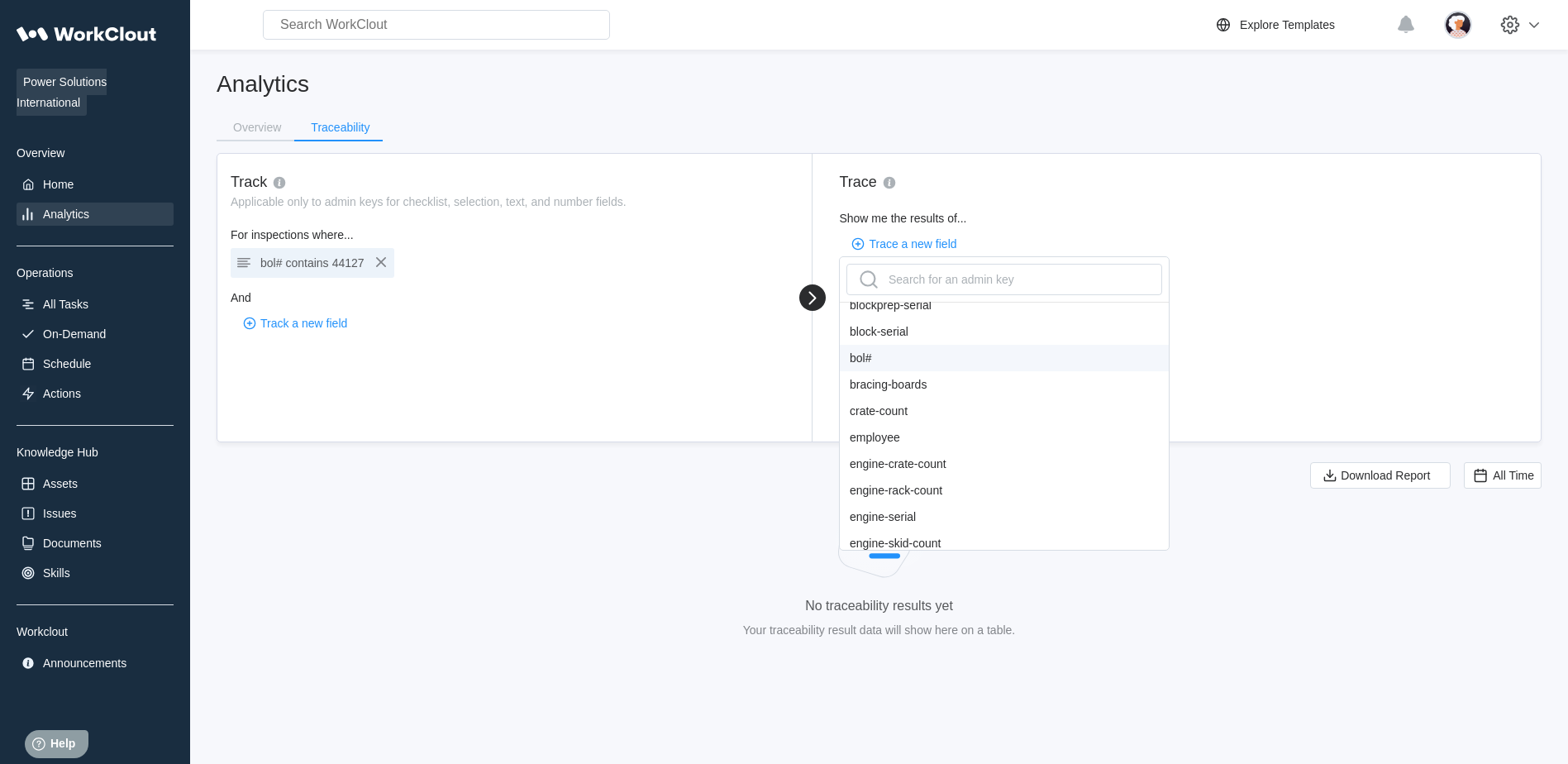
click at [837, 355] on div "bol#" at bounding box center [1005, 358] width 329 height 27
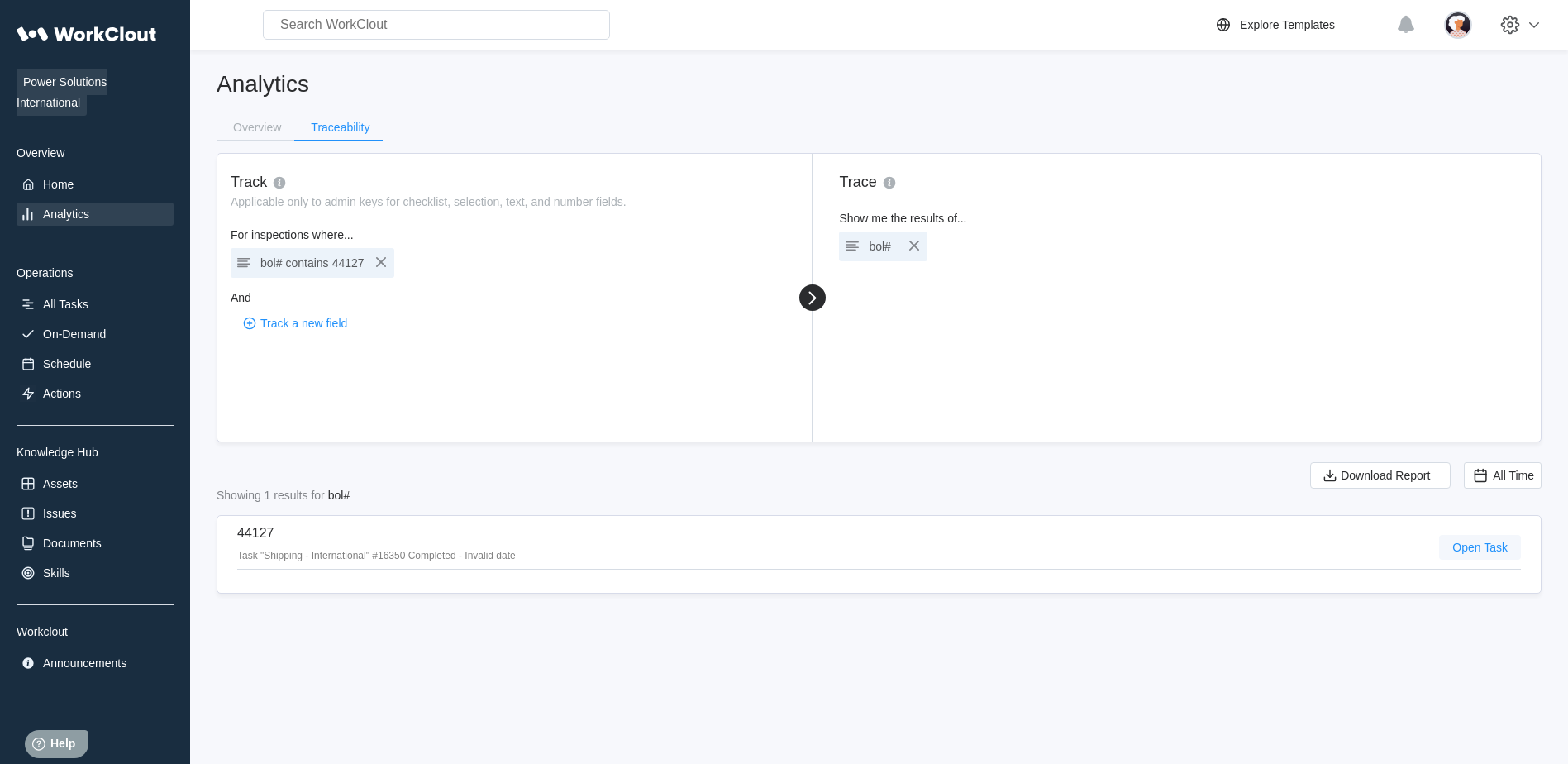
click at [837, 439] on span "Open Task" at bounding box center [1481, 548] width 55 height 12
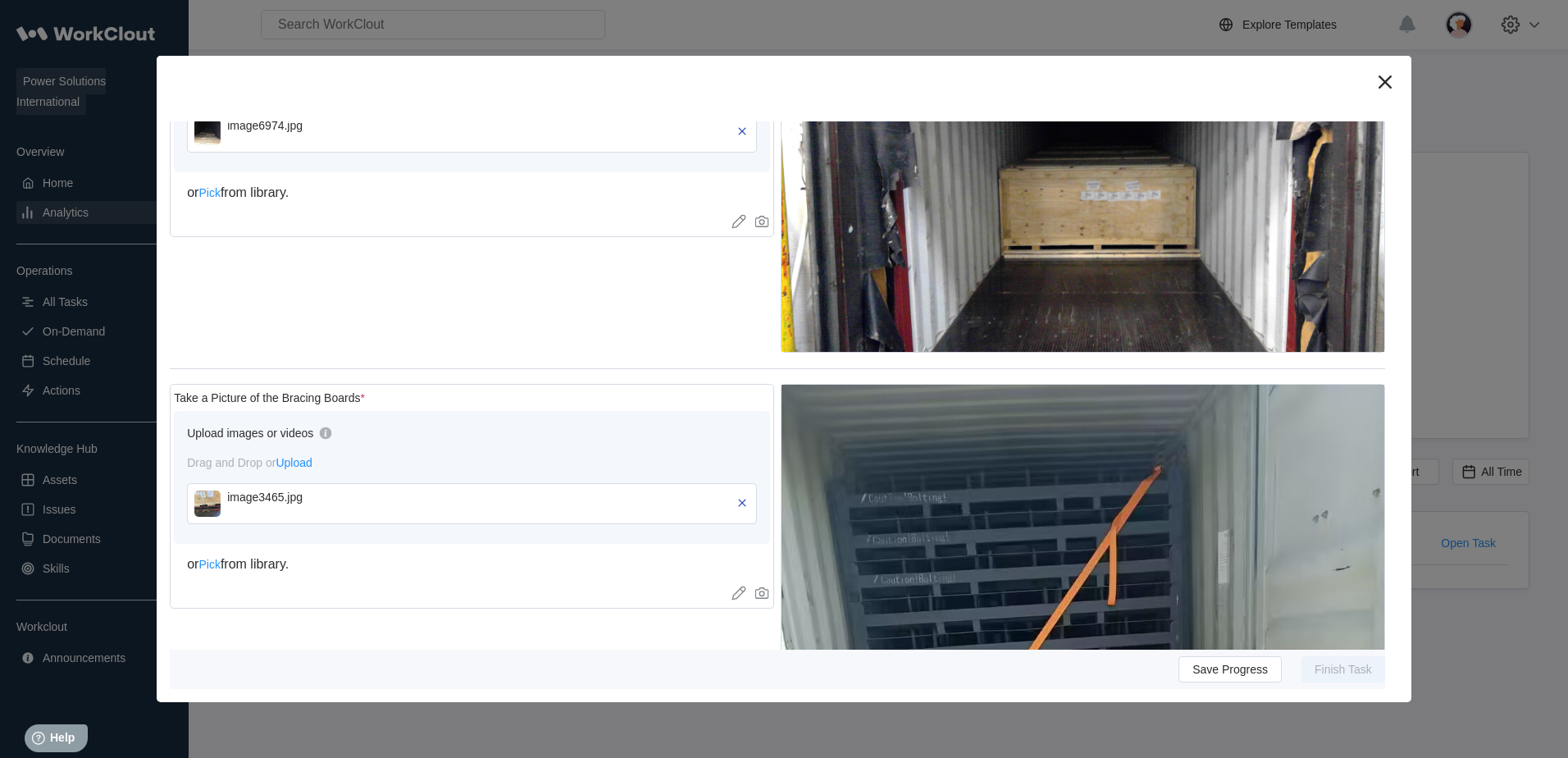
scroll to position [1148, 0]
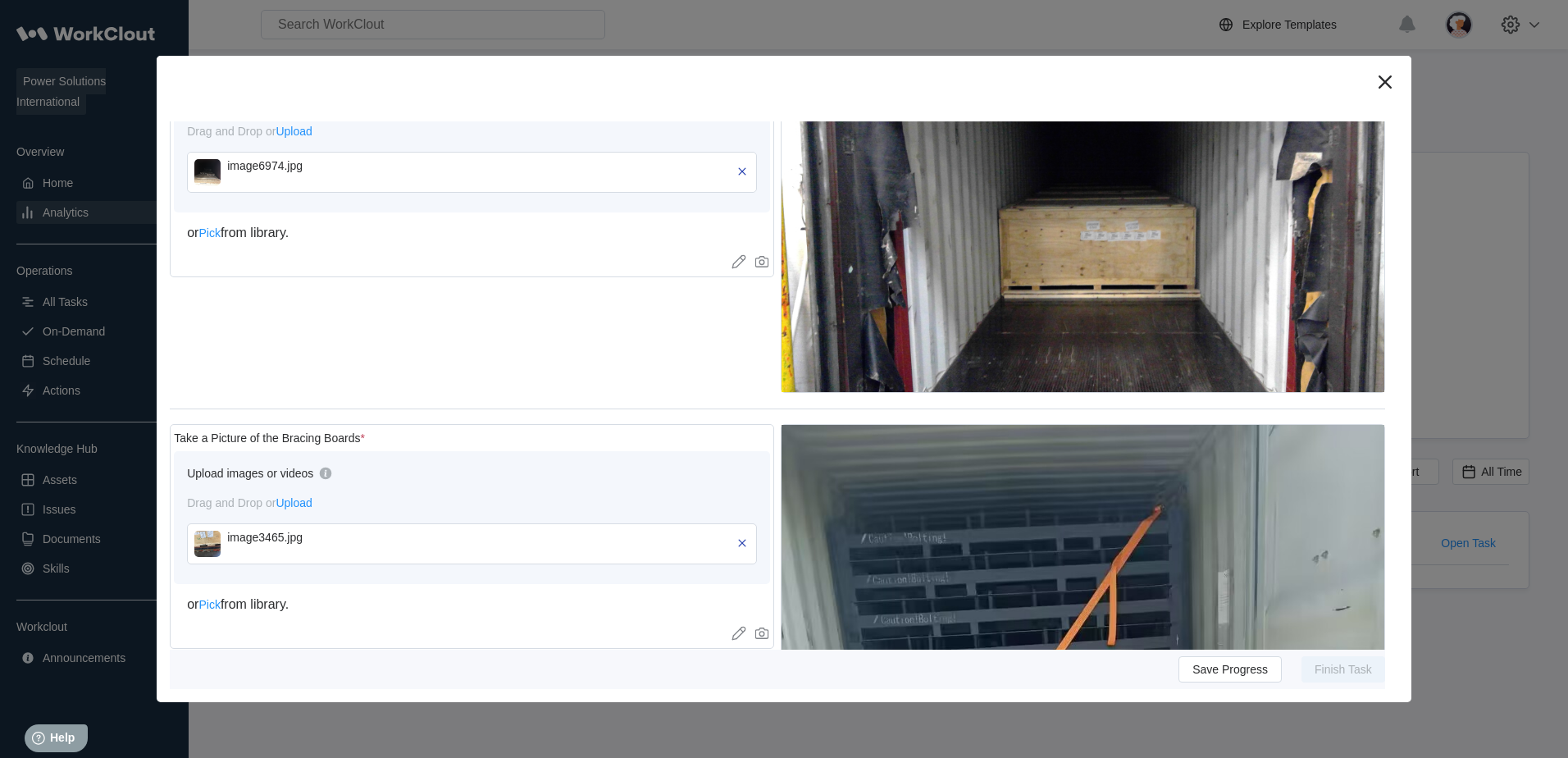
click at [212, 159] on img at bounding box center [207, 172] width 26 height 26
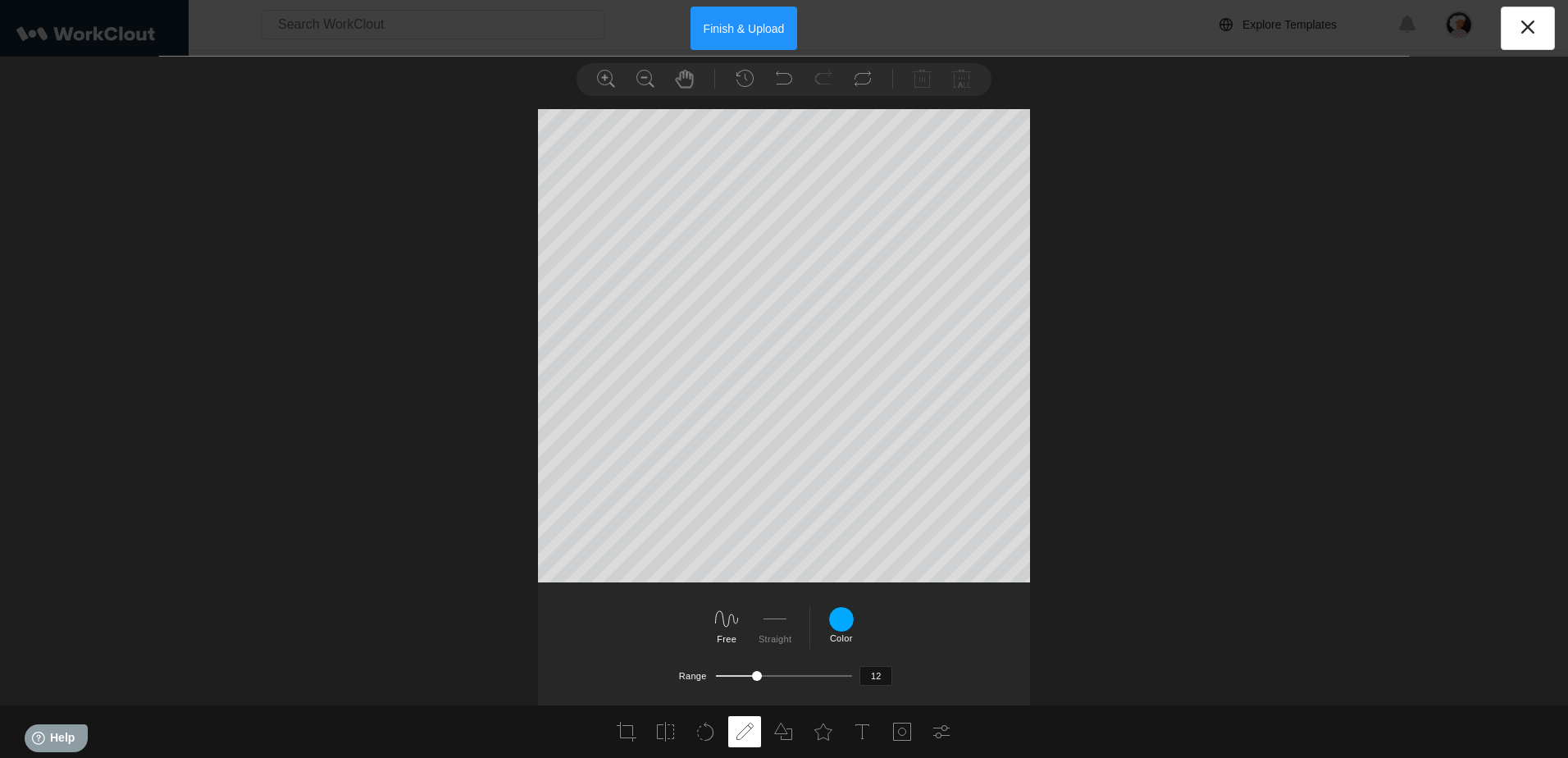
scroll to position [0, 0]
click at [607, 83] on icon at bounding box center [606, 79] width 20 height 20
click at [607, 69] on icon at bounding box center [606, 79] width 20 height 20
click at [649, 75] on icon at bounding box center [646, 79] width 20 height 20
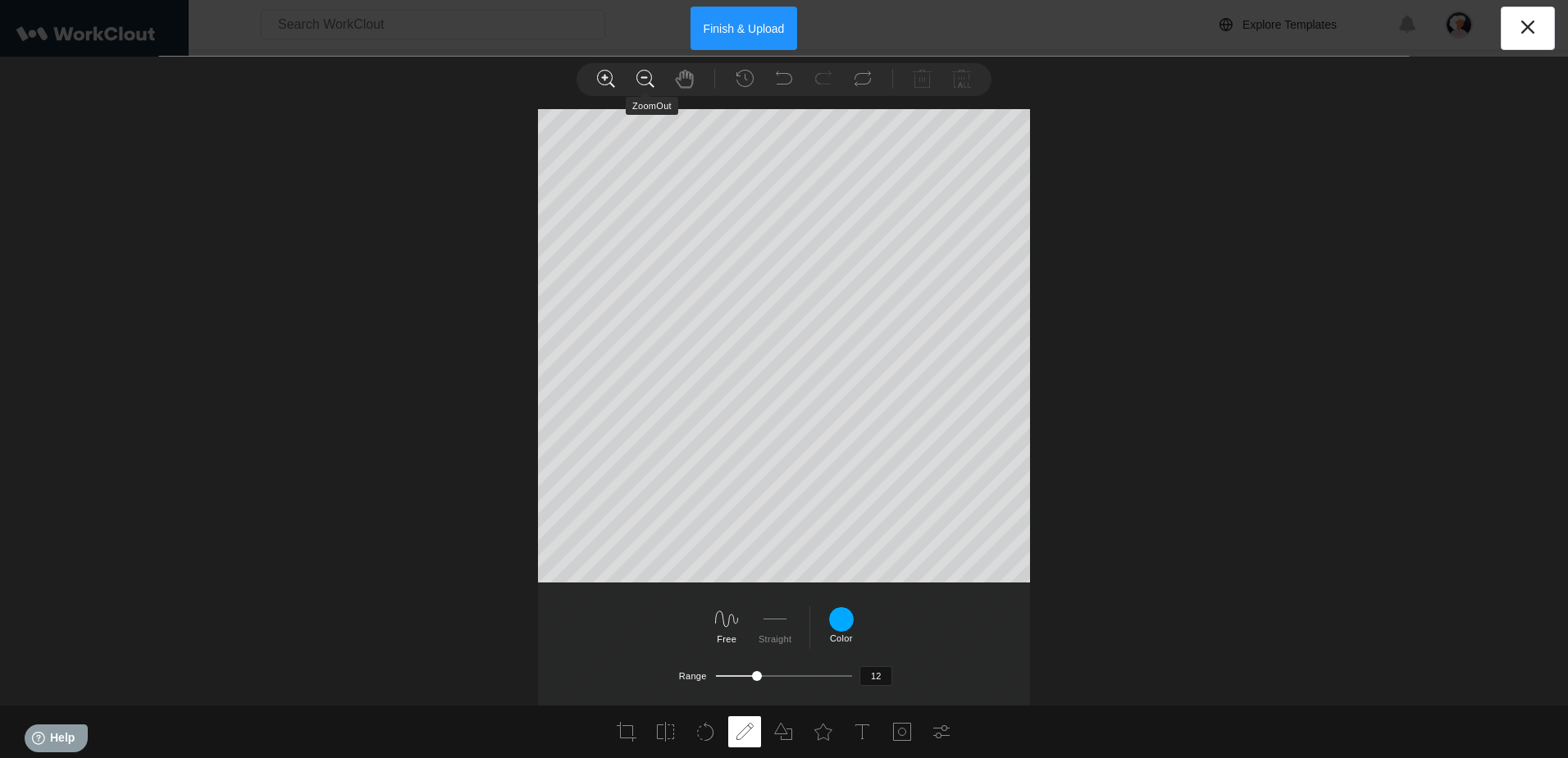
click at [649, 75] on icon at bounding box center [646, 79] width 20 height 20
click at [597, 78] on icon at bounding box center [606, 79] width 20 height 20
drag, startPoint x: 597, startPoint y: 78, endPoint x: 635, endPoint y: 105, distance: 46.6
click at [616, 92] on li at bounding box center [607, 79] width 33 height 31
click at [822, 435] on div "Custom Square 3:2 4:3 5:4 7:5 16:9 Apply" at bounding box center [784, 407] width 1568 height 596
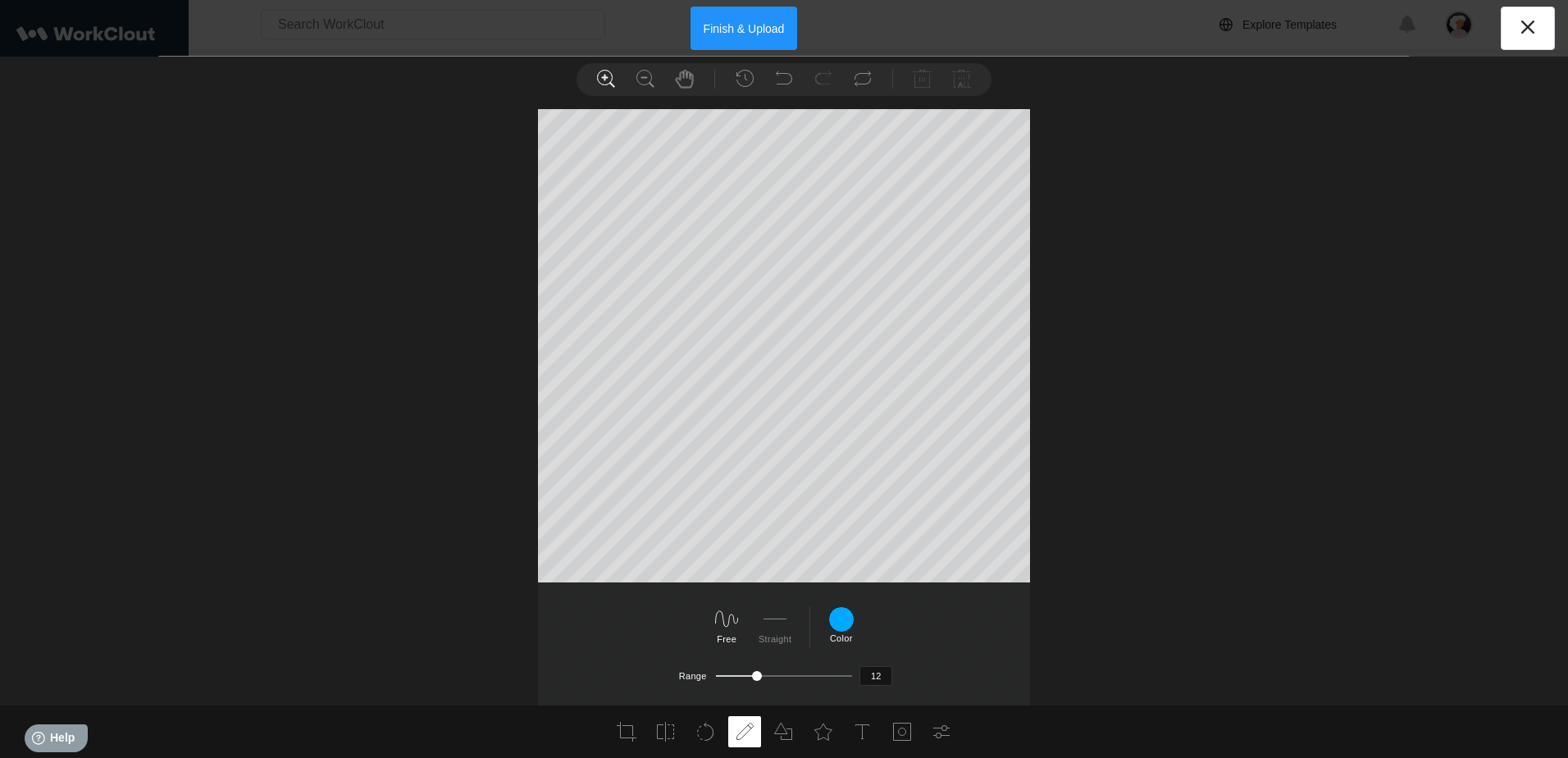
scroll to position [63, 0]
click at [678, 68] on li at bounding box center [685, 79] width 33 height 31
click at [496, 194] on div at bounding box center [784, 376] width 1568 height 659
click at [830, 204] on div at bounding box center [784, 376] width 1568 height 659
click at [830, 284] on div at bounding box center [784, 376] width 1568 height 659
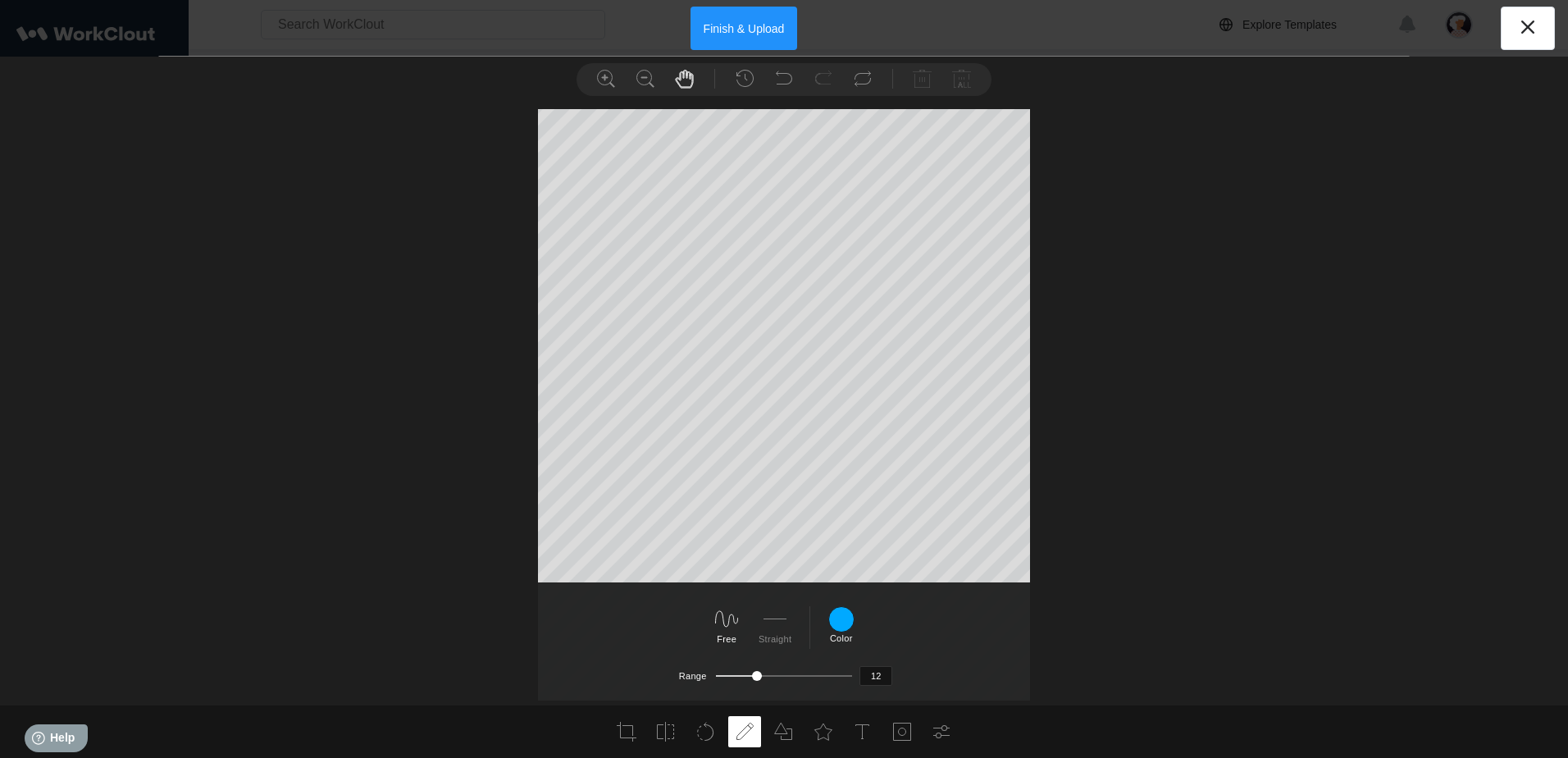
click at [790, 435] on div "Load Download Load Download Custom Square 3:2 4:3" at bounding box center [784, 407] width 1568 height 701
click at [760, 435] on div "Custom Square 3:2 4:3 5:4 7:5 16:9 Apply" at bounding box center [784, 407] width 1568 height 596
click at [528, 395] on div at bounding box center [784, 376] width 1568 height 659
click at [830, 432] on div at bounding box center [784, 376] width 1568 height 659
click at [420, 262] on div at bounding box center [784, 376] width 1568 height 659
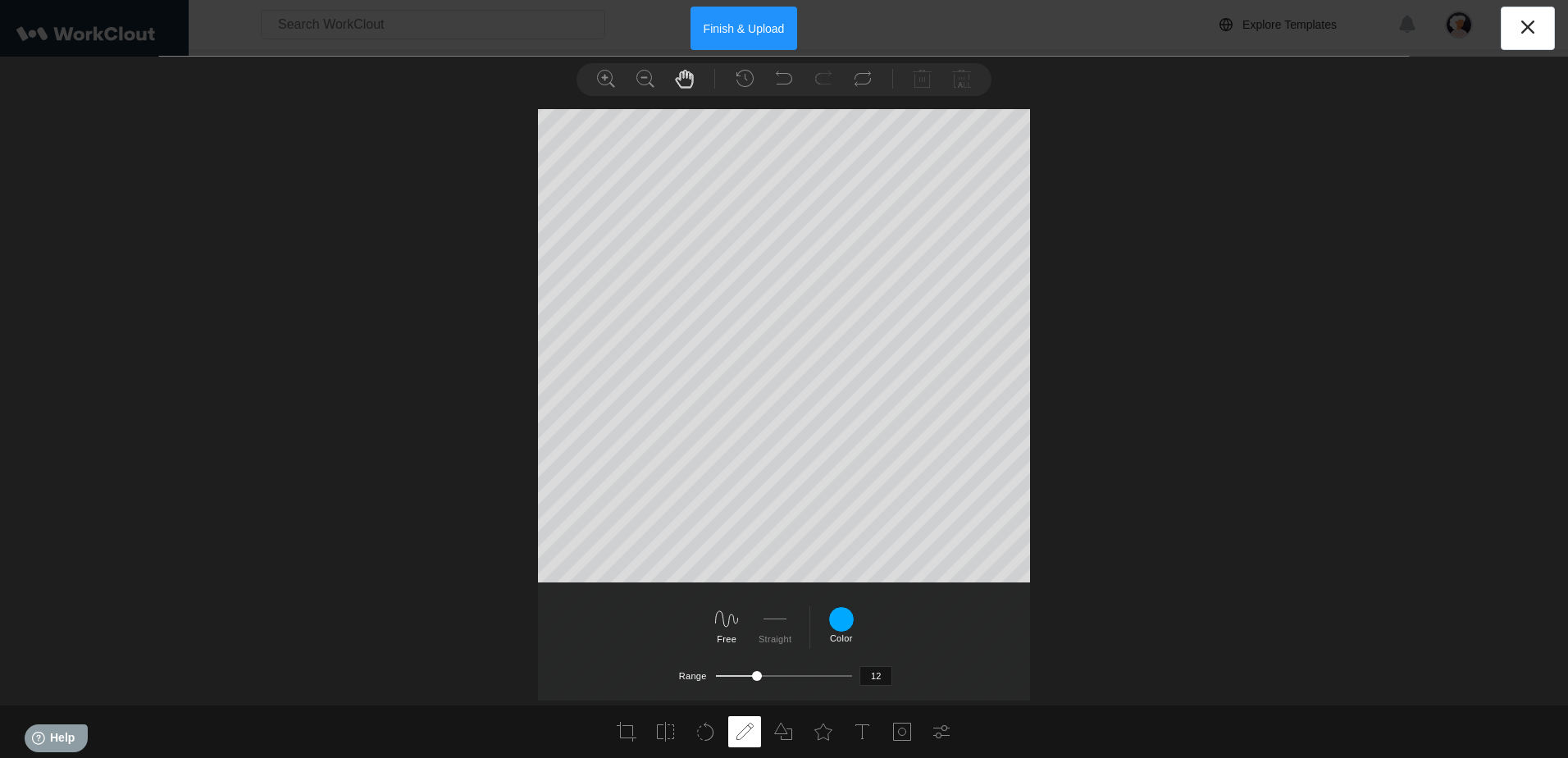
click at [389, 357] on div at bounding box center [784, 376] width 1568 height 659
click at [630, 73] on li at bounding box center [646, 79] width 33 height 31
click at [650, 78] on icon at bounding box center [646, 79] width 20 height 20
click at [830, 364] on div at bounding box center [784, 376] width 1568 height 659
click at [599, 77] on icon at bounding box center [606, 79] width 20 height 20
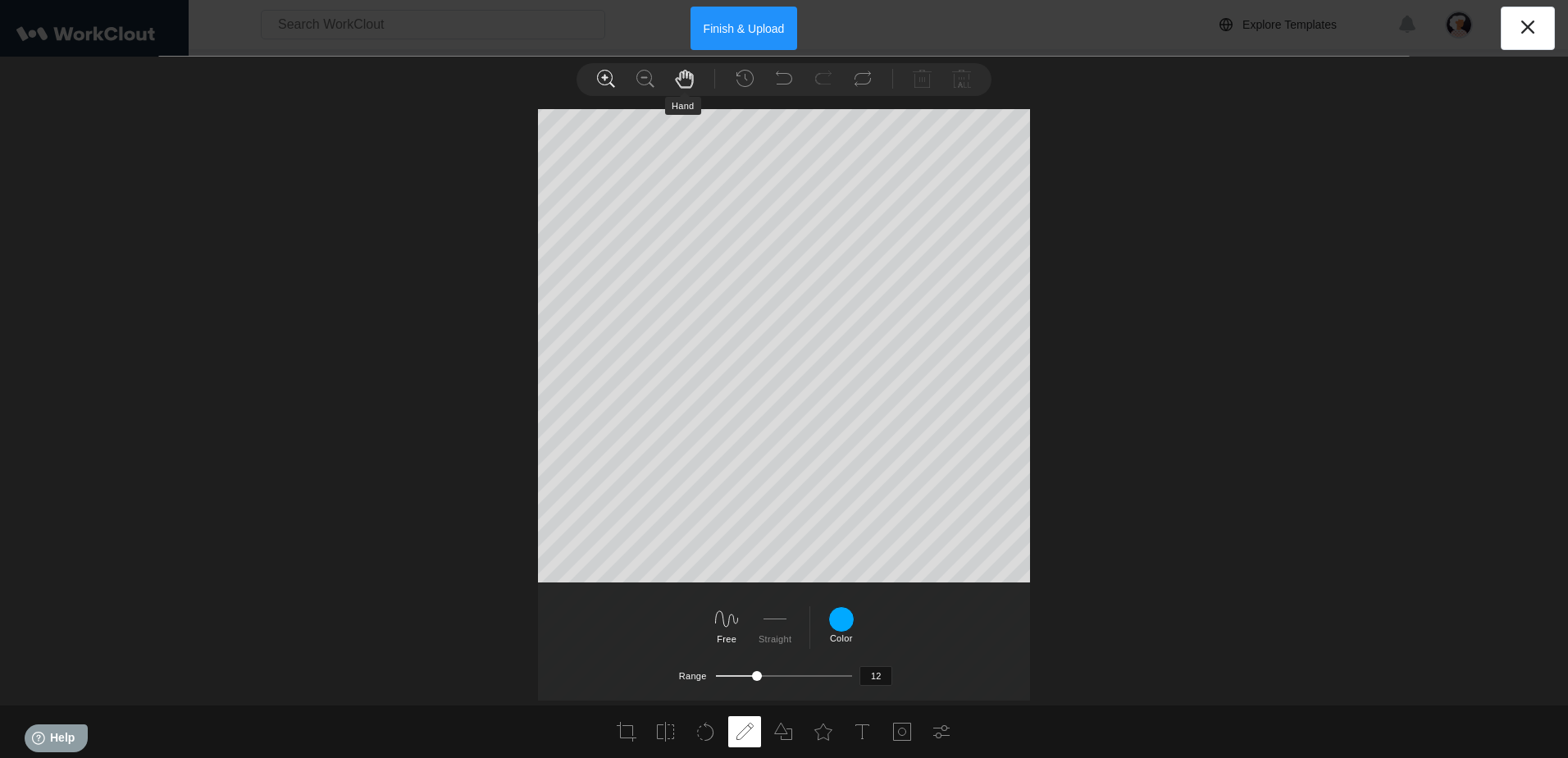
click at [692, 78] on use at bounding box center [685, 79] width 18 height 19
click at [596, 82] on li at bounding box center [607, 79] width 33 height 31
click at [677, 76] on icon at bounding box center [685, 79] width 20 height 20
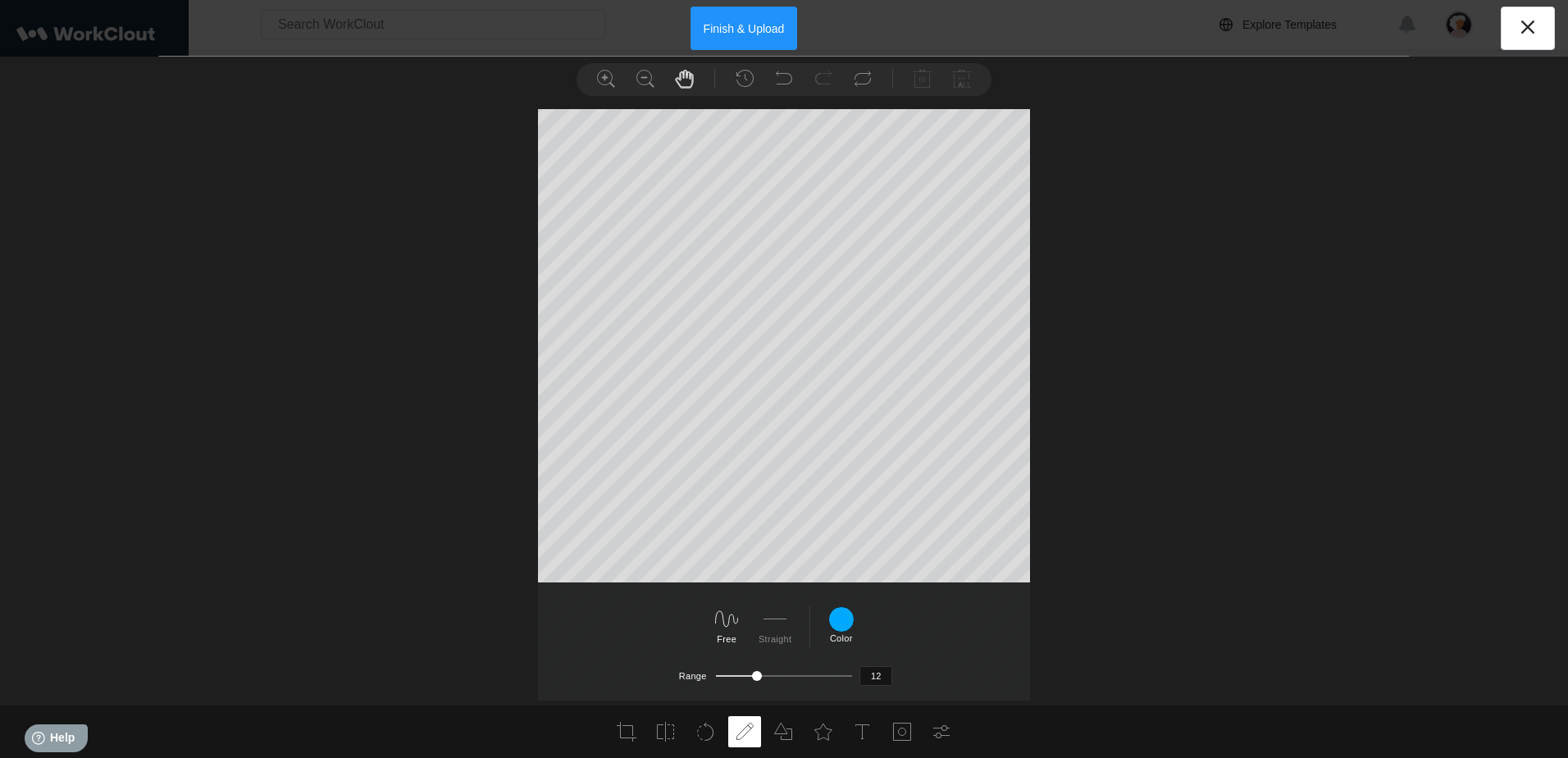
click at [477, 356] on div at bounding box center [784, 376] width 1568 height 659
click at [521, 323] on div at bounding box center [784, 376] width 1568 height 659
click at [503, 381] on div at bounding box center [784, 376] width 1568 height 659
click at [628, 420] on div at bounding box center [784, 376] width 1568 height 659
drag, startPoint x: 1052, startPoint y: 446, endPoint x: 1116, endPoint y: 274, distance: 183.5
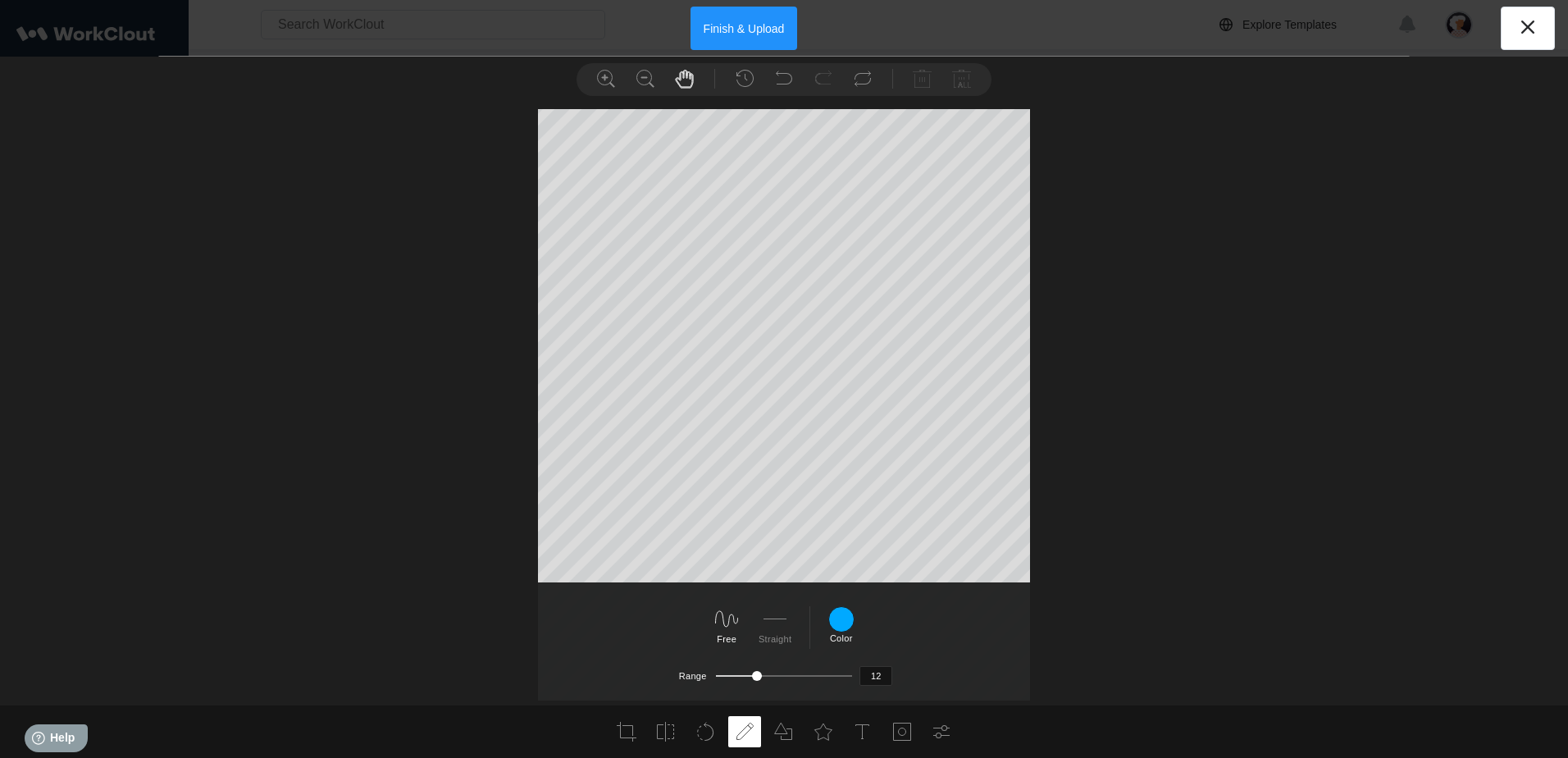
click at [830, 274] on div at bounding box center [784, 376] width 1568 height 659
click at [830, 411] on div at bounding box center [784, 376] width 1568 height 659
click at [830, 432] on div at bounding box center [784, 376] width 1568 height 659
click at [830, 418] on div at bounding box center [784, 376] width 1568 height 659
click at [830, 417] on div at bounding box center [784, 376] width 1568 height 659
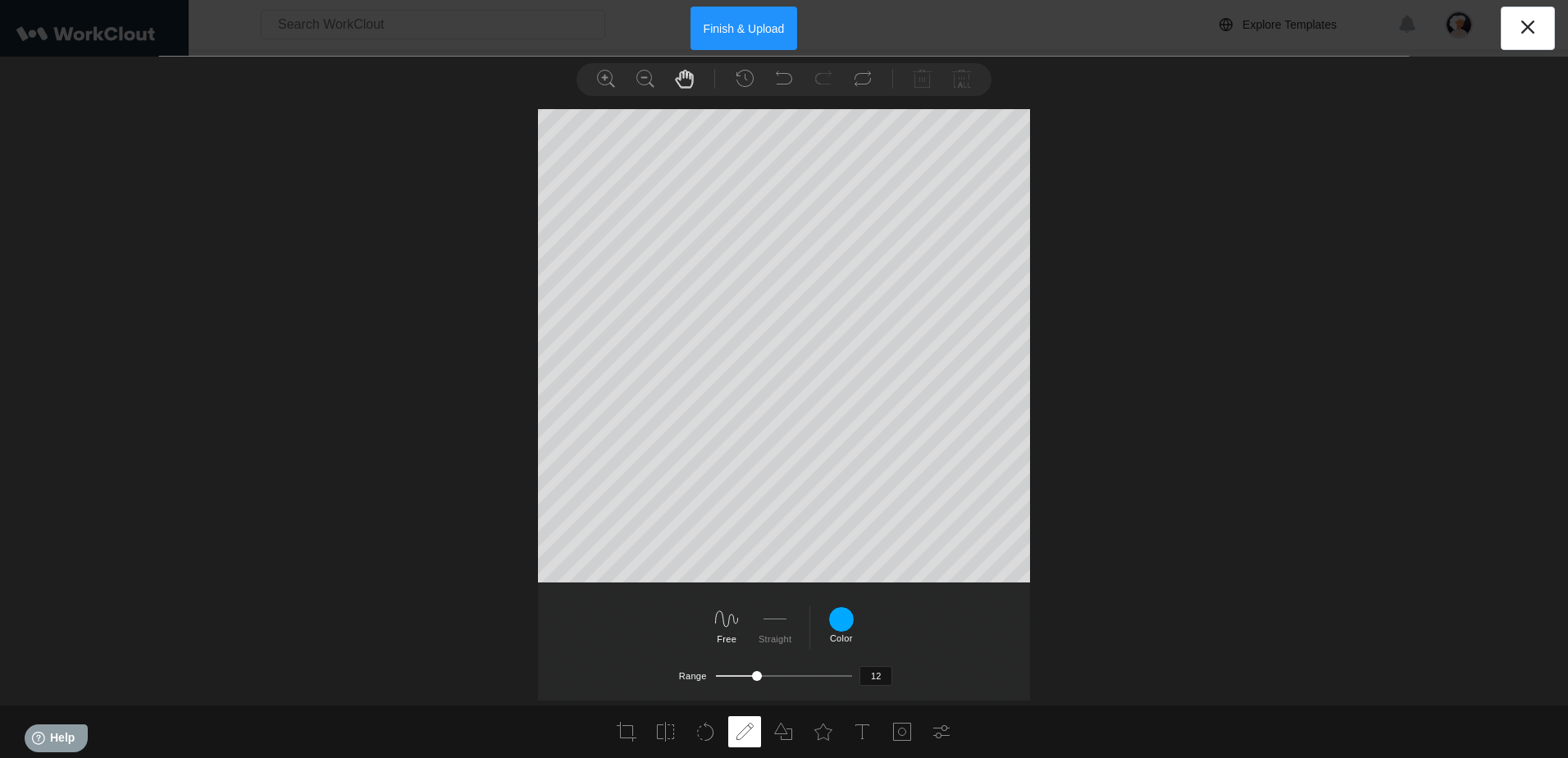
click at [830, 428] on div at bounding box center [784, 376] width 1568 height 659
click at [484, 320] on div at bounding box center [784, 376] width 1568 height 659
click at [439, 369] on div at bounding box center [784, 376] width 1568 height 659
click at [830, 332] on div at bounding box center [784, 376] width 1568 height 659
click at [830, 362] on div at bounding box center [784, 376] width 1568 height 659
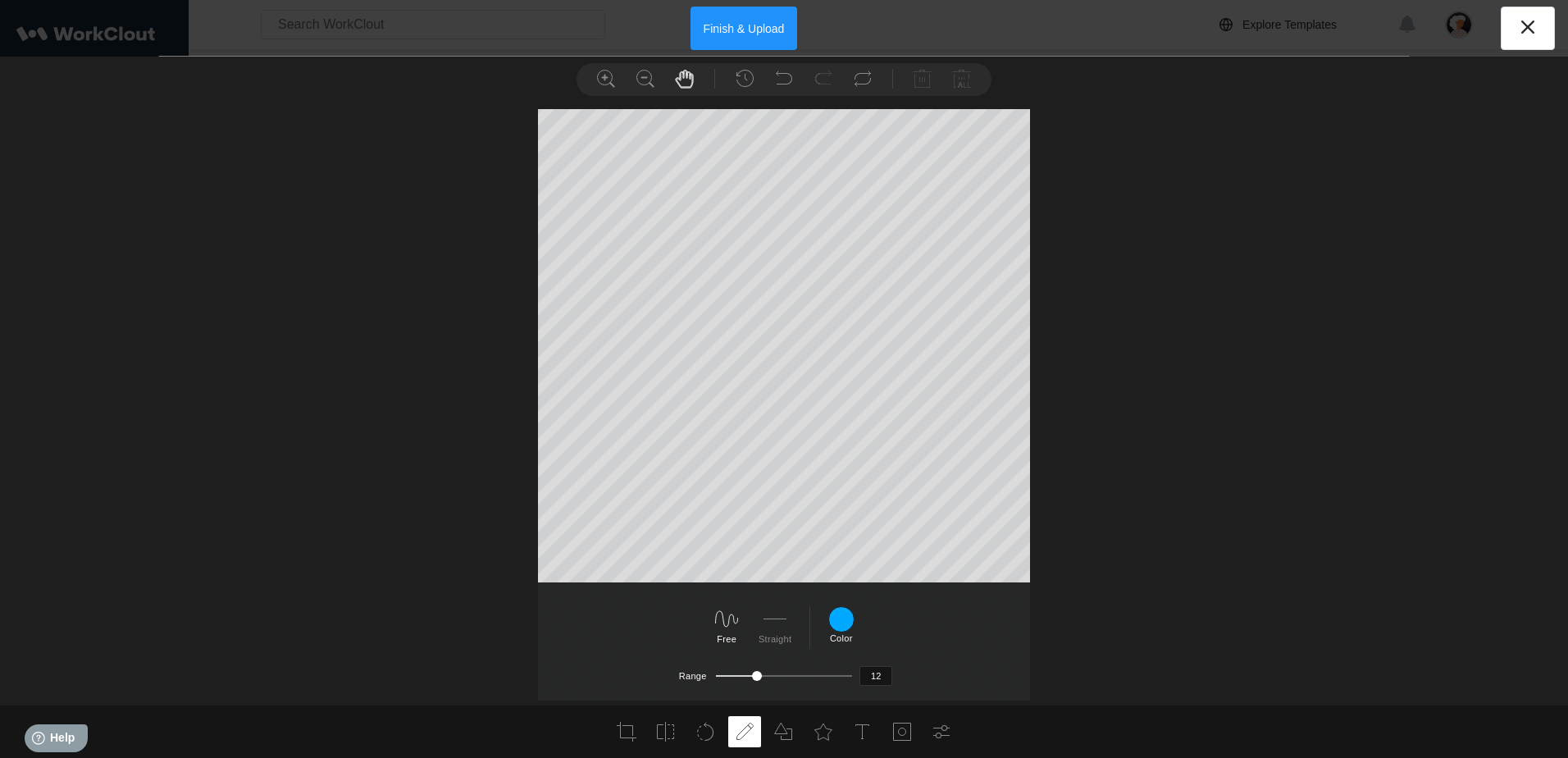
click at [830, 435] on div at bounding box center [784, 376] width 1568 height 659
click at [433, 431] on div at bounding box center [784, 376] width 1568 height 659
click at [463, 417] on div at bounding box center [784, 376] width 1568 height 659
click at [336, 423] on div at bounding box center [784, 376] width 1568 height 659
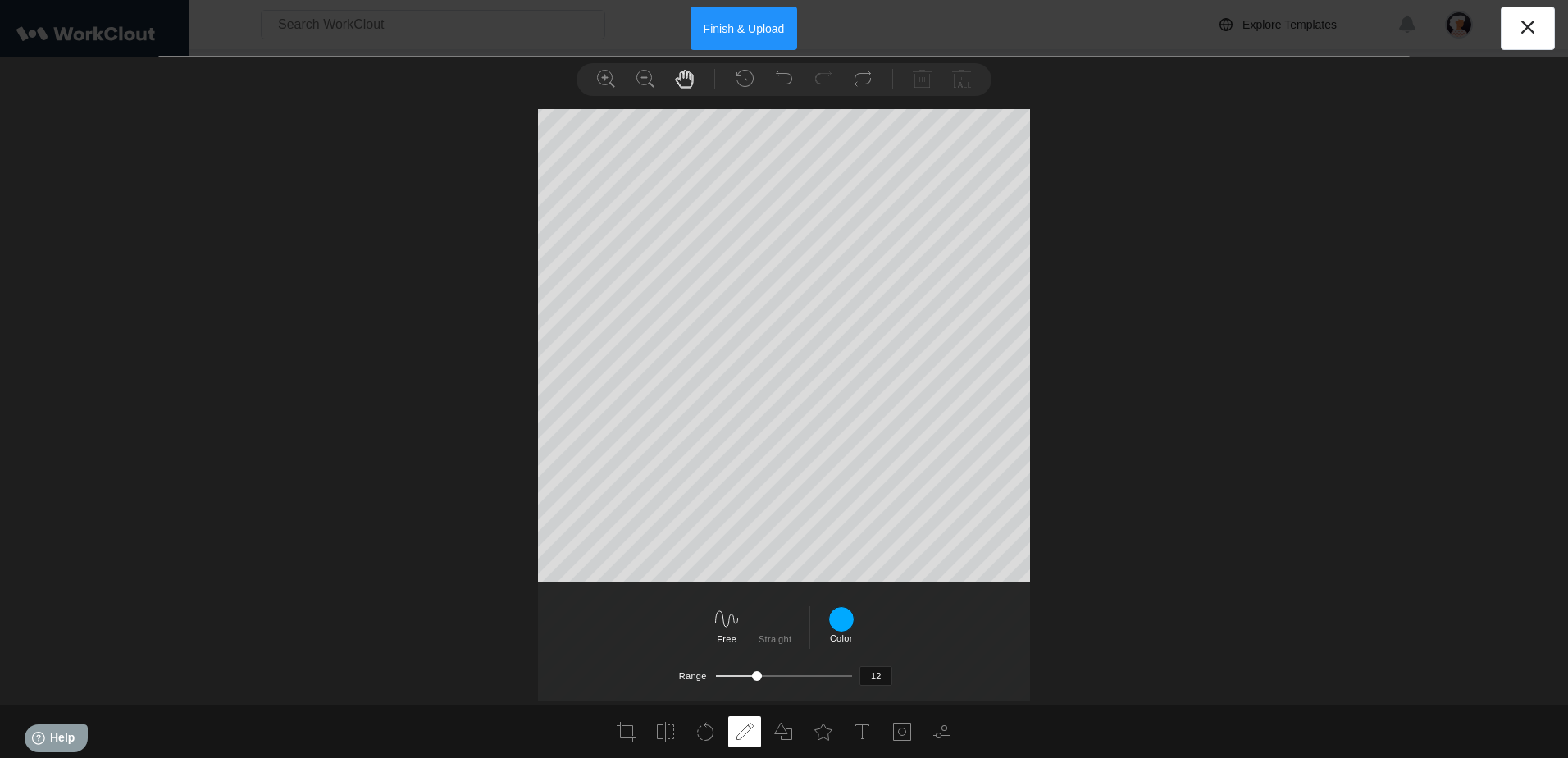
click at [513, 435] on div at bounding box center [784, 376] width 1568 height 659
click at [515, 416] on div at bounding box center [784, 376] width 1568 height 659
click at [507, 386] on div at bounding box center [784, 376] width 1568 height 659
click at [640, 85] on icon at bounding box center [646, 79] width 20 height 20
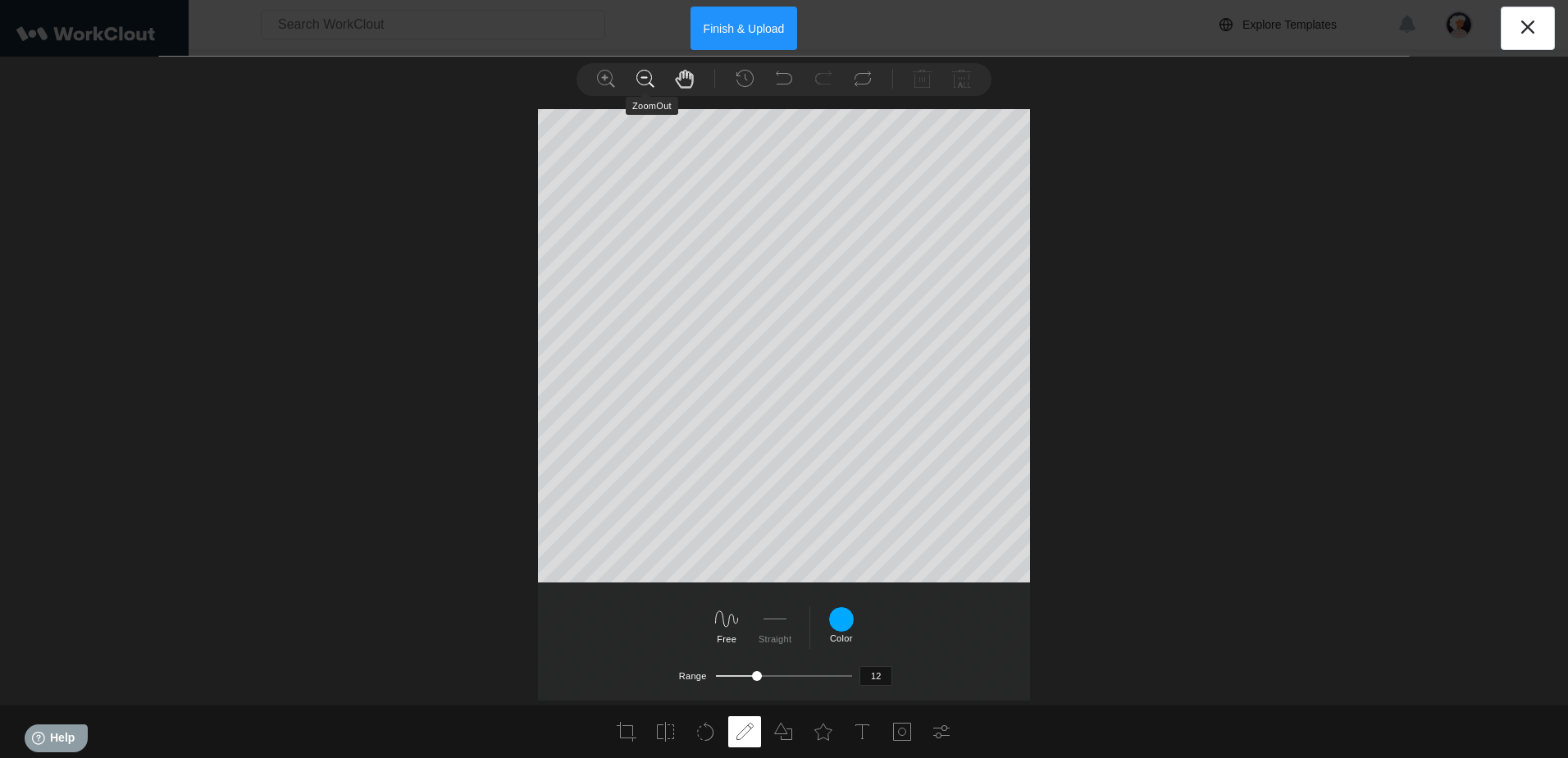
click at [640, 86] on icon at bounding box center [646, 79] width 20 height 20
click at [830, 22] on div "Finish & Upload" at bounding box center [784, 28] width 1568 height 57
click at [830, 22] on icon at bounding box center [1527, 26] width 26 height 26
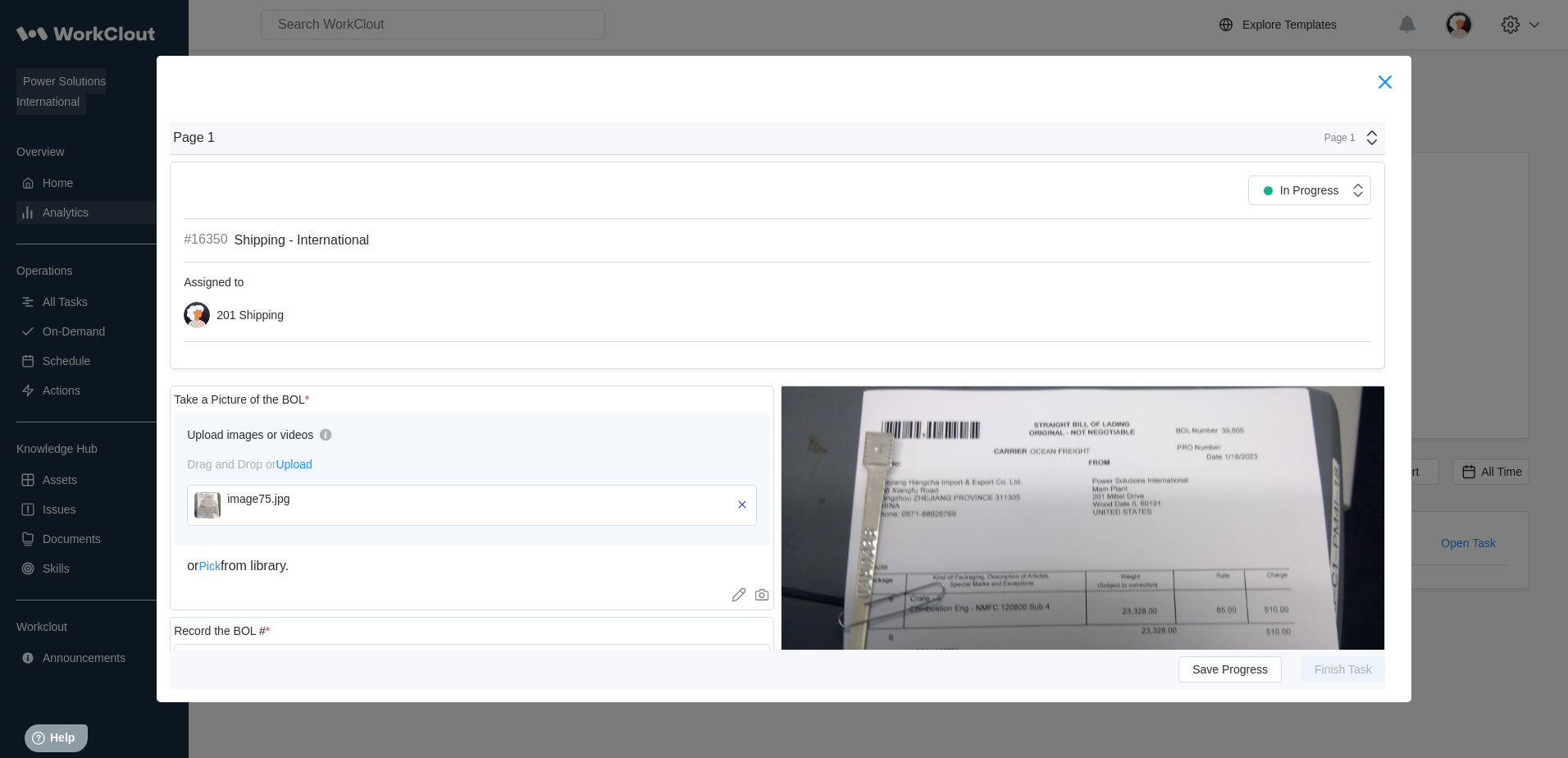
click at [830, 72] on icon at bounding box center [1385, 82] width 26 height 26
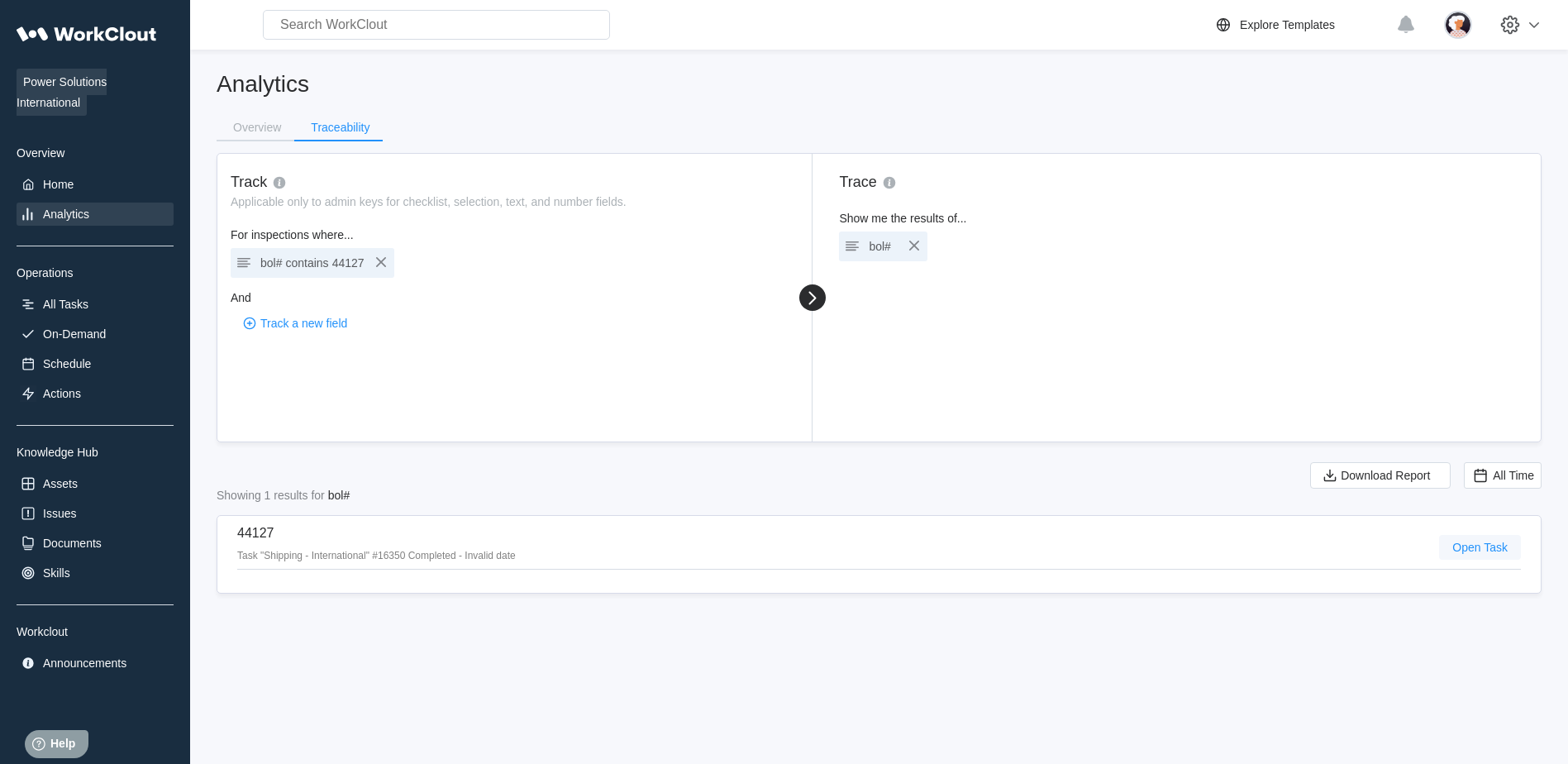
click at [837, 439] on span "Open Task" at bounding box center [1481, 548] width 55 height 12
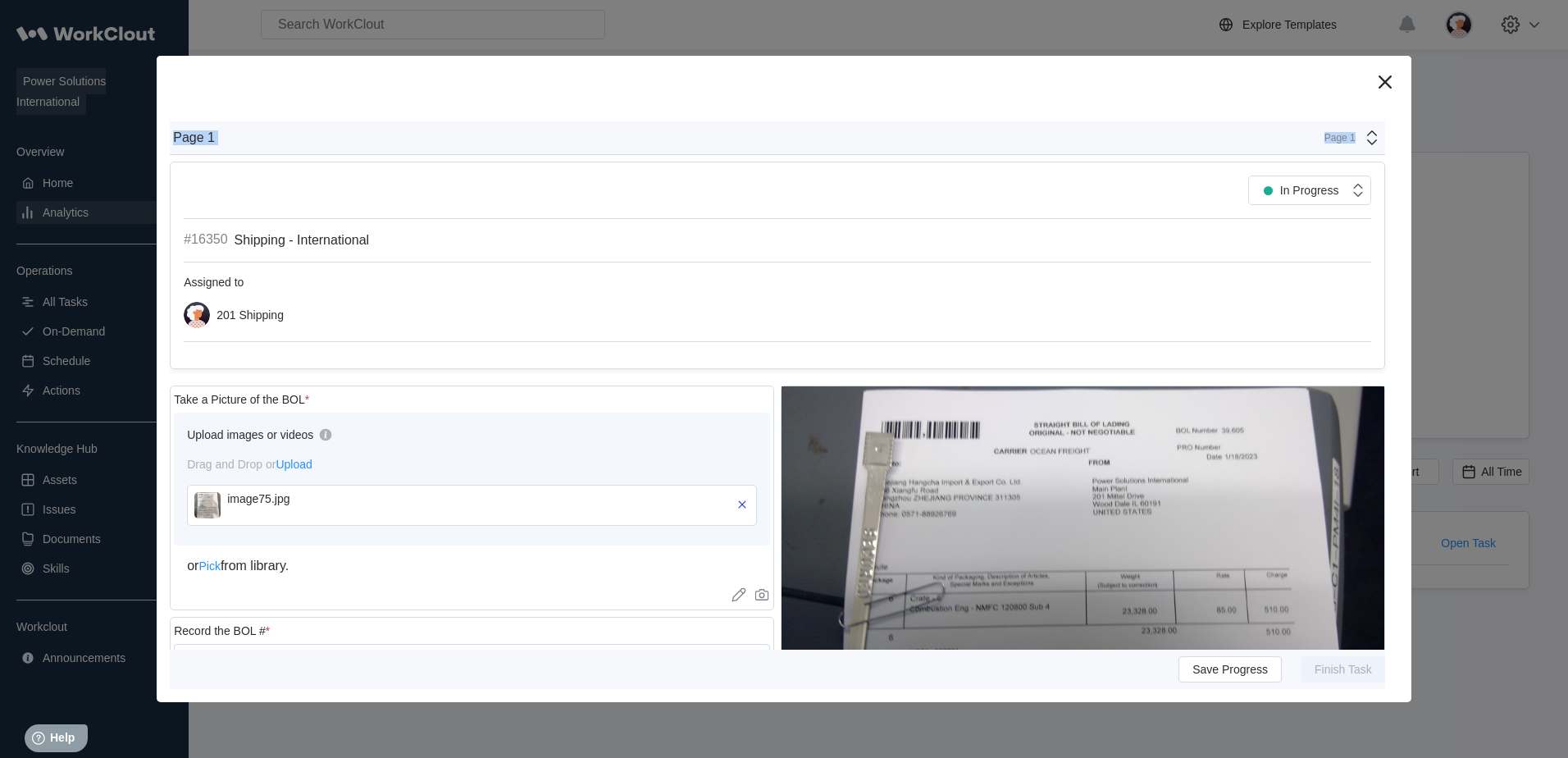
drag, startPoint x: 622, startPoint y: 73, endPoint x: 740, endPoint y: 202, distance: 174.8
click at [736, 202] on div "Page 1 Page 1 In Progress #16350 Shipping - International Assigned to 201 Shipp…" at bounding box center [784, 379] width 1255 height 647
click at [830, 83] on icon at bounding box center [1385, 82] width 26 height 26
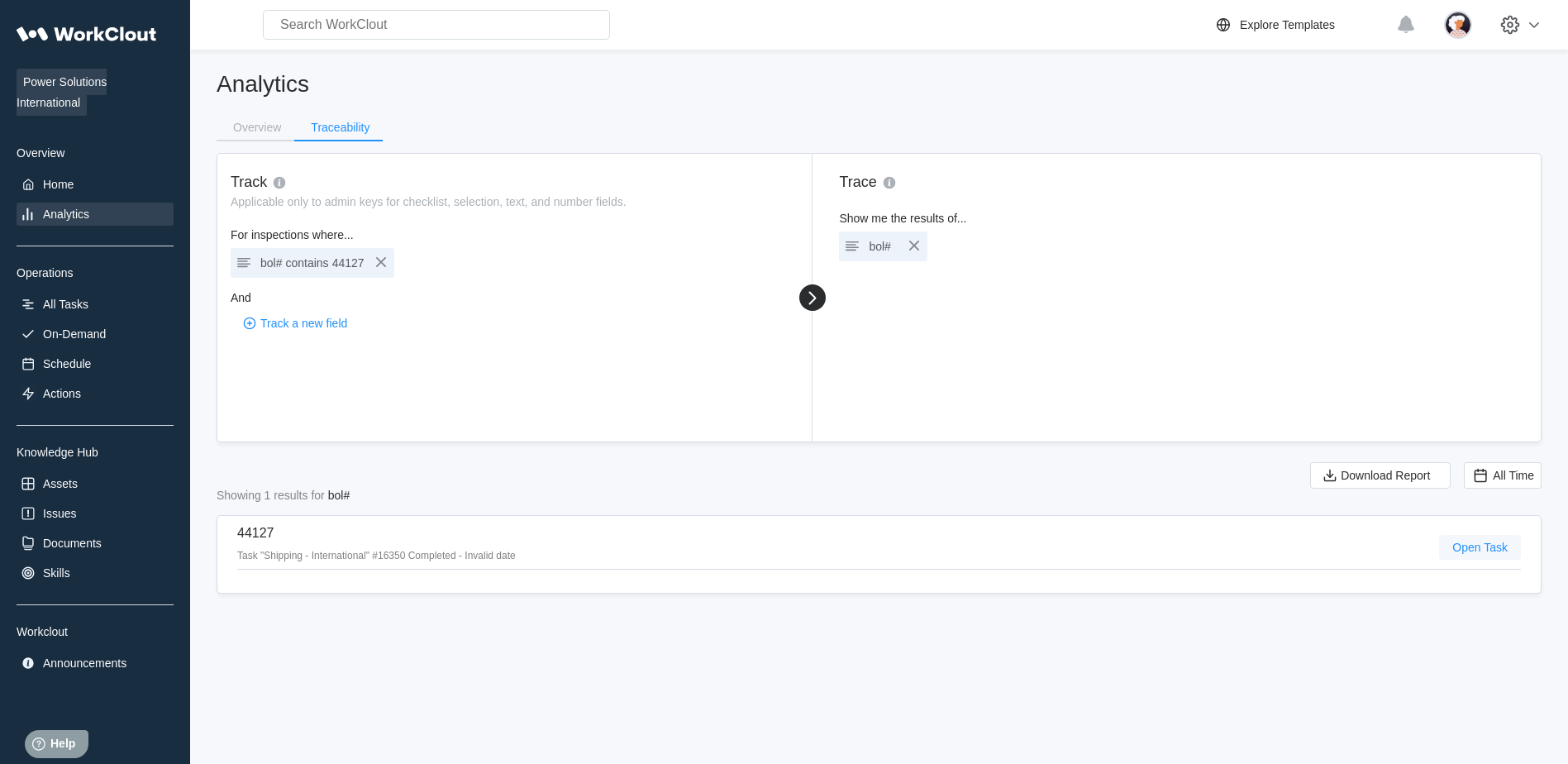
click at [837, 439] on span "Open Task" at bounding box center [1481, 548] width 55 height 12
